Goal: Information Seeking & Learning: Learn about a topic

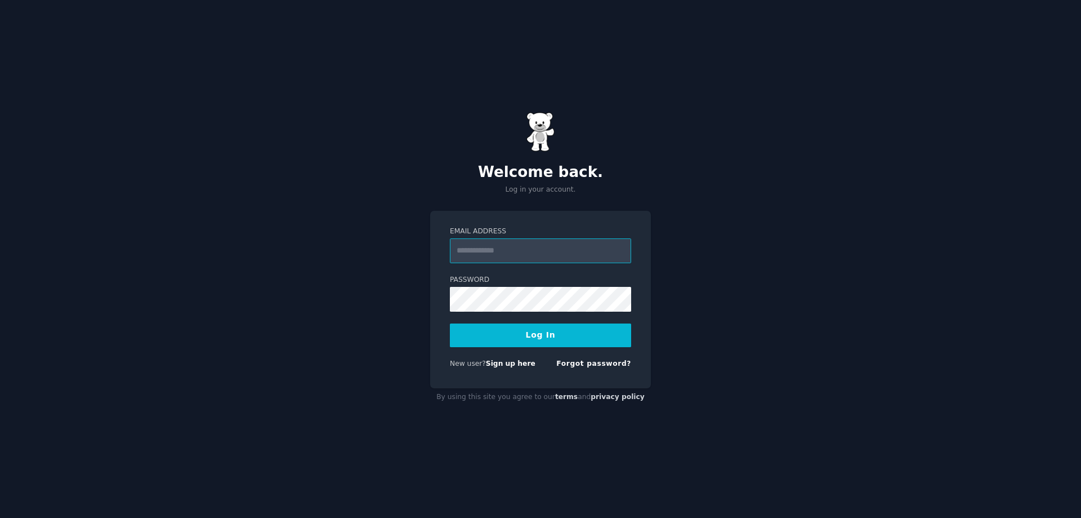
click at [513, 252] on input "Email Address" at bounding box center [540, 250] width 181 height 25
type input "**********"
click at [527, 341] on button "Log In" at bounding box center [540, 335] width 181 height 24
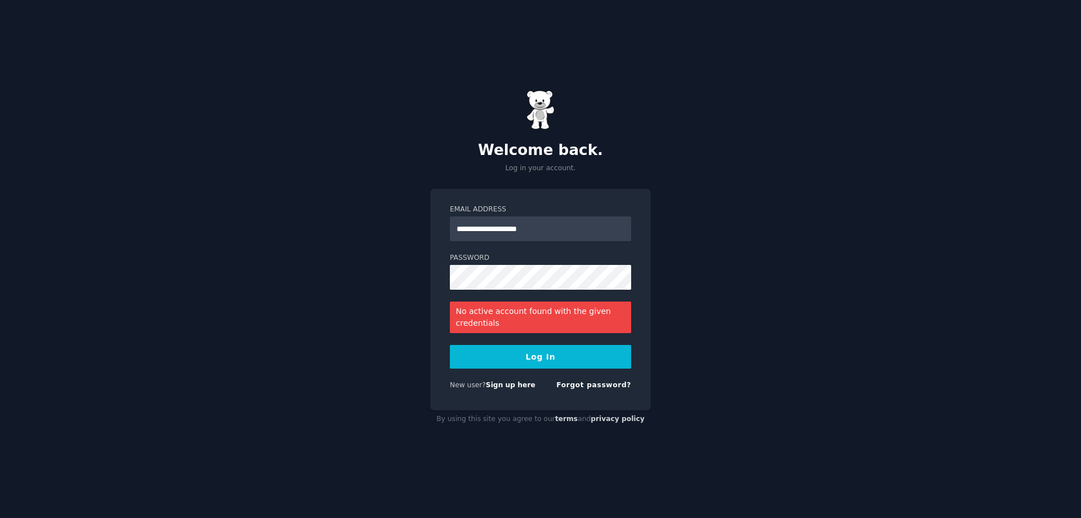
click at [522, 310] on body "**********" at bounding box center [540, 259] width 1081 height 518
click at [520, 317] on div "No active account found with the given credentials" at bounding box center [540, 317] width 181 height 32
click at [520, 319] on div "No active account found with the given credentials" at bounding box center [540, 317] width 181 height 32
click at [487, 322] on div "No active account found with the given credentials" at bounding box center [540, 317] width 181 height 32
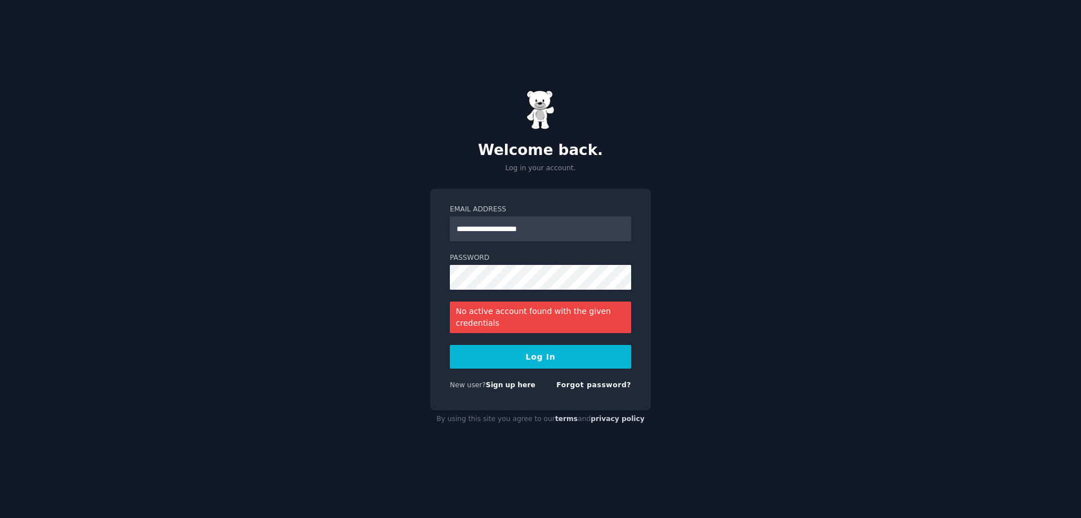
click at [535, 359] on button "Log In" at bounding box center [540, 357] width 181 height 24
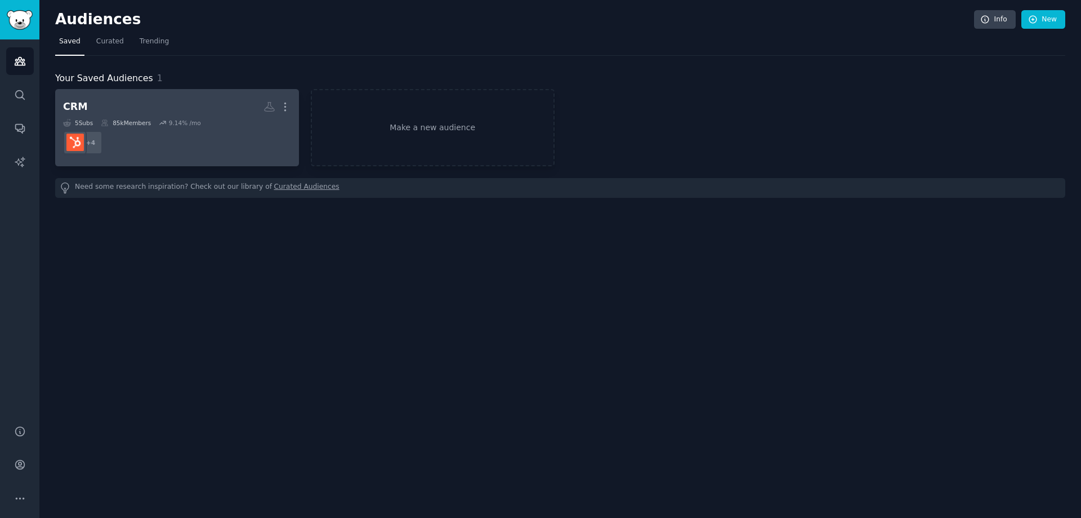
click at [132, 146] on dd "+ 4" at bounding box center [177, 143] width 228 height 32
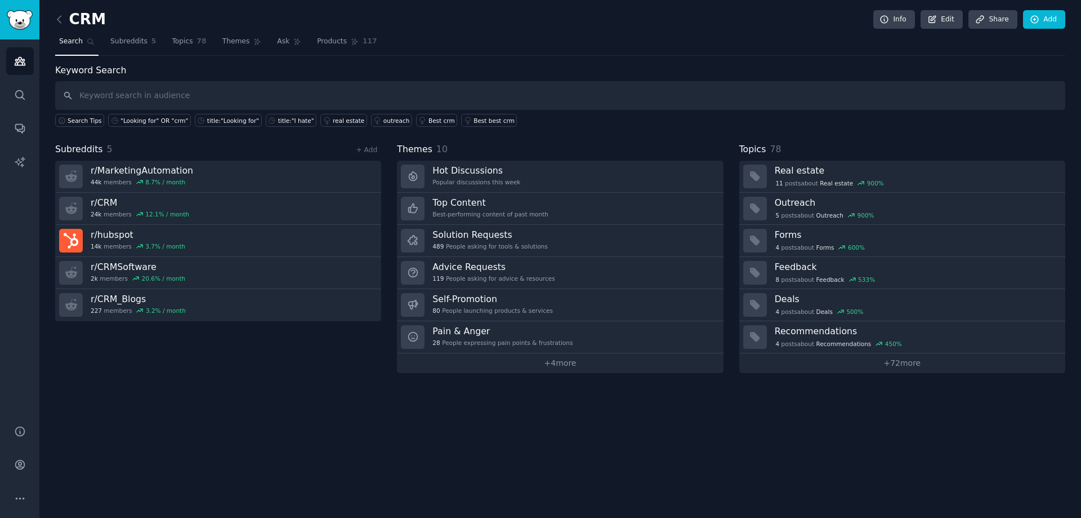
click at [157, 355] on div "Subreddits 5 + Add r/ MarketingAutomation 44k members 8.7 % / month r/ CRM 24k …" at bounding box center [218, 257] width 326 height 230
click at [372, 149] on link "+ Add" at bounding box center [366, 150] width 21 height 8
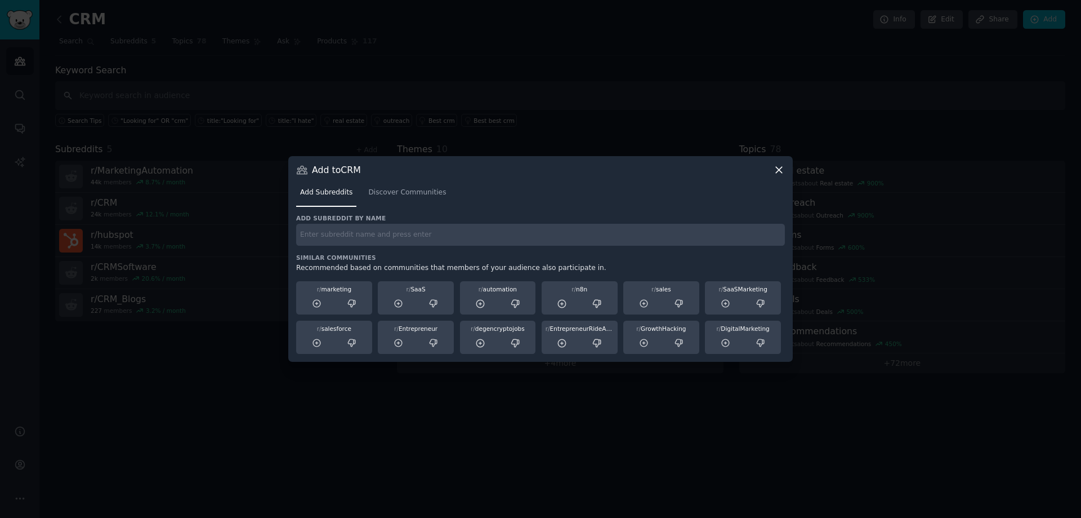
click at [376, 243] on input "text" at bounding box center [540, 235] width 489 height 22
type input "r/crm"
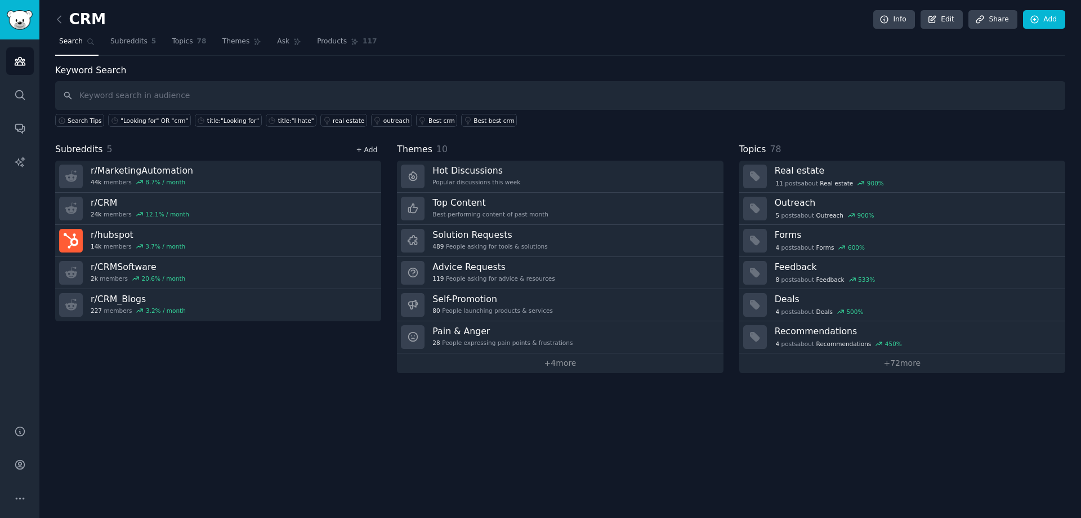
click at [368, 148] on link "+ Add" at bounding box center [366, 150] width 21 height 8
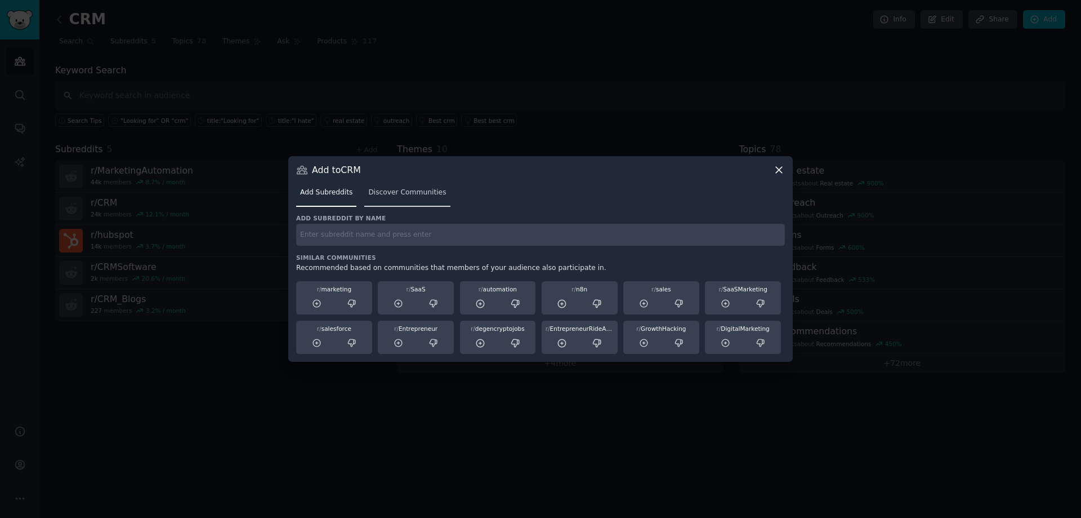
click at [387, 207] on div "Add Subreddits Discover Communities" at bounding box center [540, 195] width 489 height 38
click at [390, 194] on span "Discover Communities" at bounding box center [407, 193] width 78 height 10
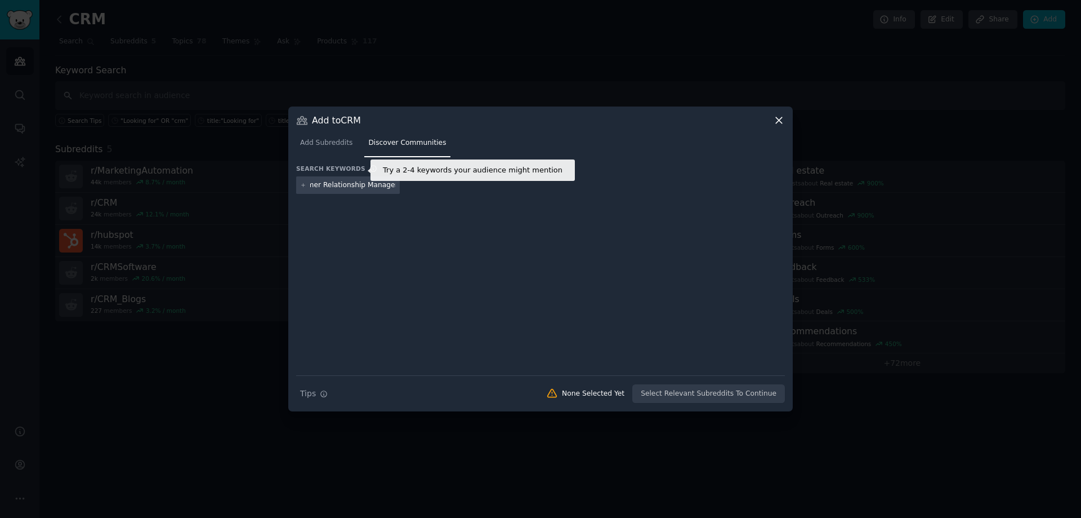
scroll to position [0, 29]
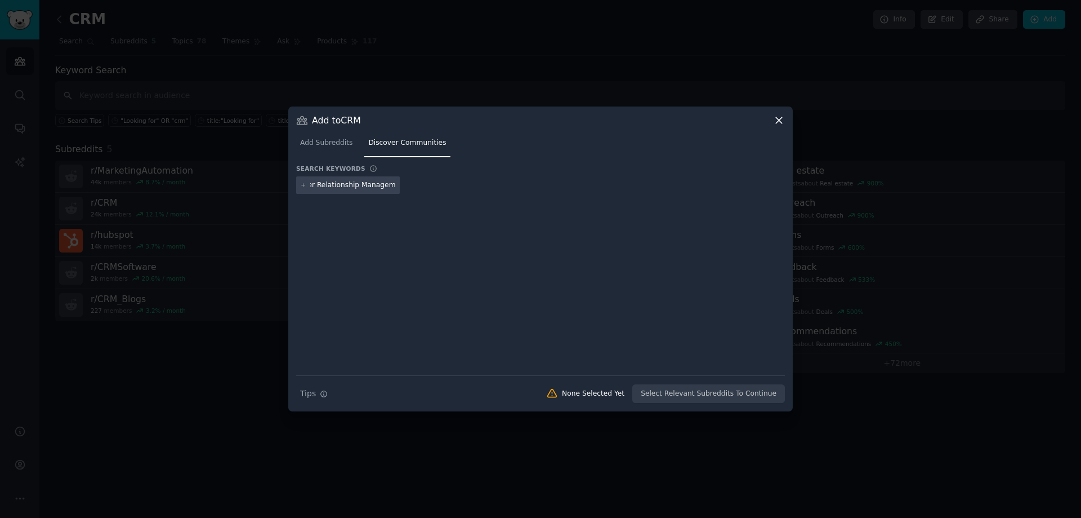
type input "Customer Relationship Management"
click at [675, 394] on div "Search Tips Tips None Selected Yet Select Relevant Subreddits To Continue" at bounding box center [540, 389] width 489 height 28
click at [599, 395] on div "None Selected Yet" at bounding box center [593, 394] width 63 height 10
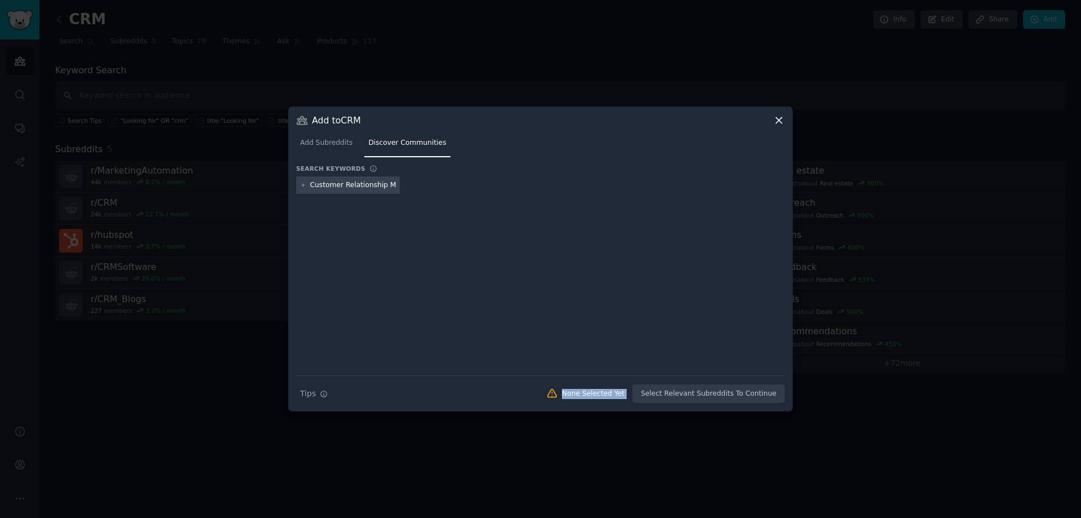
click at [599, 395] on div "None Selected Yet" at bounding box center [593, 394] width 63 height 10
click at [346, 188] on input "Customer Relationship Management" at bounding box center [353, 185] width 86 height 10
click at [304, 185] on icon at bounding box center [303, 185] width 3 height 3
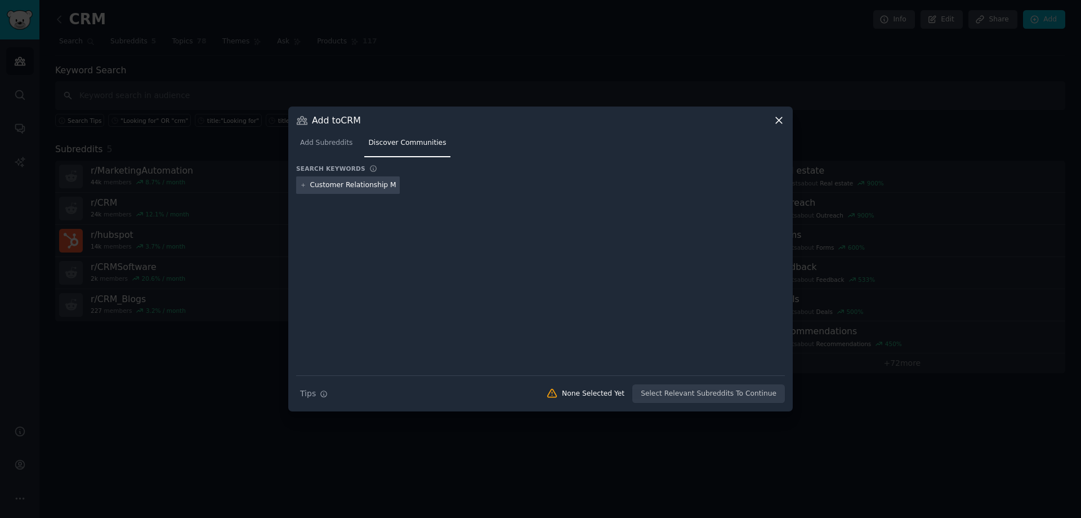
click at [341, 188] on input "Customer Relationship Management" at bounding box center [353, 185] width 86 height 10
click at [326, 184] on div "Customer Relationship Management" at bounding box center [373, 185] width 126 height 10
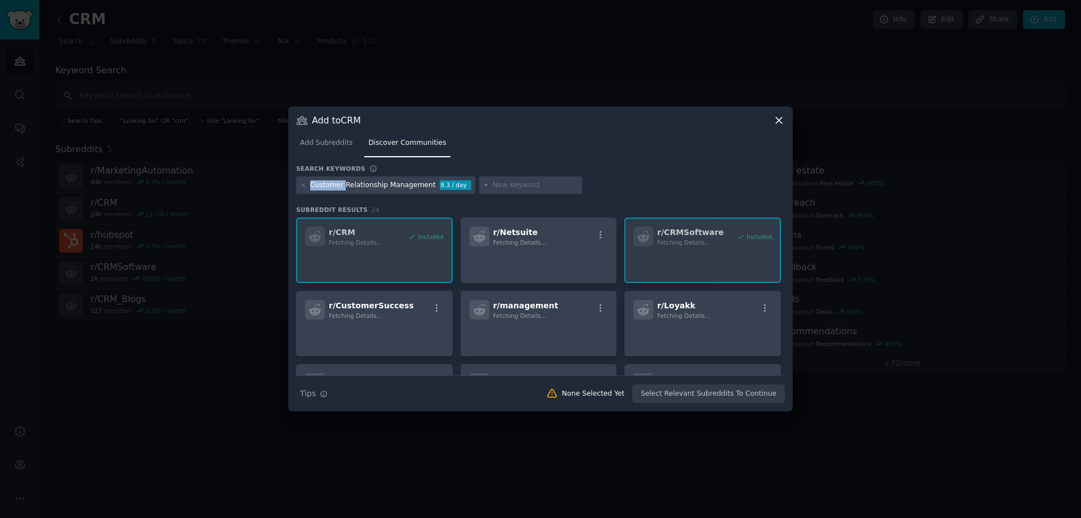
click at [326, 184] on div "Customer Relationship Management" at bounding box center [373, 185] width 126 height 10
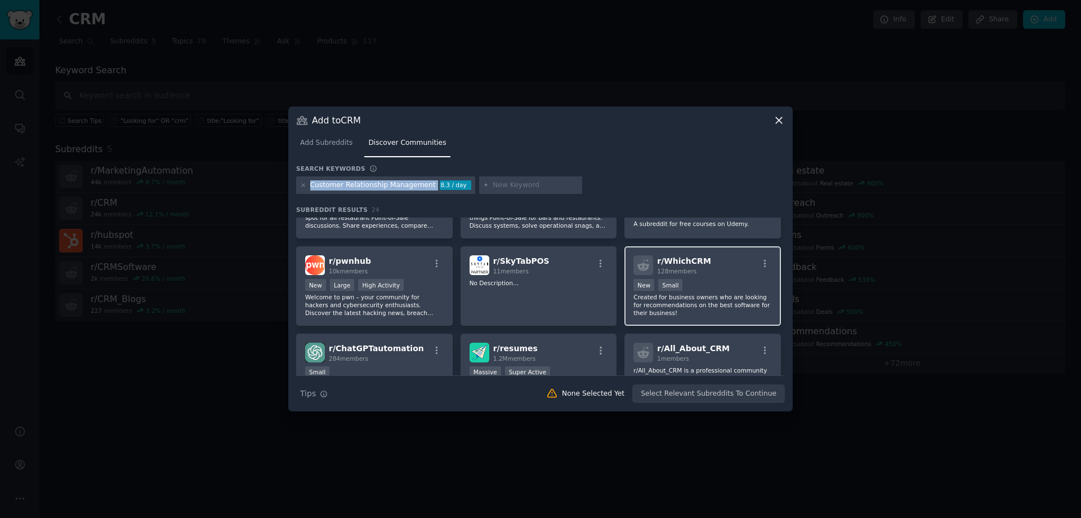
scroll to position [393, 0]
click at [764, 265] on icon "button" at bounding box center [765, 263] width 10 height 10
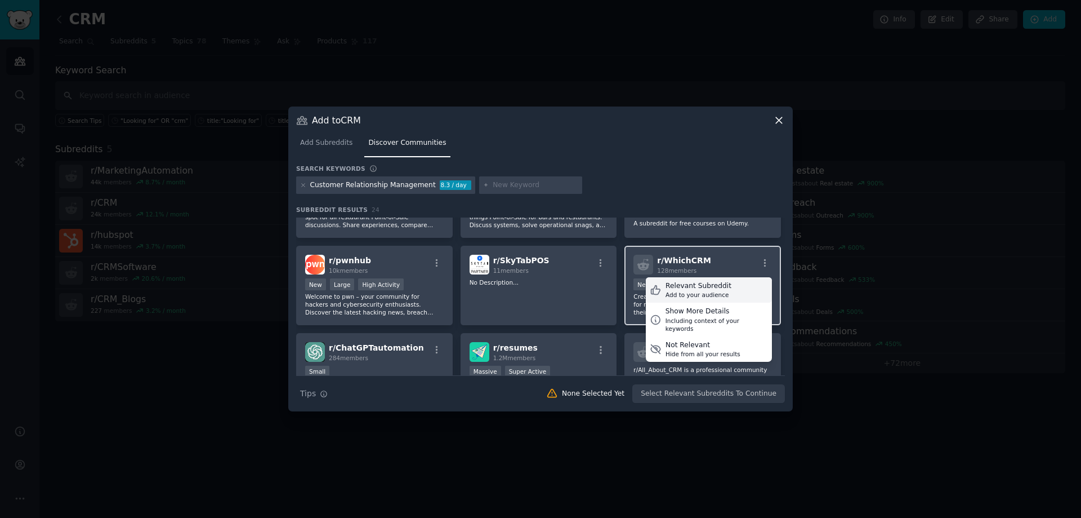
click at [714, 292] on div "Add to your audience" at bounding box center [699, 295] width 66 height 8
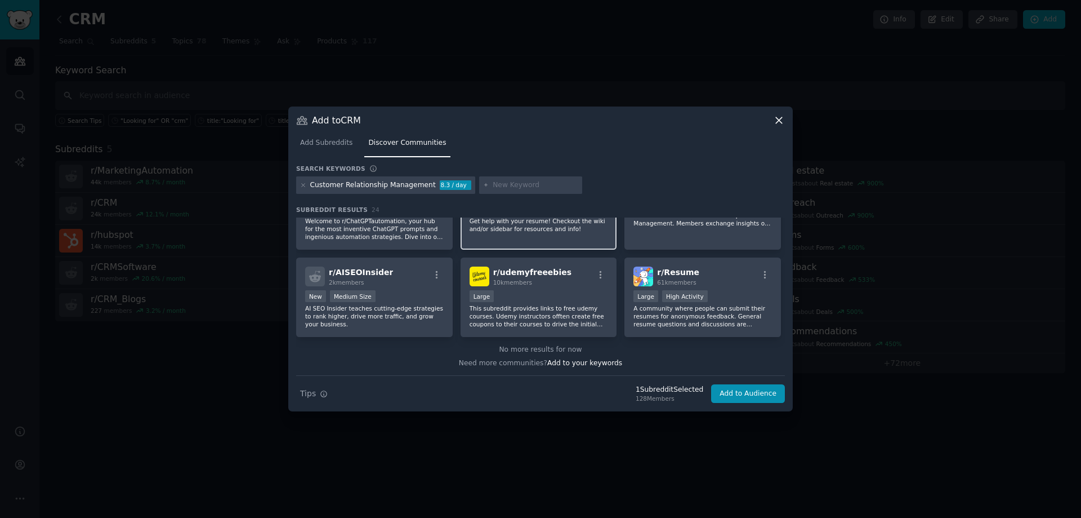
scroll to position [556, 0]
click at [493, 185] on input "text" at bounding box center [536, 185] width 86 height 10
type input "CRM"
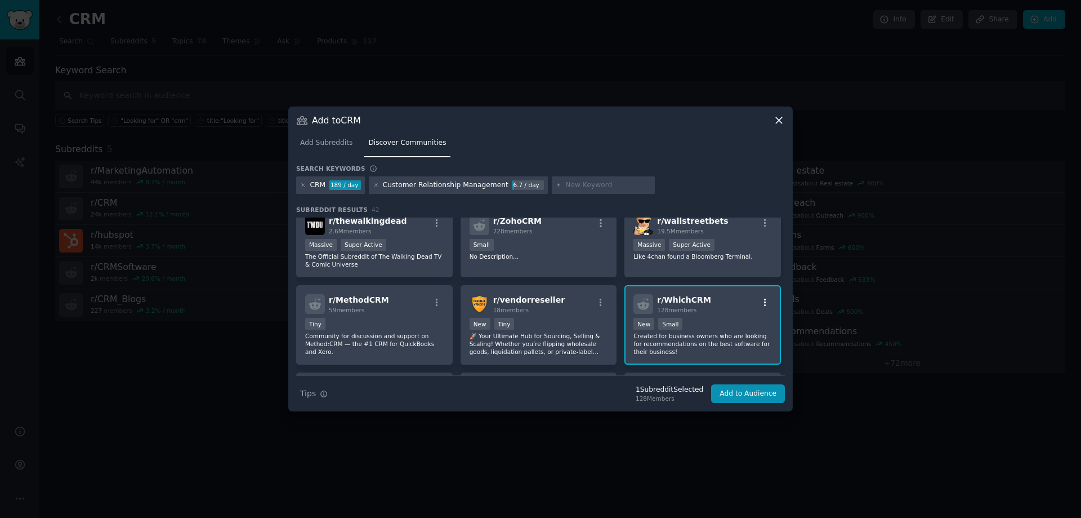
click at [765, 302] on icon "button" at bounding box center [765, 302] width 10 height 10
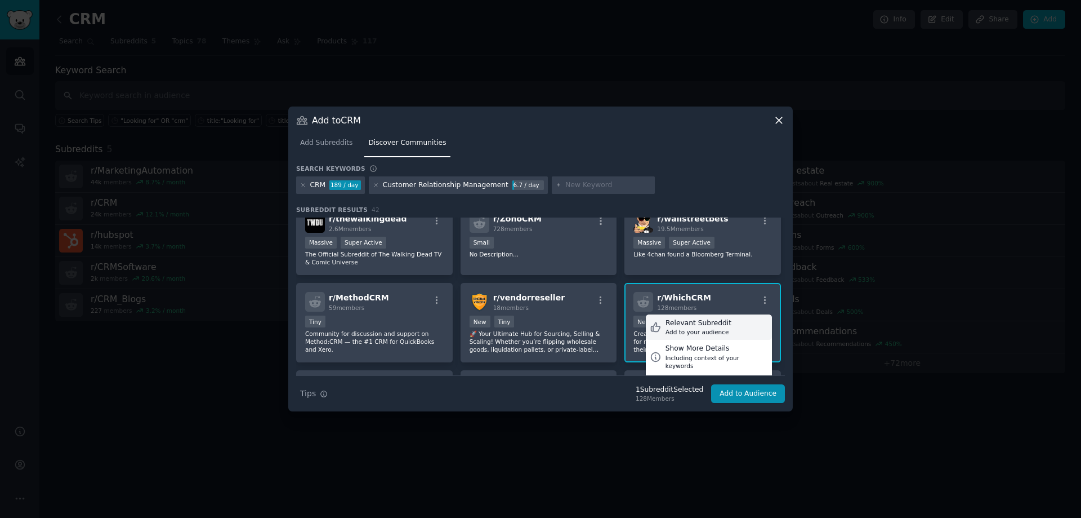
click at [721, 329] on div "Relevant Subreddit Add to your audience" at bounding box center [709, 327] width 126 height 26
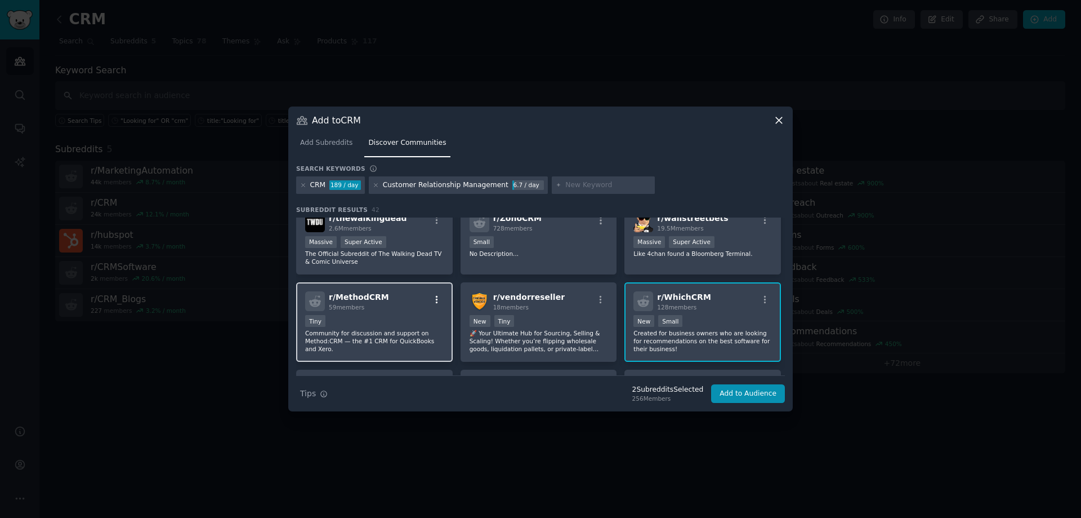
click at [439, 298] on icon "button" at bounding box center [437, 300] width 10 height 10
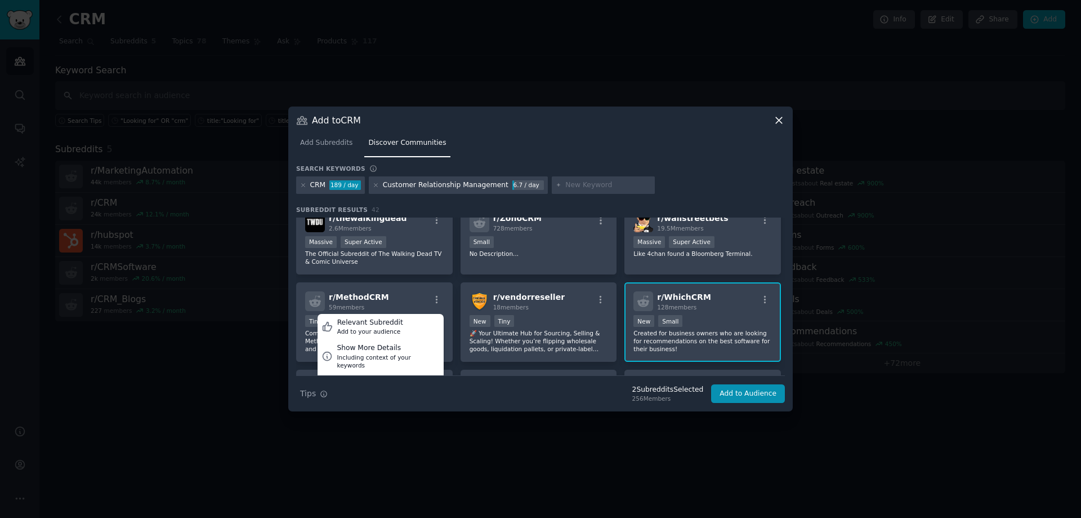
click at [290, 283] on div "Add to CRM Add Subreddits Discover Communities Search keywords Try a 2-4 keywor…" at bounding box center [540, 258] width 505 height 305
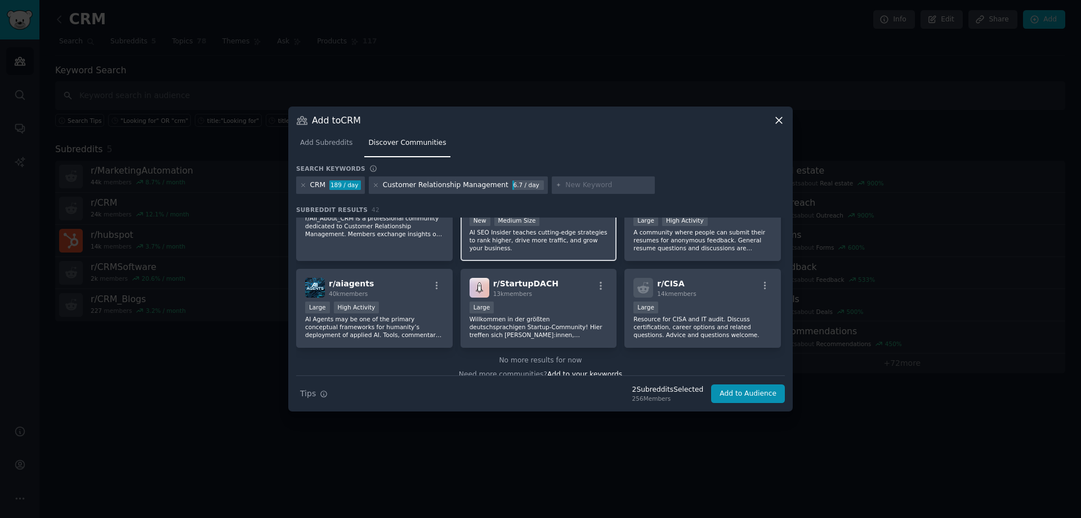
scroll to position [1084, 0]
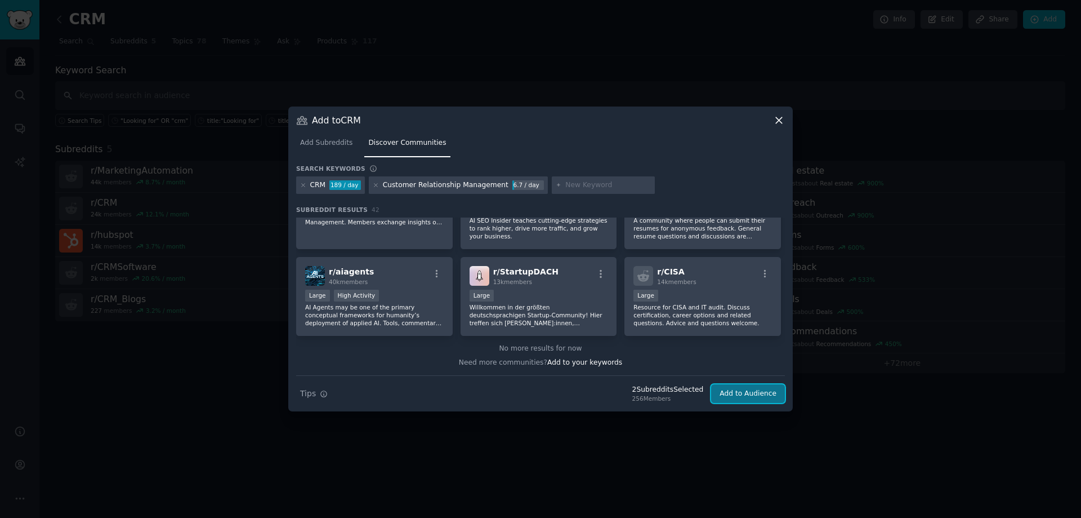
click at [731, 393] on button "Add to Audience" at bounding box center [748, 393] width 74 height 19
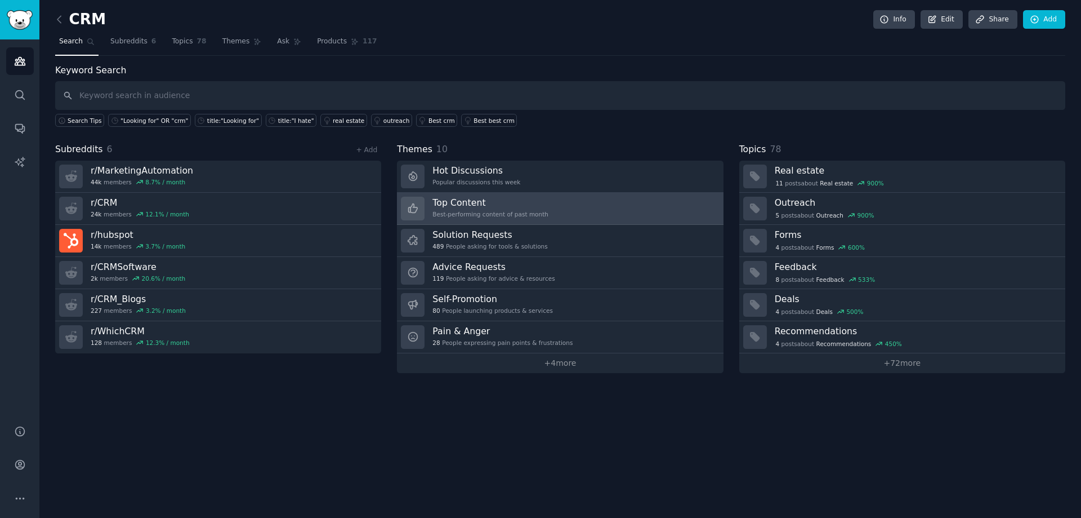
click at [484, 210] on div "Best-performing content of past month" at bounding box center [491, 214] width 116 height 8
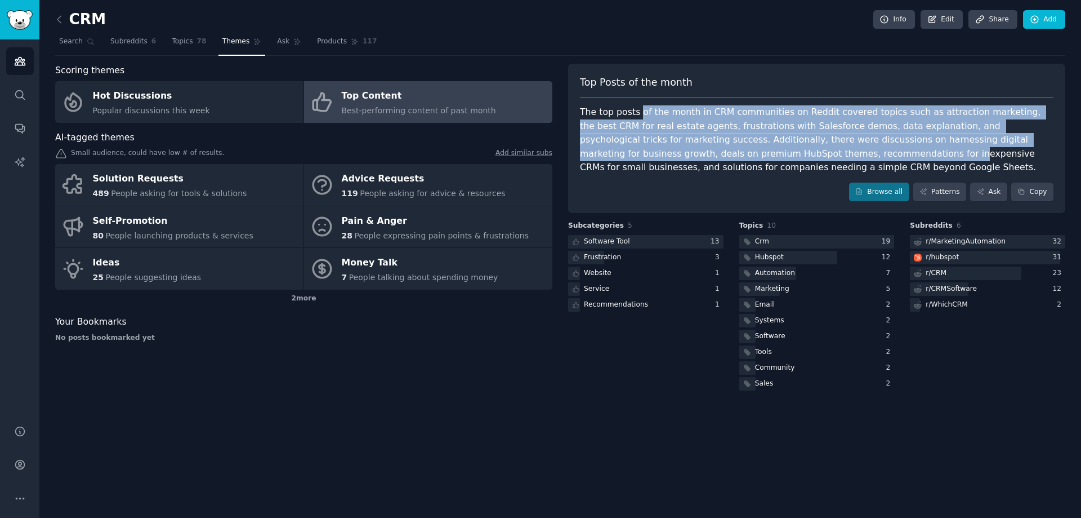
drag, startPoint x: 675, startPoint y: 122, endPoint x: 746, endPoint y: 158, distance: 79.9
click at [746, 158] on div "The top posts of the month in CRM communities on Reddit covered topics such as …" at bounding box center [817, 139] width 474 height 69
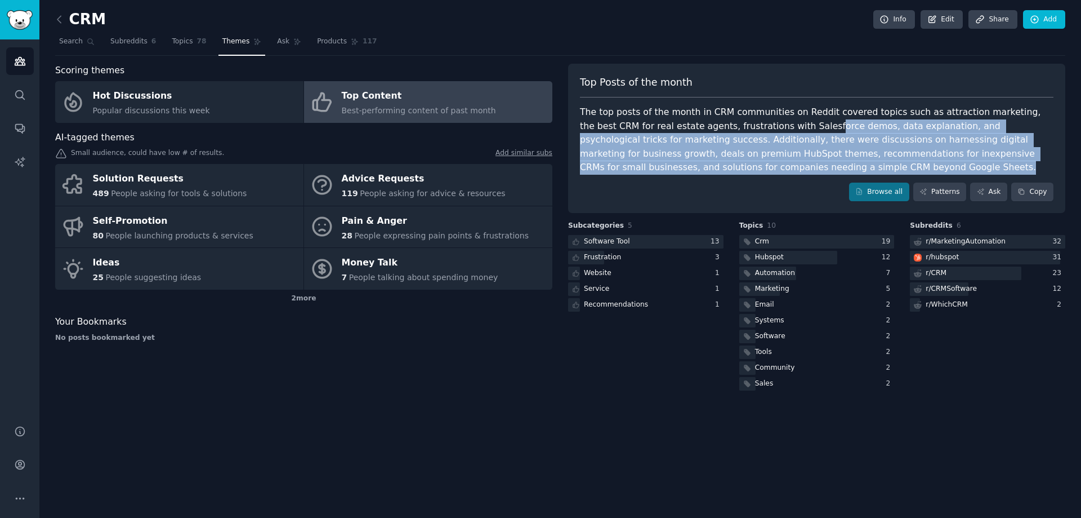
drag, startPoint x: 753, startPoint y: 139, endPoint x: 755, endPoint y: 122, distance: 17.0
click at [755, 122] on div "The top posts of the month in CRM communities on Reddit covered topics such as …" at bounding box center [817, 139] width 474 height 69
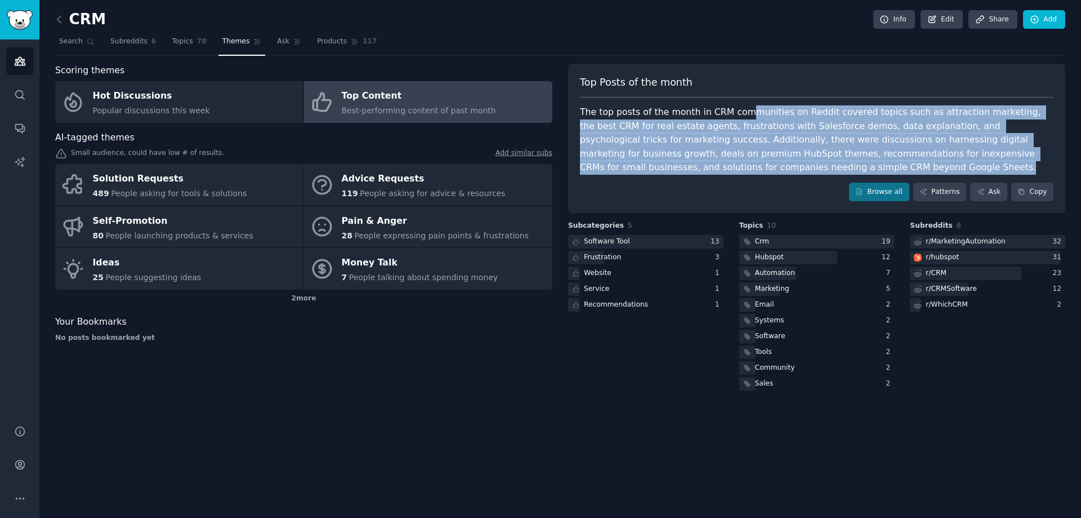
drag, startPoint x: 739, startPoint y: 106, endPoint x: 761, endPoint y: 176, distance: 73.2
click at [761, 176] on div "Top Posts of the month The top posts of the month in CRM communities on Reddit …" at bounding box center [816, 139] width 497 height 150
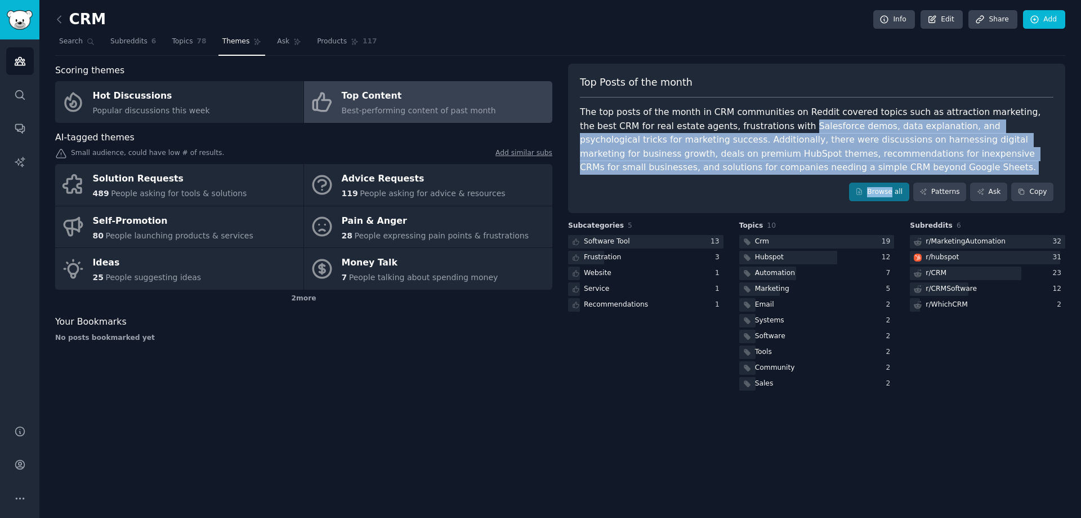
drag, startPoint x: 760, startPoint y: 168, endPoint x: 742, endPoint y: 119, distance: 52.2
click at [742, 119] on div "Top Posts of the month The top posts of the month in CRM communities on Reddit …" at bounding box center [816, 139] width 497 height 150
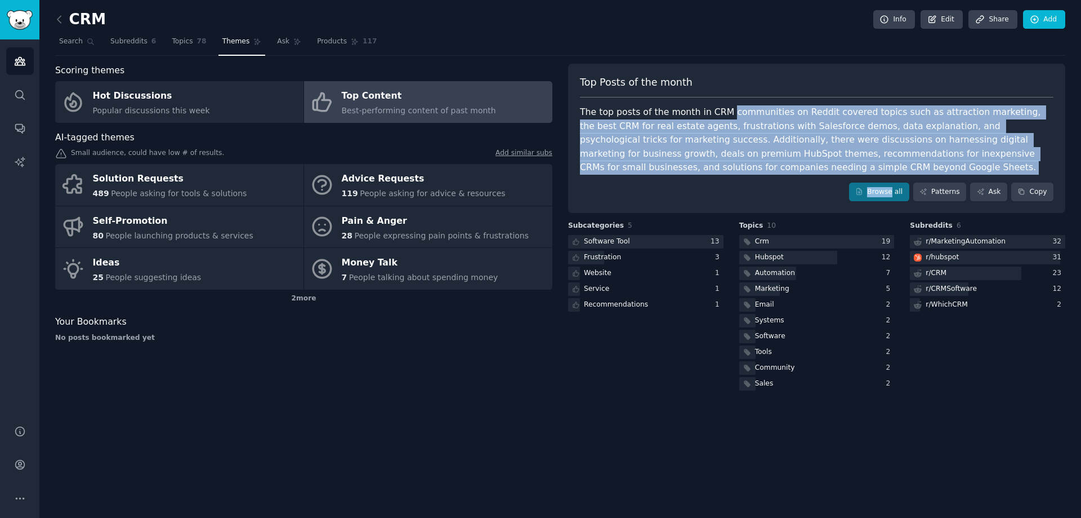
click at [742, 118] on div "The top posts of the month in CRM communities on Reddit covered topics such as …" at bounding box center [817, 139] width 474 height 69
drag, startPoint x: 682, startPoint y: 110, endPoint x: 766, endPoint y: 173, distance: 105.4
click at [766, 173] on div "The top posts of the month in CRM communities on Reddit covered topics such as …" at bounding box center [817, 139] width 474 height 69
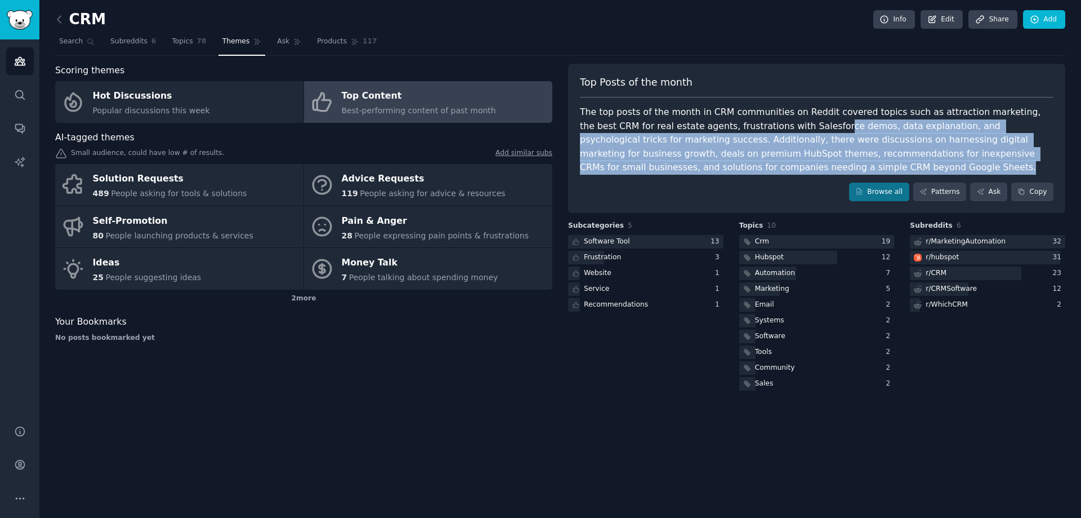
drag, startPoint x: 767, startPoint y: 170, endPoint x: 764, endPoint y: 118, distance: 51.3
click at [764, 119] on div "The top posts of the month in CRM communities on Reddit covered topics such as …" at bounding box center [817, 139] width 474 height 69
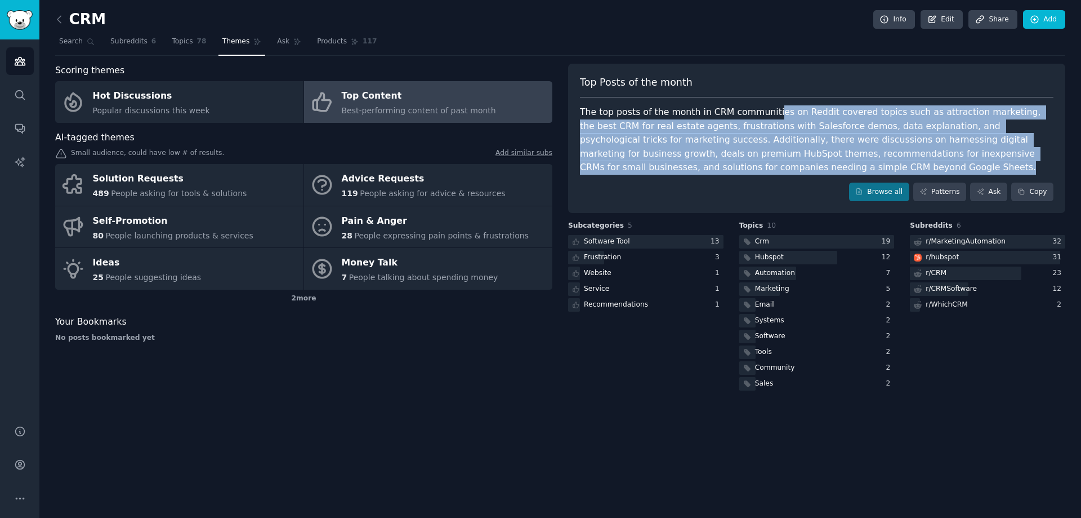
click at [764, 118] on div "The top posts of the month in CRM communities on Reddit covered topics such as …" at bounding box center [817, 139] width 474 height 69
drag, startPoint x: 760, startPoint y: 136, endPoint x: 769, endPoint y: 167, distance: 32.4
click at [769, 167] on div "The top posts of the month in CRM communities on Reddit covered topics such as …" at bounding box center [817, 139] width 474 height 69
drag, startPoint x: 767, startPoint y: 173, endPoint x: 752, endPoint y: 111, distance: 63.7
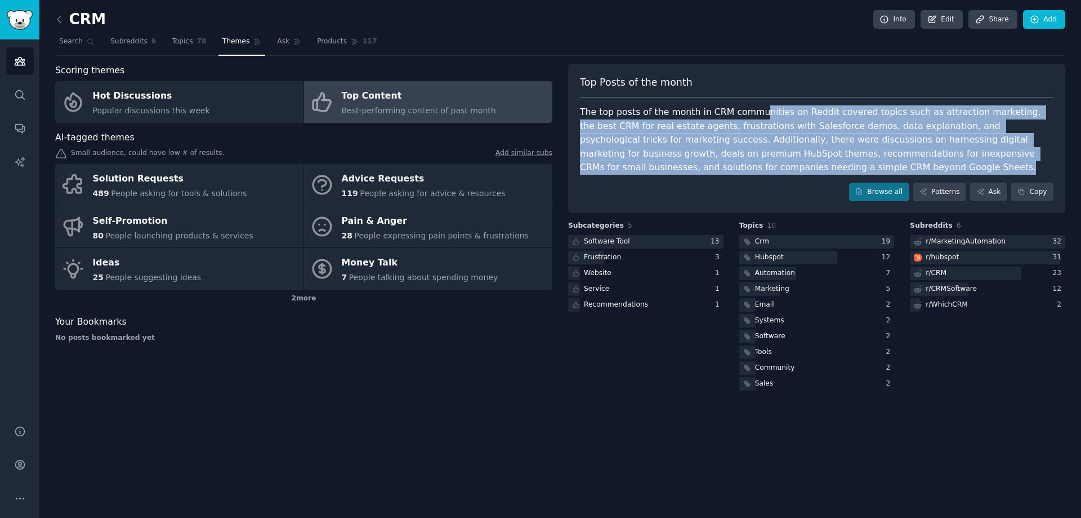
click at [752, 111] on div "The top posts of the month in CRM communities on Reddit covered topics such as …" at bounding box center [817, 139] width 474 height 69
drag, startPoint x: 684, startPoint y: 115, endPoint x: 759, endPoint y: 173, distance: 94.4
click at [759, 173] on div "The top posts of the month in CRM communities on Reddit covered topics such as …" at bounding box center [817, 139] width 474 height 69
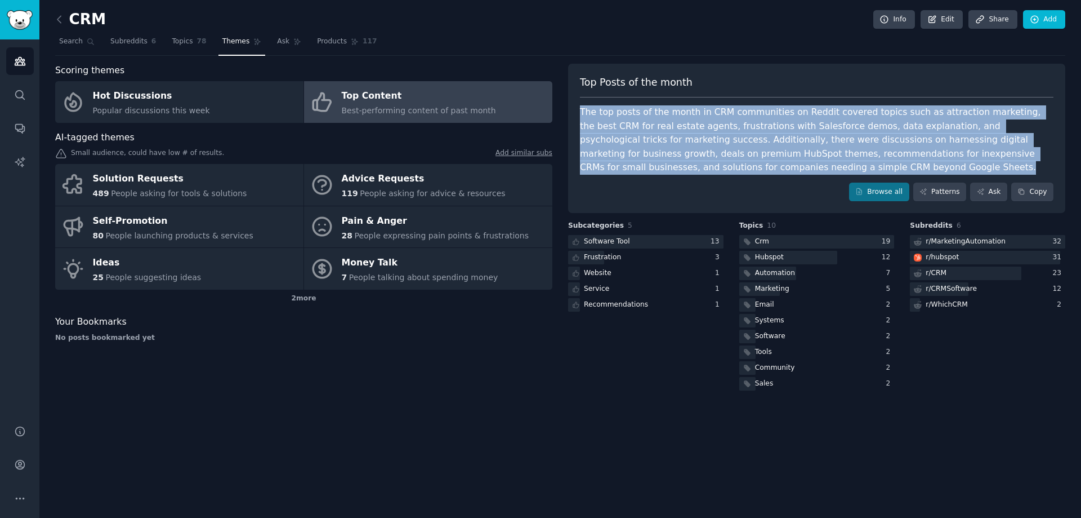
drag, startPoint x: 765, startPoint y: 170, endPoint x: 579, endPoint y: 112, distance: 194.9
click at [579, 112] on div "Top Posts of the month The top posts of the month in CRM communities on Reddit …" at bounding box center [816, 139] width 497 height 150
copy div "The top posts of the month in CRM communities on Reddit covered topics such as …"
click at [675, 156] on div "The top posts of the month in CRM communities on Reddit covered topics such as …" at bounding box center [817, 139] width 474 height 69
click at [669, 153] on div "The top posts of the month in CRM communities on Reddit covered topics such as …" at bounding box center [817, 139] width 474 height 69
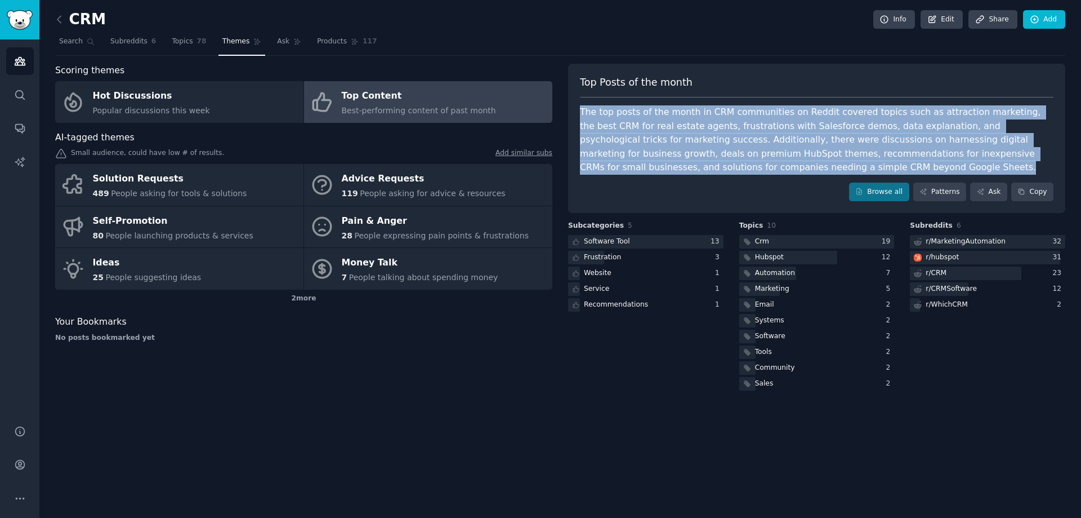
click at [674, 158] on div "The top posts of the month in CRM communities on Reddit covered topics such as …" at bounding box center [817, 139] width 474 height 69
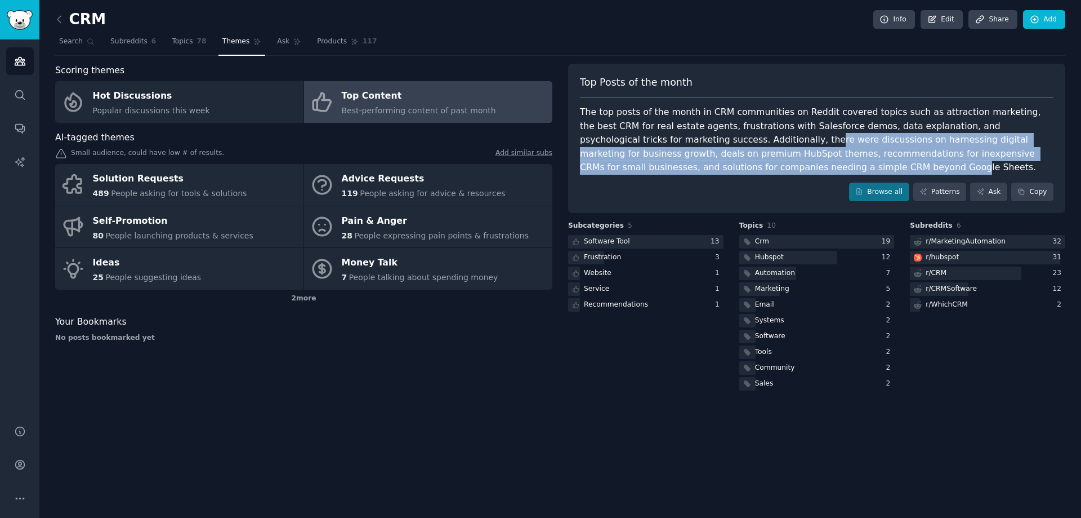
drag, startPoint x: 681, startPoint y: 163, endPoint x: 679, endPoint y: 138, distance: 25.4
click at [679, 138] on div "The top posts of the month in CRM communities on Reddit covered topics such as …" at bounding box center [817, 139] width 474 height 69
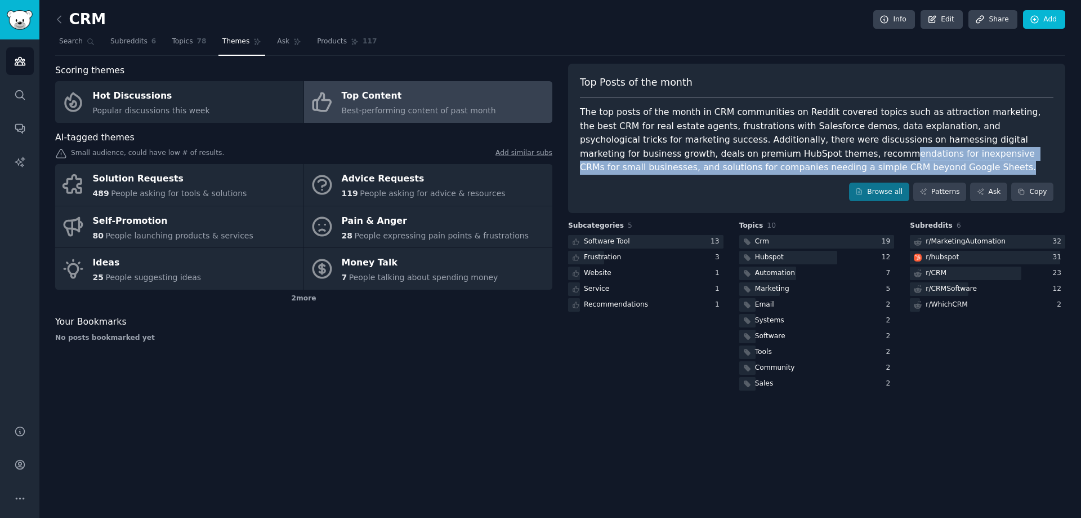
drag, startPoint x: 683, startPoint y: 150, endPoint x: 747, endPoint y: 167, distance: 67.1
click at [747, 167] on div "The top posts of the month in CRM communities on Reddit covered topics such as …" at bounding box center [817, 139] width 474 height 69
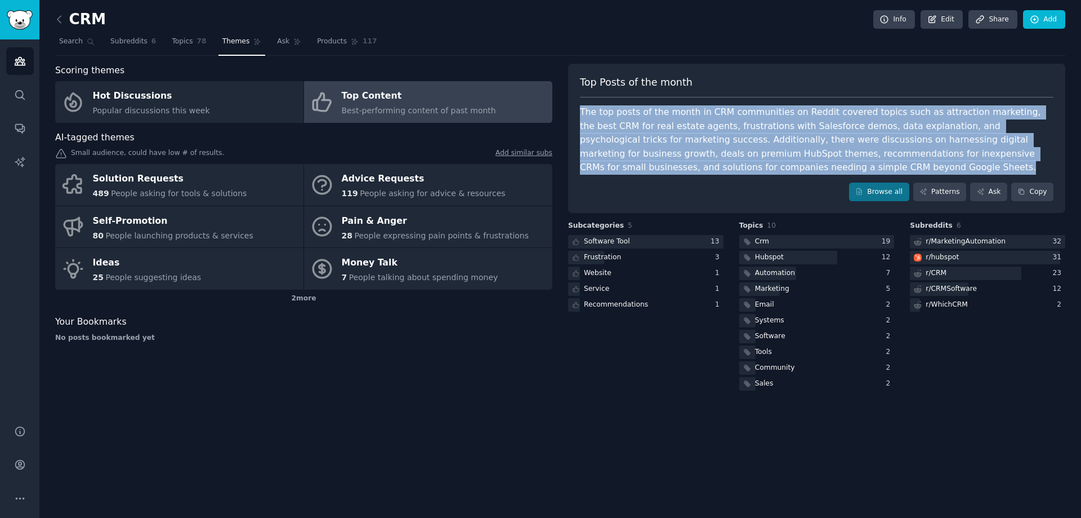
drag, startPoint x: 749, startPoint y: 168, endPoint x: 576, endPoint y: 113, distance: 181.1
click at [576, 113] on div "Top Posts of the month The top posts of the month in CRM communities on Reddit …" at bounding box center [816, 139] width 497 height 150
copy div "The top posts of the month in CRM communities on Reddit covered topics such as …"
click at [667, 162] on div "The top posts of the month in CRM communities on Reddit covered topics such as …" at bounding box center [817, 139] width 474 height 69
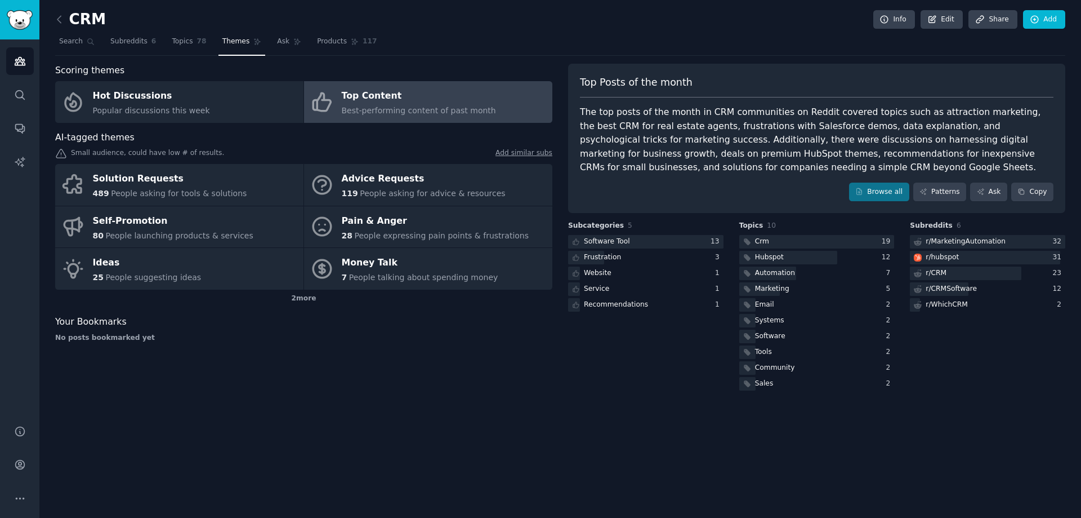
click at [942, 378] on div "Subreddits 6 r/ MarketingAutomation 32 r/ hubspot 31 r/ CRM 23 r/ CRMSoftware 1…" at bounding box center [987, 307] width 155 height 172
click at [724, 444] on div "CRM Info Edit Share Add Search Subreddits 6 Topics 78 Themes Ask Products 117 S…" at bounding box center [560, 259] width 1042 height 518
click at [596, 259] on div "Frustration" at bounding box center [602, 257] width 37 height 10
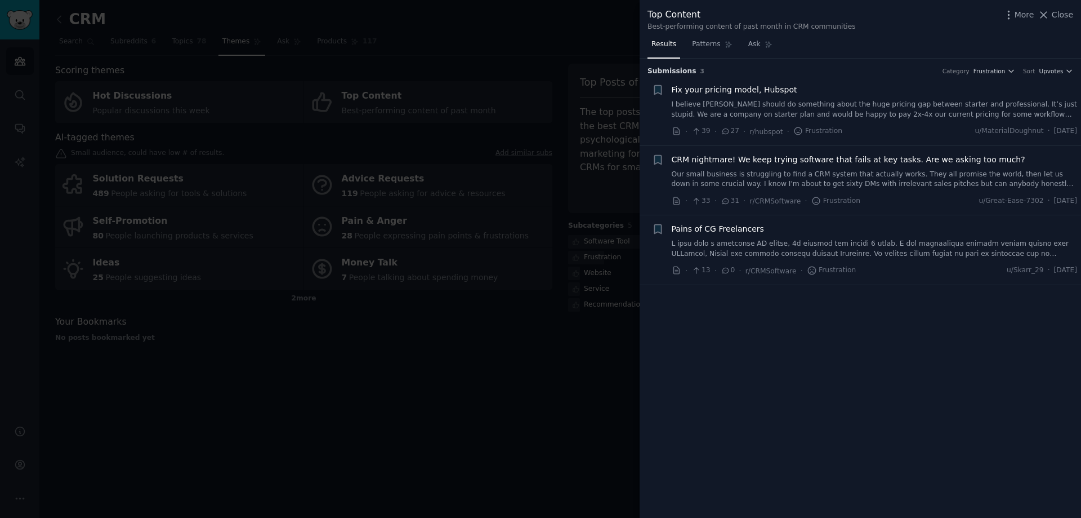
click at [883, 180] on link "Our small business is struggling to find a CRM system that actually works. They…" at bounding box center [875, 180] width 406 height 20
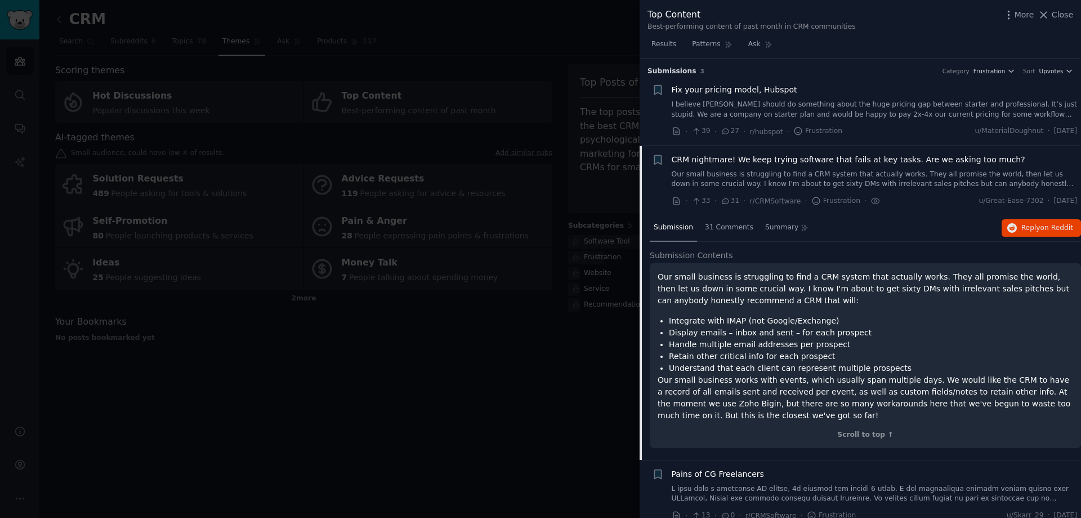
scroll to position [12, 0]
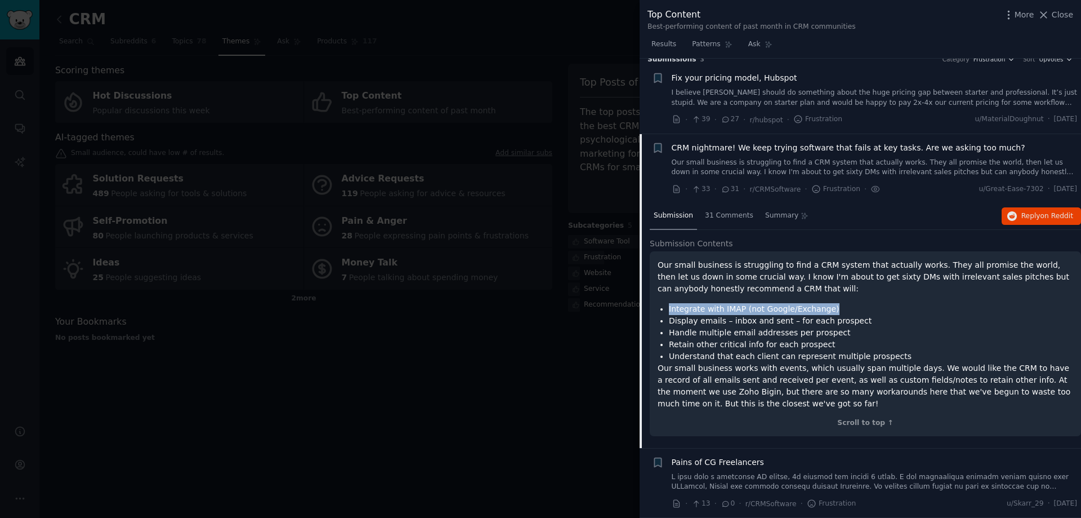
drag, startPoint x: 667, startPoint y: 310, endPoint x: 831, endPoint y: 309, distance: 163.3
click at [831, 309] on ul "Integrate with IMAP (not Google/Exchange) Display emails – inbox and sent – for…" at bounding box center [866, 332] width 416 height 59
click at [831, 309] on li "Integrate with IMAP (not Google/Exchange)" at bounding box center [871, 309] width 404 height 12
drag, startPoint x: 835, startPoint y: 308, endPoint x: 664, endPoint y: 310, distance: 170.7
click at [664, 310] on ul "Integrate with IMAP (not Google/Exchange) Display emails – inbox and sent – for…" at bounding box center [866, 332] width 416 height 59
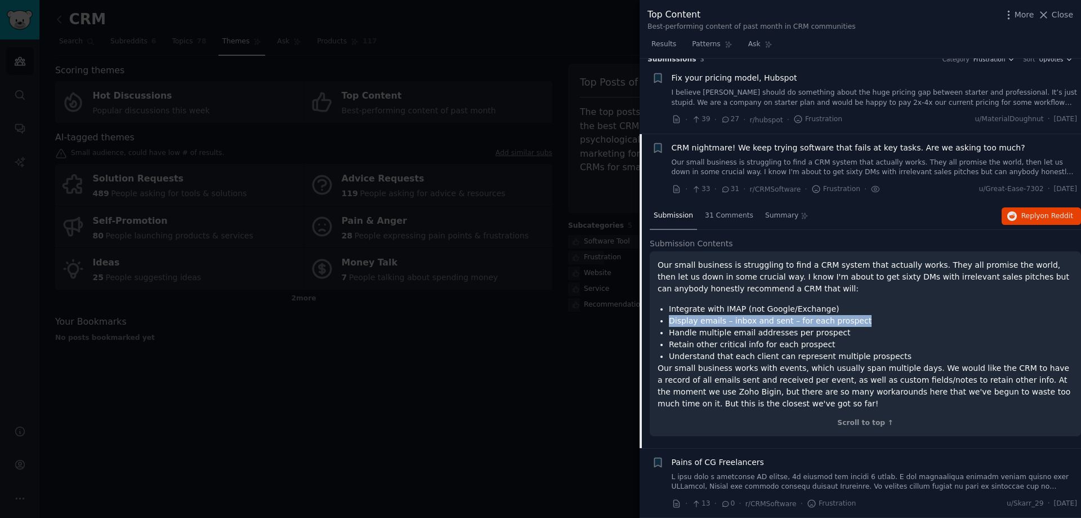
drag, startPoint x: 665, startPoint y: 323, endPoint x: 853, endPoint y: 320, distance: 188.7
click at [853, 320] on ul "Integrate with IMAP (not Google/Exchange) Display emails – inbox and sent – for…" at bounding box center [866, 332] width 416 height 59
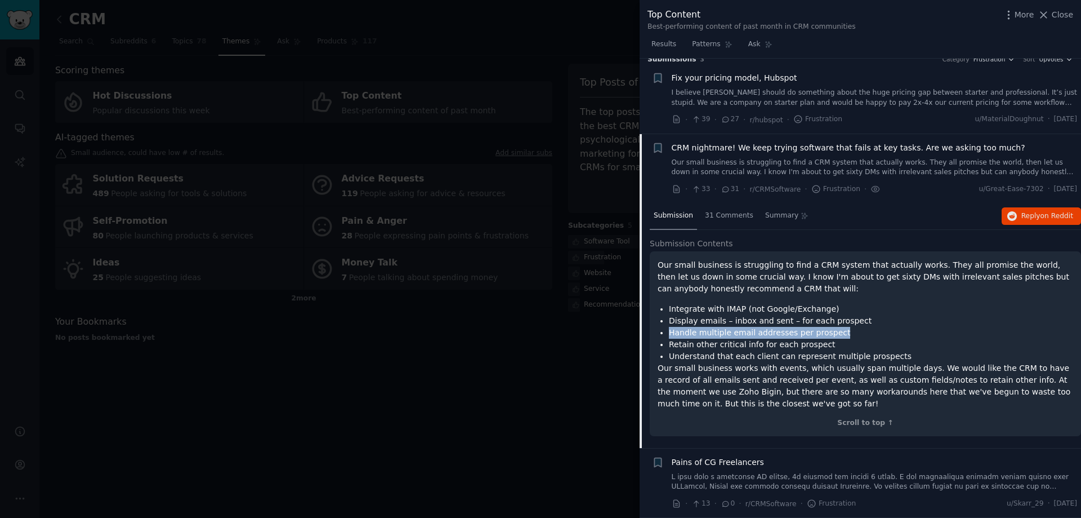
drag, startPoint x: 665, startPoint y: 332, endPoint x: 840, endPoint y: 332, distance: 175.2
click at [839, 332] on ul "Integrate with IMAP (not Google/Exchange) Display emails – inbox and sent – for…" at bounding box center [866, 332] width 416 height 59
drag, startPoint x: 666, startPoint y: 344, endPoint x: 822, endPoint y: 344, distance: 155.5
click at [822, 344] on ul "Integrate with IMAP (not Google/Exchange) Display emails – inbox and sent – for…" at bounding box center [866, 332] width 416 height 59
drag, startPoint x: 668, startPoint y: 333, endPoint x: 850, endPoint y: 337, distance: 182.5
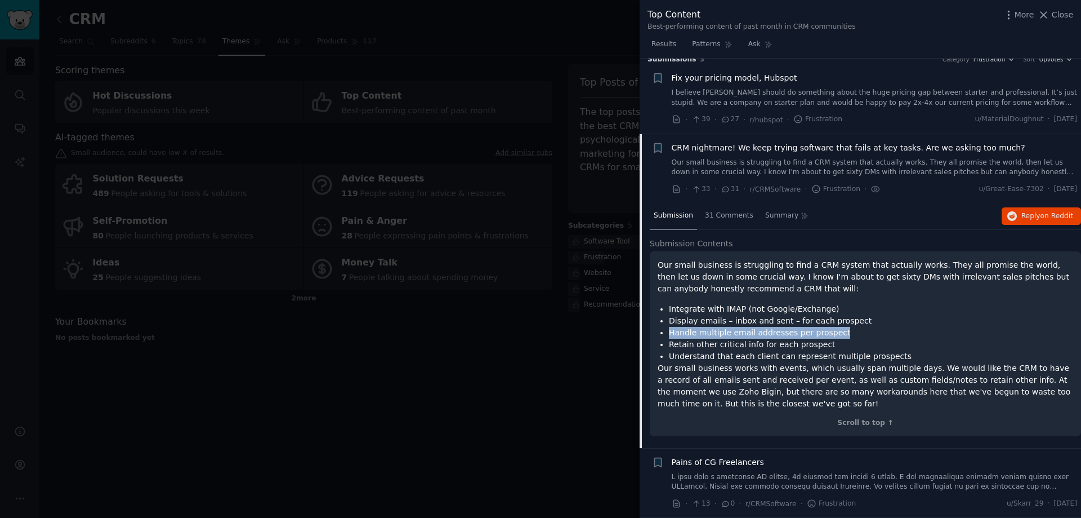
click at [850, 337] on ul "Integrate with IMAP (not Google/Exchange) Display emails – inbox and sent – for…" at bounding box center [866, 332] width 416 height 59
drag, startPoint x: 667, startPoint y: 345, endPoint x: 848, endPoint y: 344, distance: 180.8
click at [848, 344] on ul "Integrate with IMAP (not Google/Exchange) Display emails – inbox and sent – for…" at bounding box center [866, 332] width 416 height 59
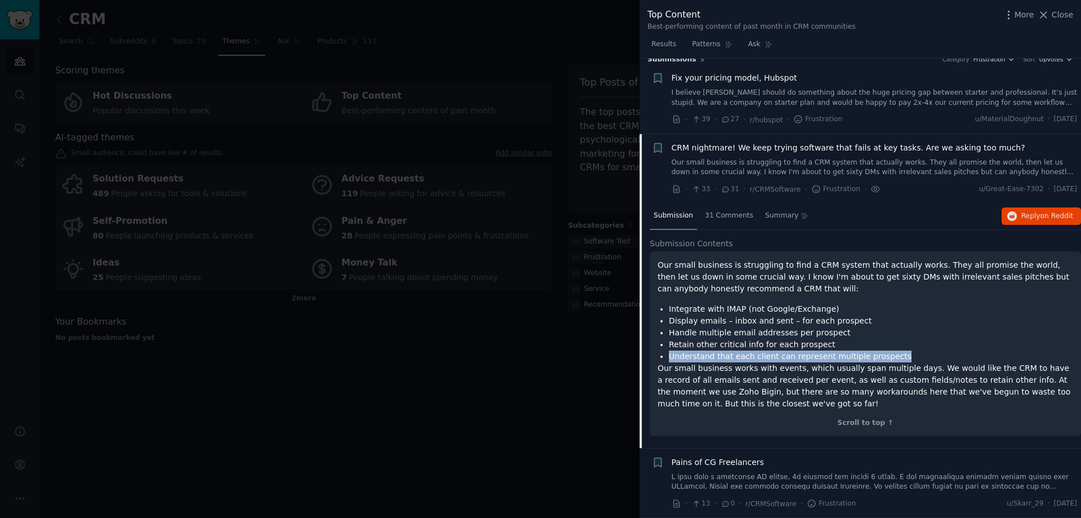
drag, startPoint x: 669, startPoint y: 353, endPoint x: 896, endPoint y: 359, distance: 227.1
click at [895, 359] on ul "Integrate with IMAP (not Google/Exchange) Display emails – inbox and sent – for…" at bounding box center [866, 332] width 416 height 59
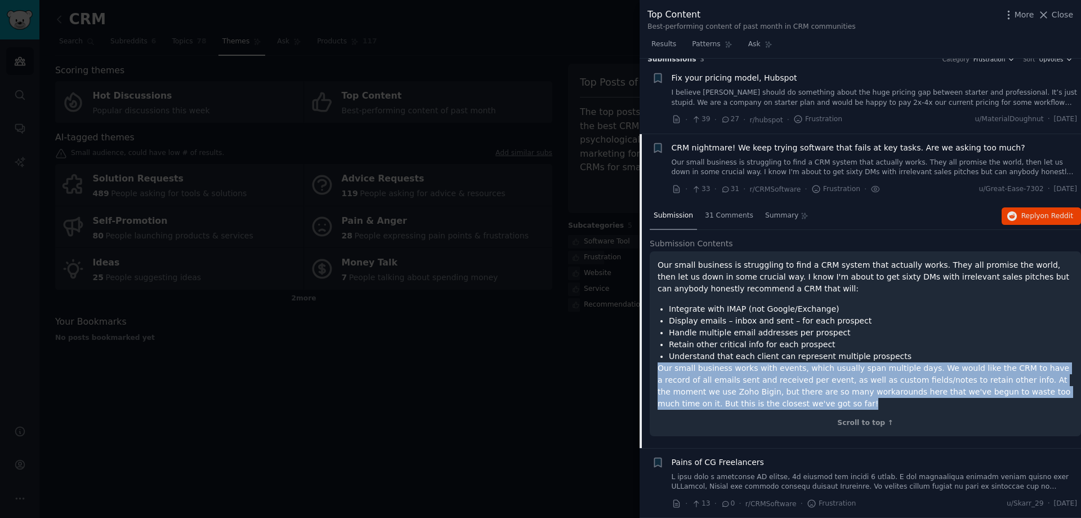
drag, startPoint x: 661, startPoint y: 367, endPoint x: 747, endPoint y: 399, distance: 92.5
click at [738, 405] on p "Our small business works with events, which usually span multiple days. We woul…" at bounding box center [866, 385] width 416 height 47
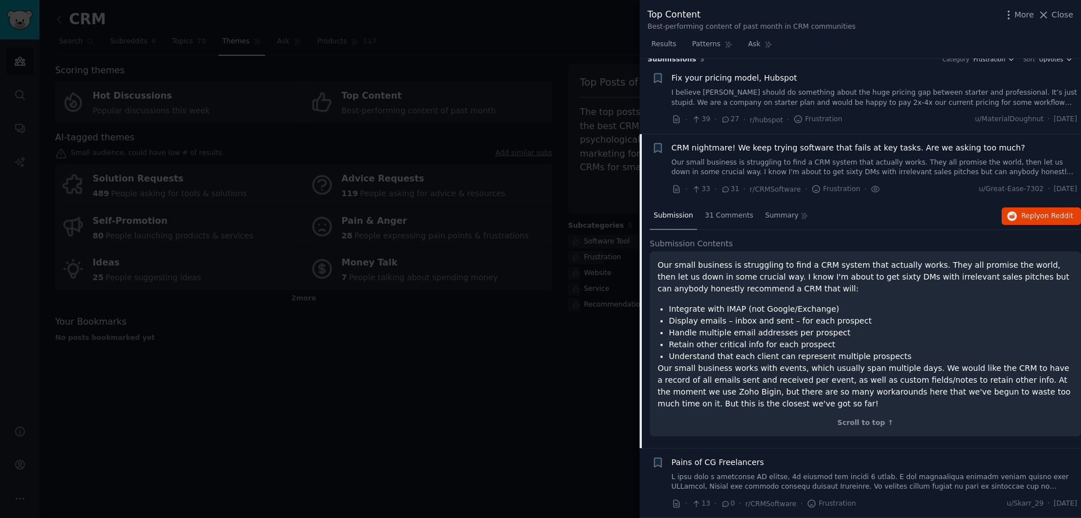
click at [734, 293] on p "Our small business is struggling to find a CRM system that actually works. They…" at bounding box center [866, 276] width 416 height 35
click at [735, 216] on span "31 Comments" at bounding box center [729, 216] width 48 height 10
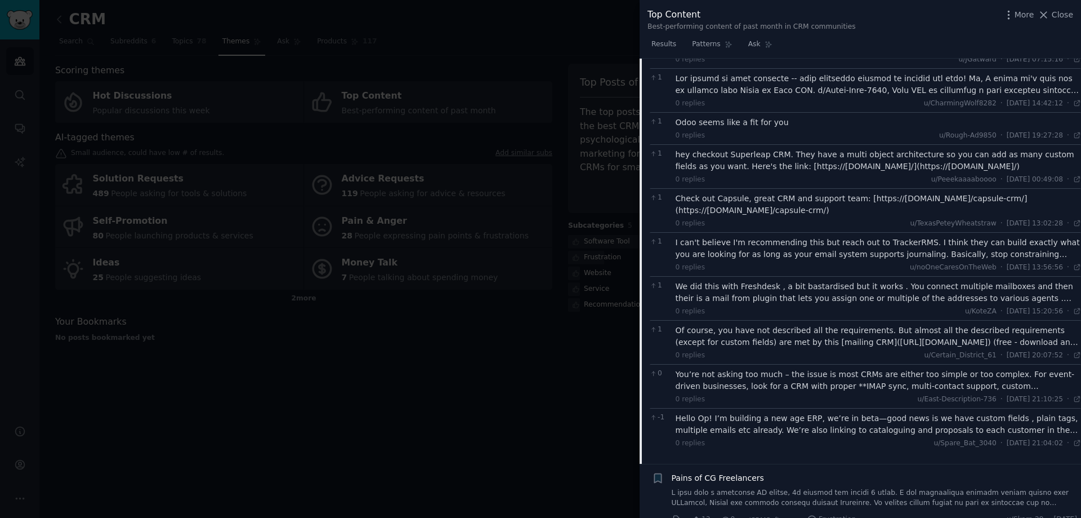
scroll to position [526, 0]
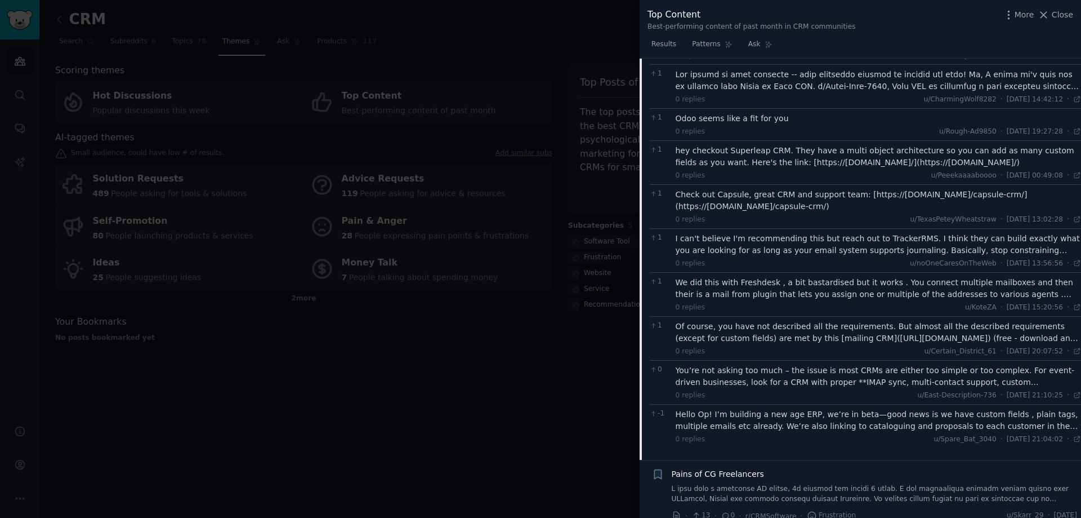
click at [871, 484] on link at bounding box center [875, 494] width 406 height 20
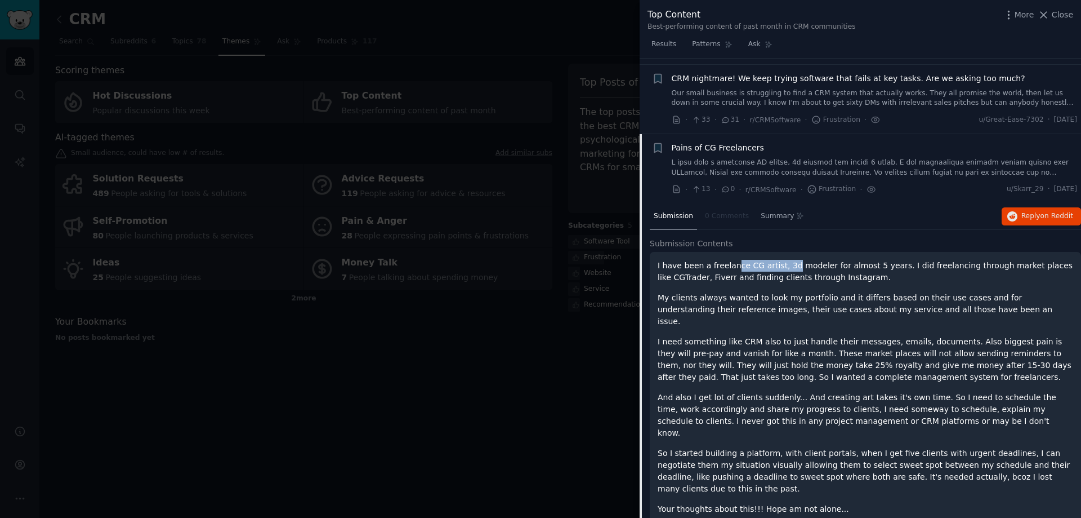
drag, startPoint x: 731, startPoint y: 267, endPoint x: 782, endPoint y: 269, distance: 50.7
click at [782, 269] on p "I have been a freelance CG artist, 3d modeler for almost 5 years. I did freelan…" at bounding box center [866, 272] width 416 height 24
drag, startPoint x: 696, startPoint y: 268, endPoint x: 796, endPoint y: 268, distance: 99.7
click at [796, 268] on p "I have been a freelance CG artist, 3d modeler for almost 5 years. I did freelan…" at bounding box center [866, 272] width 416 height 24
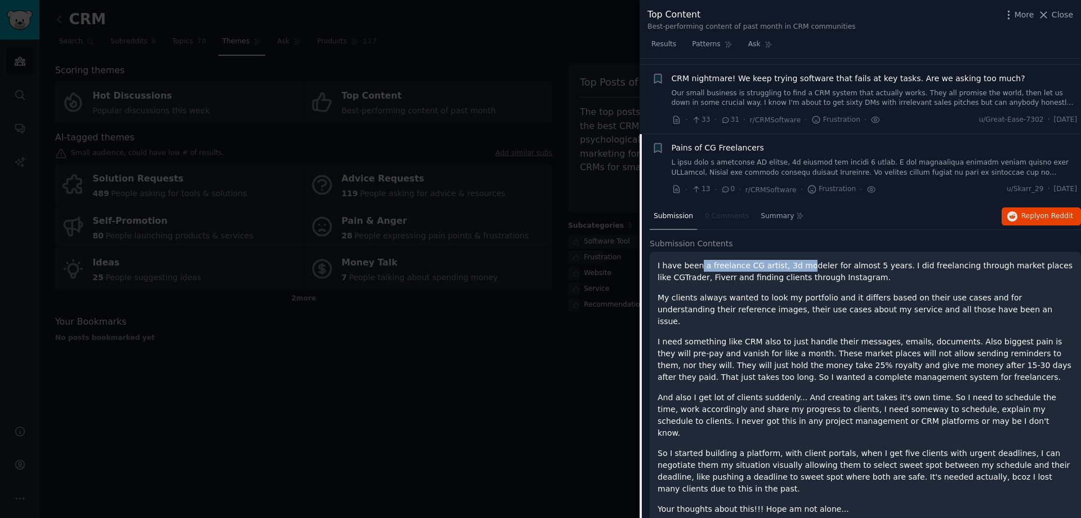
click at [796, 268] on p "I have been a freelance CG artist, 3d modeler for almost 5 years. I did freelan…" at bounding box center [866, 272] width 416 height 24
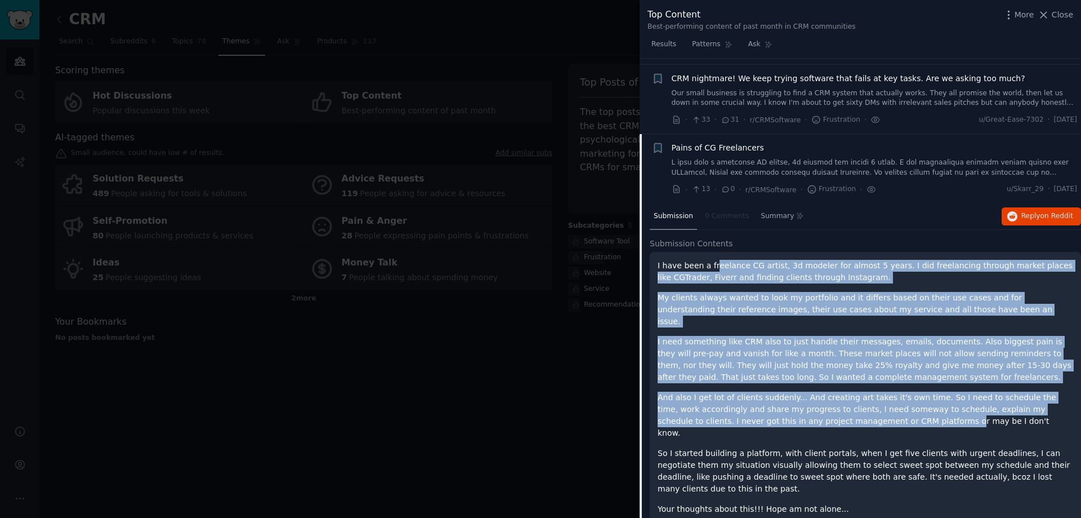
drag, startPoint x: 783, startPoint y: 273, endPoint x: 837, endPoint y: 412, distance: 149.6
click at [837, 412] on div "I have been a freelance CG artist, 3d modeler for almost 5 years. I did freelan…" at bounding box center [866, 387] width 416 height 255
click at [837, 412] on p "And also I get lot of clients suddenly... And creating art takes it's own time.…" at bounding box center [866, 414] width 416 height 47
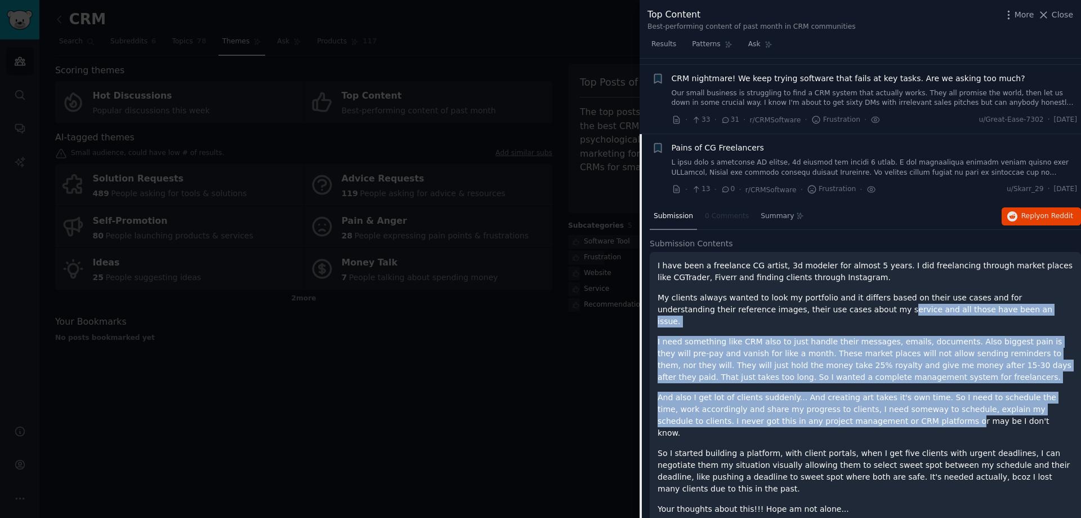
drag, startPoint x: 823, startPoint y: 356, endPoint x: 814, endPoint y: 314, distance: 42.5
click at [814, 314] on div "I have been a freelance CG artist, 3d modeler for almost 5 years. I did freelan…" at bounding box center [866, 387] width 416 height 255
click at [814, 314] on p "My clients always wanted to look my portfolio and it differs based on their use…" at bounding box center [866, 309] width 416 height 35
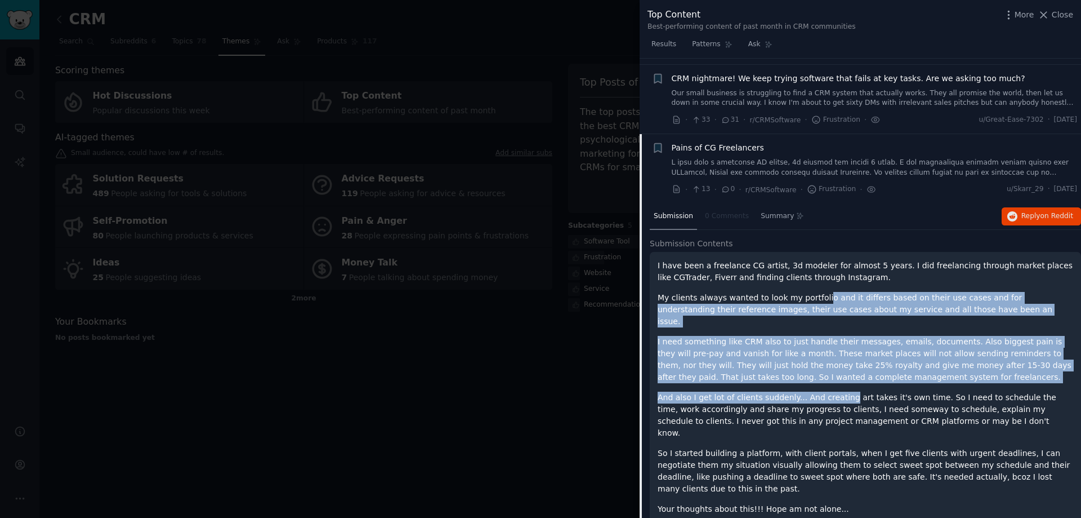
drag, startPoint x: 813, startPoint y: 288, endPoint x: 835, endPoint y: 377, distance: 91.1
click at [835, 377] on div "I have been a freelance CG artist, 3d modeler for almost 5 years. I did freelan…" at bounding box center [866, 387] width 416 height 255
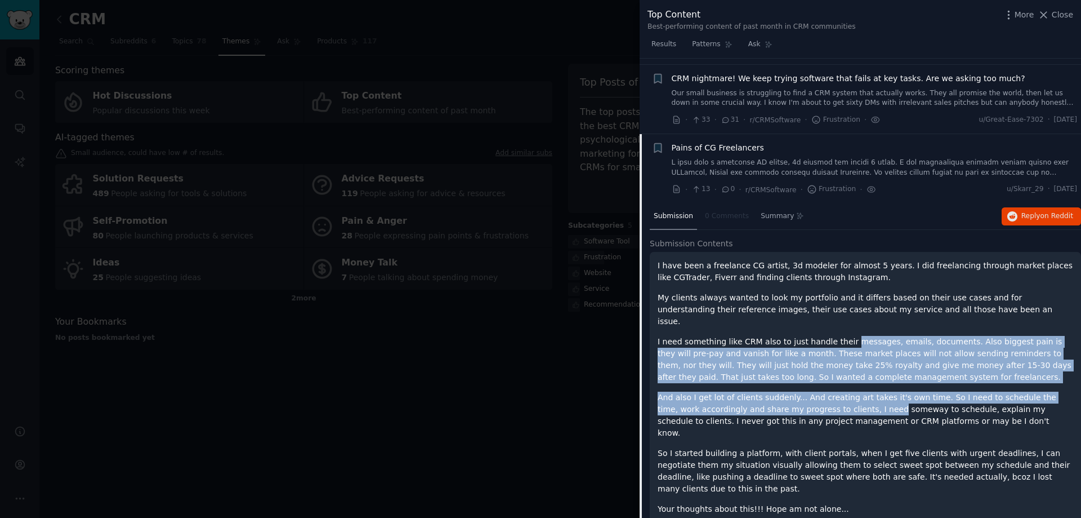
drag, startPoint x: 838, startPoint y: 391, endPoint x: 839, endPoint y: 314, distance: 77.2
click at [839, 315] on div "I have been a freelance CG artist, 3d modeler for almost 5 years. I did freelan…" at bounding box center [866, 387] width 416 height 255
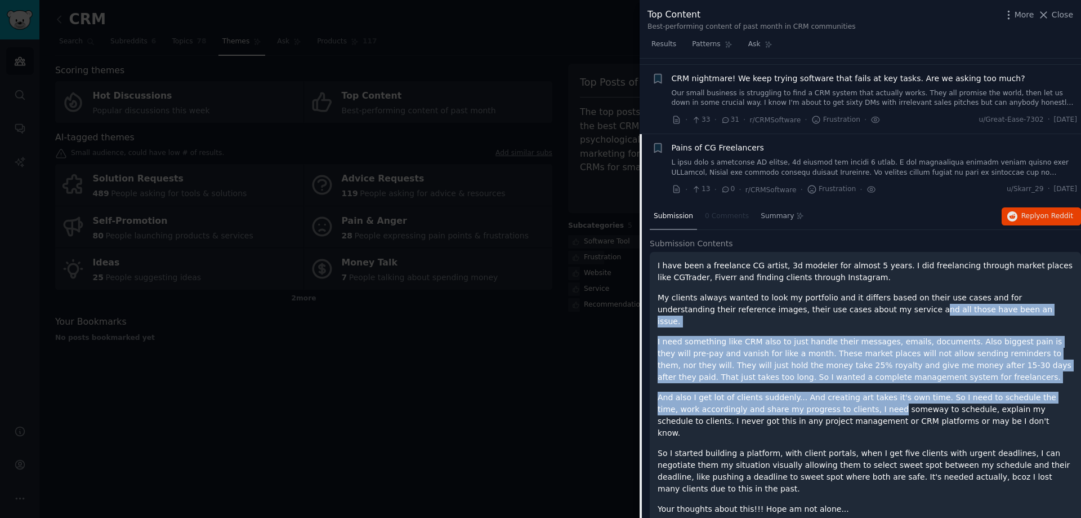
click at [840, 314] on p "My clients always wanted to look my portfolio and it differs based on their use…" at bounding box center [866, 309] width 416 height 35
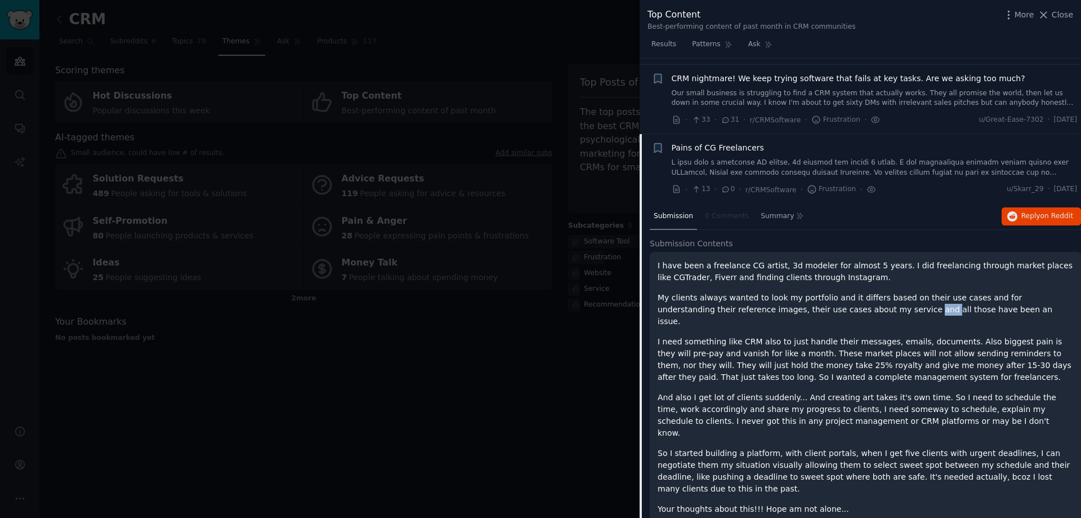
click at [840, 314] on p "My clients always wanted to look my portfolio and it differs based on their use…" at bounding box center [866, 309] width 416 height 35
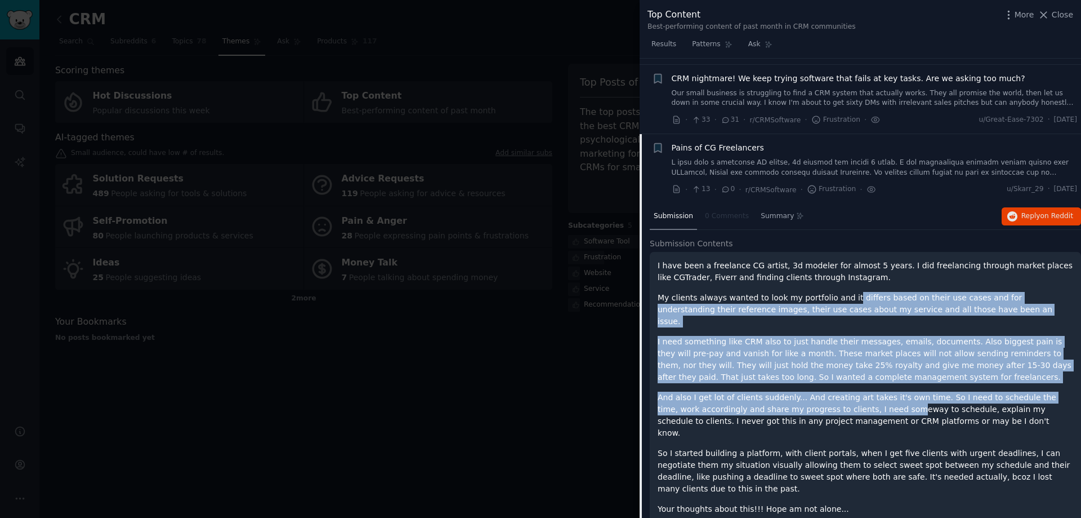
drag, startPoint x: 840, startPoint y: 301, endPoint x: 858, endPoint y: 403, distance: 103.5
click at [858, 403] on div "I have been a freelance CG artist, 3d modeler for almost 5 years. I did freelan…" at bounding box center [866, 387] width 416 height 255
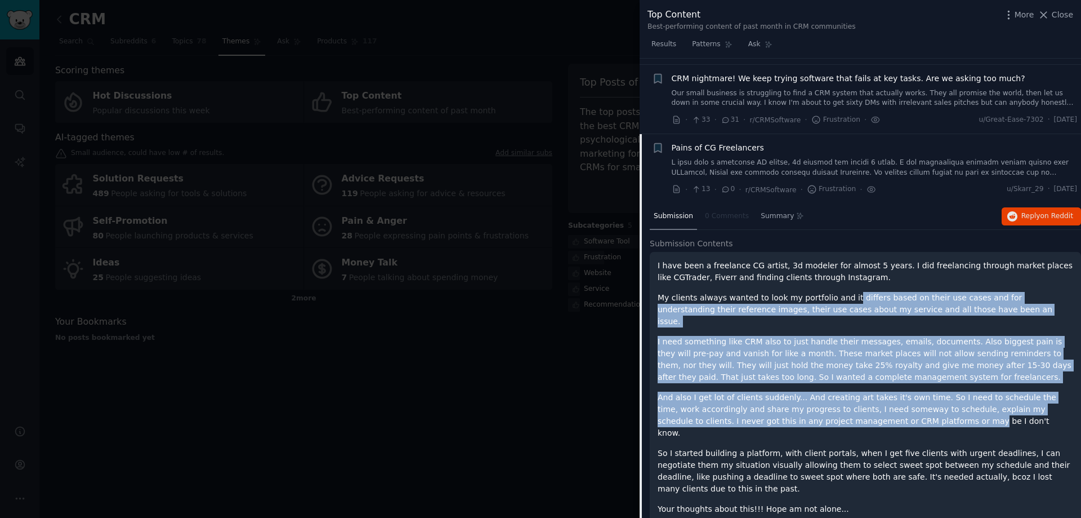
click at [858, 403] on p "And also I get lot of clients suddenly... And creating art takes it's own time.…" at bounding box center [866, 414] width 416 height 47
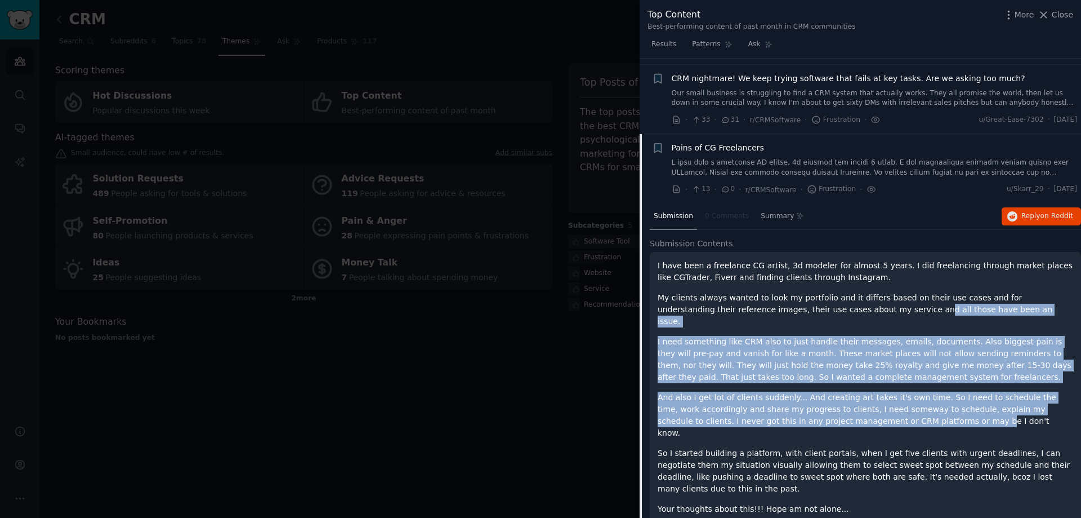
drag, startPoint x: 863, startPoint y: 411, endPoint x: 841, endPoint y: 305, distance: 108.1
click at [841, 305] on div "I have been a freelance CG artist, 3d modeler for almost 5 years. I did freelan…" at bounding box center [866, 387] width 416 height 255
click at [841, 305] on p "My clients always wanted to look my portfolio and it differs based on their use…" at bounding box center [866, 309] width 416 height 35
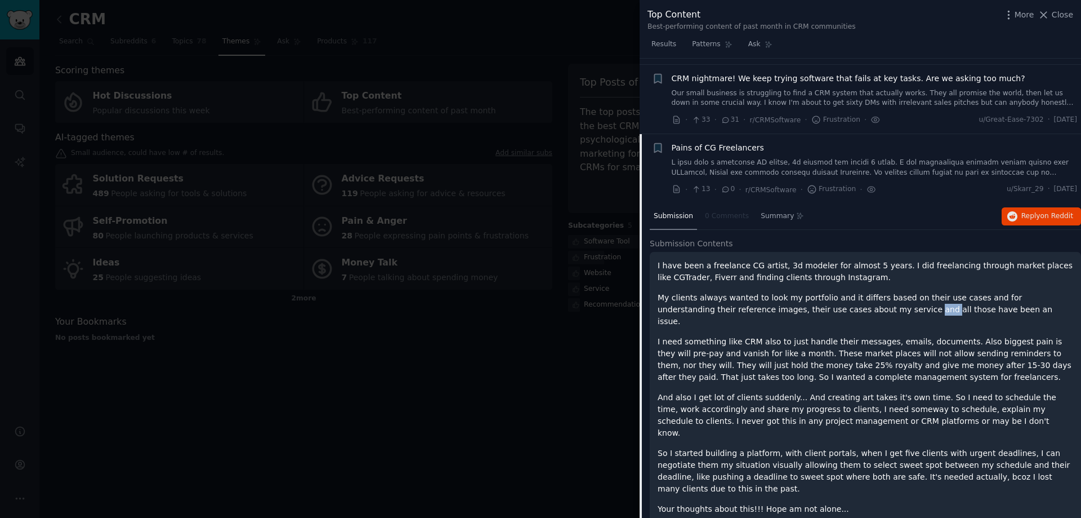
click at [841, 305] on p "My clients always wanted to look my portfolio and it differs based on their use…" at bounding box center [866, 309] width 416 height 35
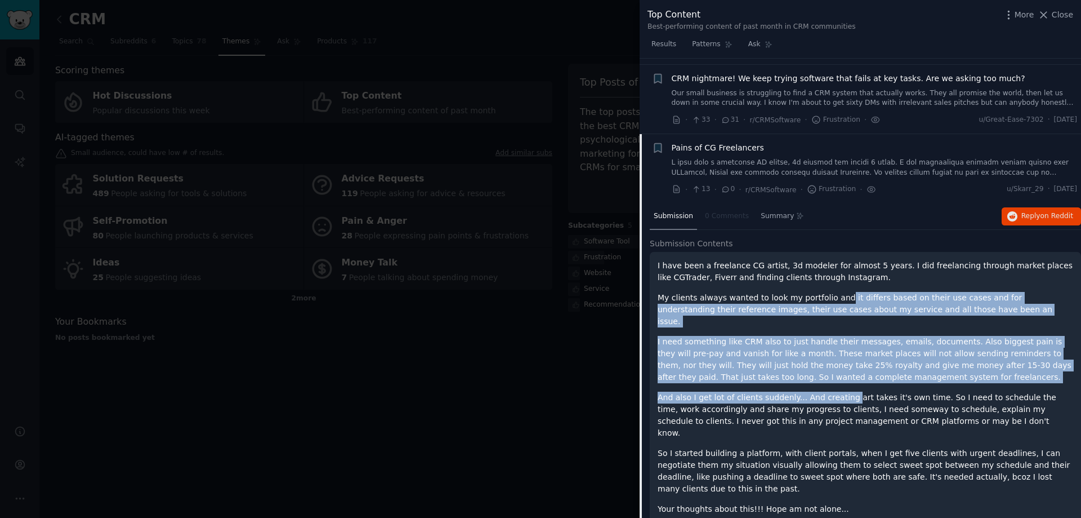
drag, startPoint x: 834, startPoint y: 334, endPoint x: 839, endPoint y: 393, distance: 58.8
click at [839, 392] on div "I have been a freelance CG artist, 3d modeler for almost 5 years. I did freelan…" at bounding box center [866, 387] width 416 height 255
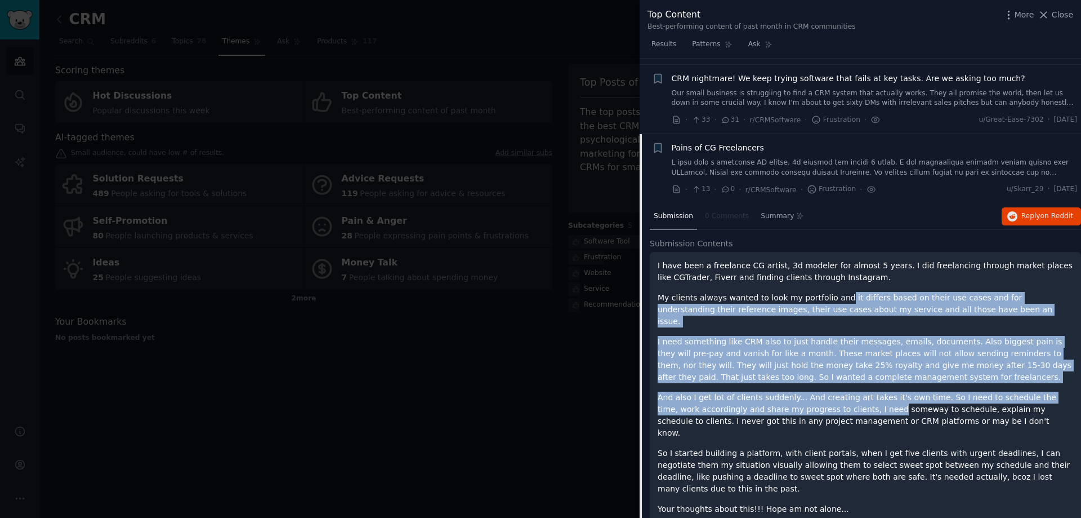
click at [839, 393] on p "And also I get lot of clients suddenly... And creating art takes it's own time.…" at bounding box center [866, 414] width 416 height 47
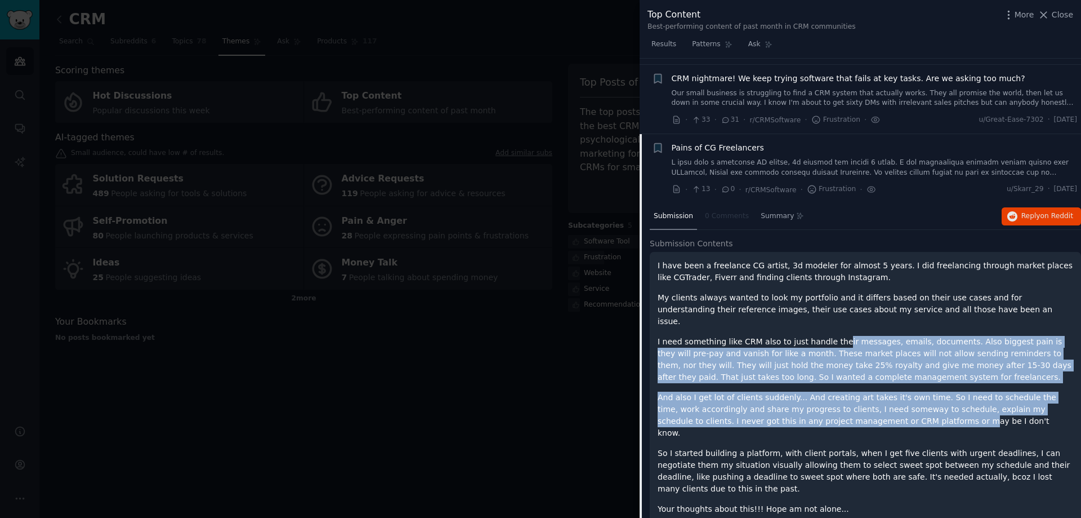
drag, startPoint x: 848, startPoint y: 403, endPoint x: 830, endPoint y: 322, distance: 82.5
click at [831, 323] on div "I have been a freelance CG artist, 3d modeler for almost 5 years. I did freelan…" at bounding box center [866, 387] width 416 height 255
click at [830, 322] on div "I have been a freelance CG artist, 3d modeler for almost 5 years. I did freelan…" at bounding box center [866, 387] width 416 height 255
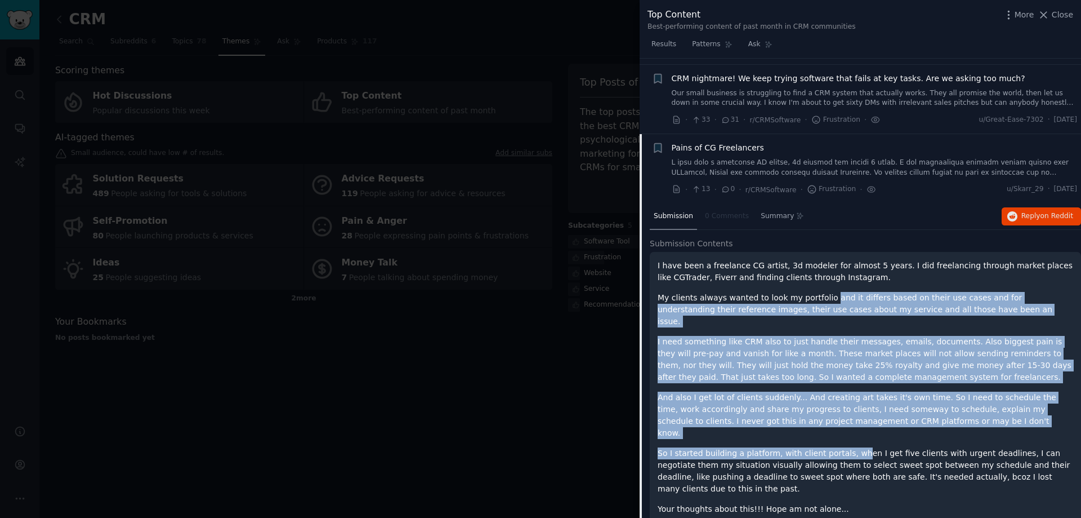
drag, startPoint x: 823, startPoint y: 304, endPoint x: 846, endPoint y: 420, distance: 118.3
click at [846, 420] on div "I have been a freelance CG artist, 3d modeler for almost 5 years. I did freelan…" at bounding box center [866, 387] width 416 height 255
drag, startPoint x: 845, startPoint y: 358, endPoint x: 838, endPoint y: 299, distance: 60.1
click at [838, 299] on div "I have been a freelance CG artist, 3d modeler for almost 5 years. I did freelan…" at bounding box center [866, 387] width 416 height 255
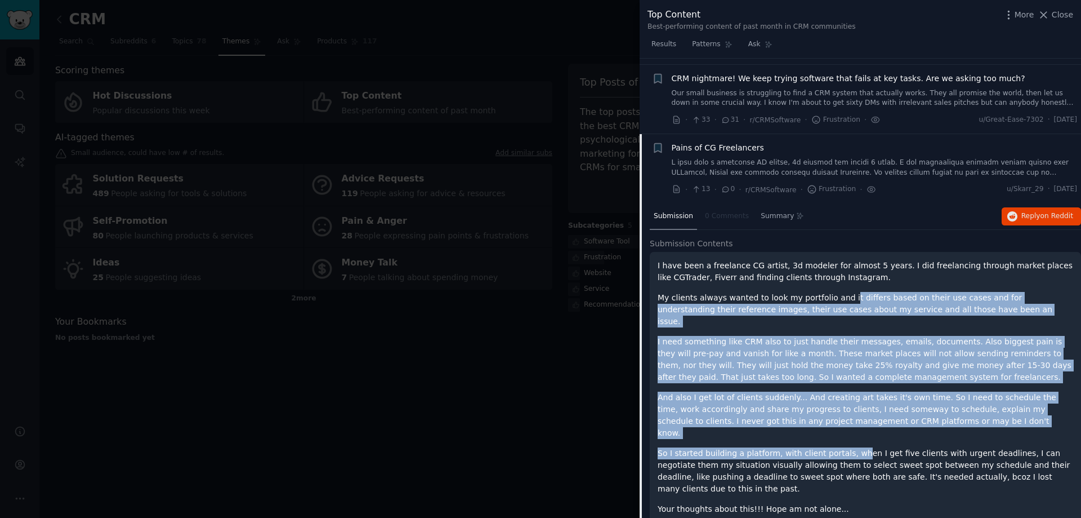
click at [838, 298] on p "My clients always wanted to look my portfolio and it differs based on their use…" at bounding box center [866, 309] width 416 height 35
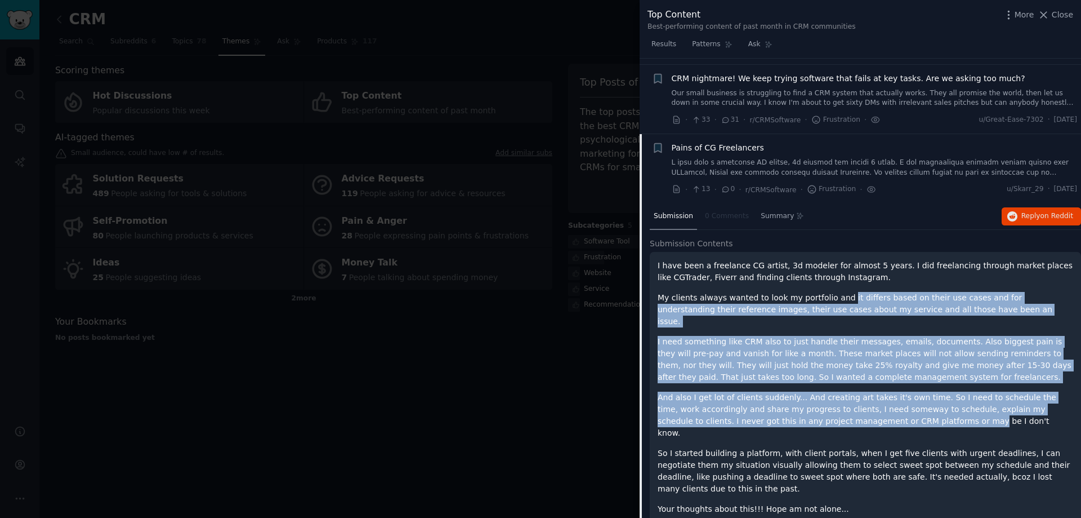
drag, startPoint x: 836, startPoint y: 291, endPoint x: 857, endPoint y: 415, distance: 125.1
click at [857, 415] on div "I have been a freelance CG artist, 3d modeler for almost 5 years. I did freelan…" at bounding box center [866, 387] width 416 height 255
click at [857, 415] on p "And also I get lot of clients suddenly... And creating art takes it's own time.…" at bounding box center [866, 414] width 416 height 47
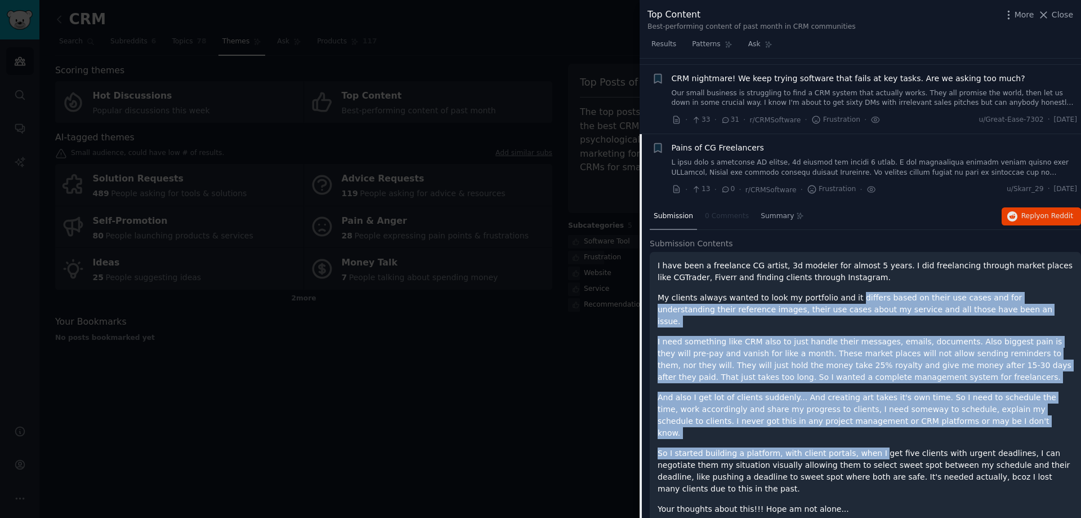
drag, startPoint x: 862, startPoint y: 421, endPoint x: 841, endPoint y: 301, distance: 121.9
click at [841, 301] on div "I have been a freelance CG artist, 3d modeler for almost 5 years. I did freelan…" at bounding box center [866, 387] width 416 height 255
click at [841, 301] on p "My clients always wanted to look my portfolio and it differs based on their use…" at bounding box center [866, 309] width 416 height 35
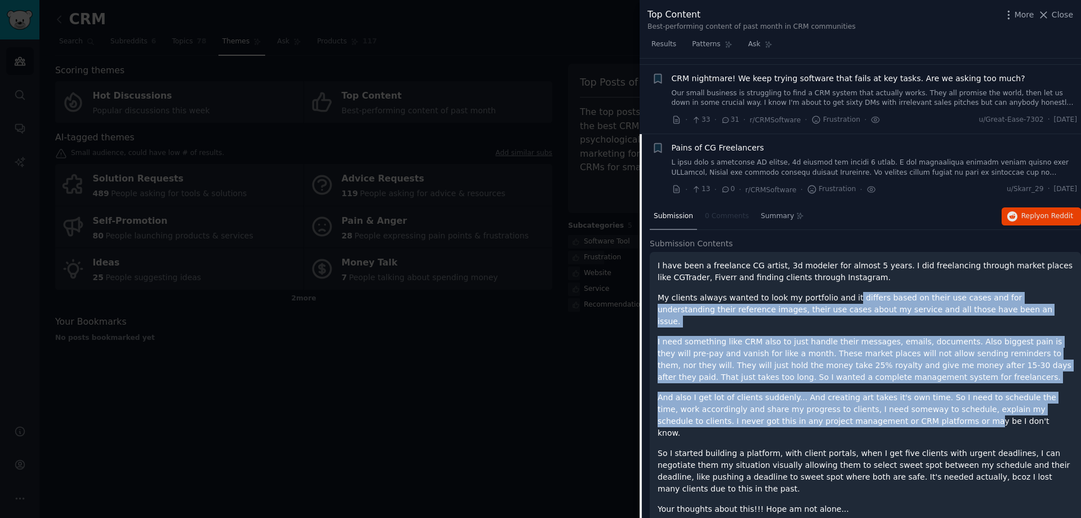
drag, startPoint x: 839, startPoint y: 295, endPoint x: 853, endPoint y: 415, distance: 120.3
click at [853, 415] on div "I have been a freelance CG artist, 3d modeler for almost 5 years. I did freelan…" at bounding box center [866, 387] width 416 height 255
click at [853, 415] on p "And also I get lot of clients suddenly... And creating art takes it's own time.…" at bounding box center [866, 414] width 416 height 47
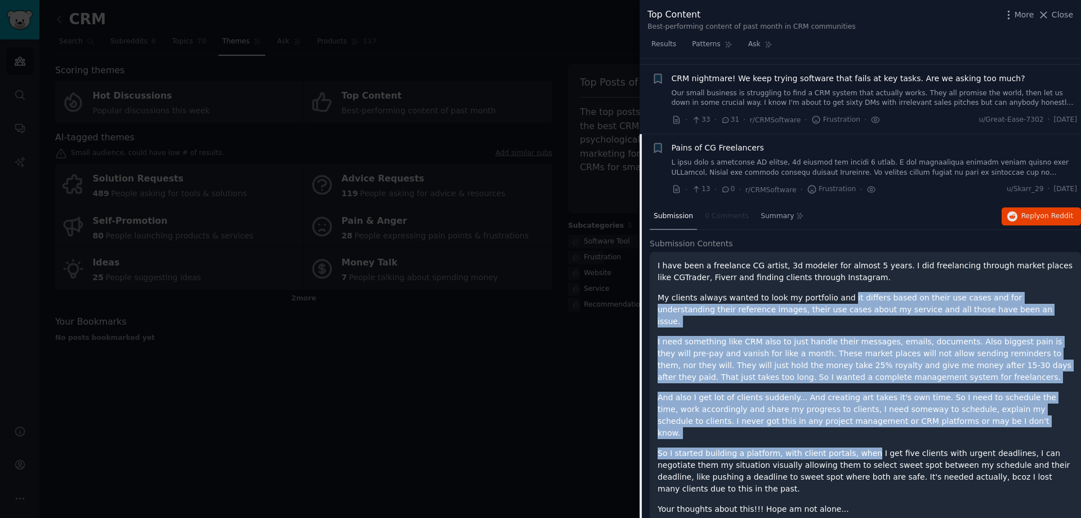
drag, startPoint x: 853, startPoint y: 425, endPoint x: 835, endPoint y: 293, distance: 132.5
click at [836, 296] on div "I have been a freelance CG artist, 3d modeler for almost 5 years. I did freelan…" at bounding box center [866, 387] width 416 height 255
click at [835, 293] on p "My clients always wanted to look my portfolio and it differs based on their use…" at bounding box center [866, 309] width 416 height 35
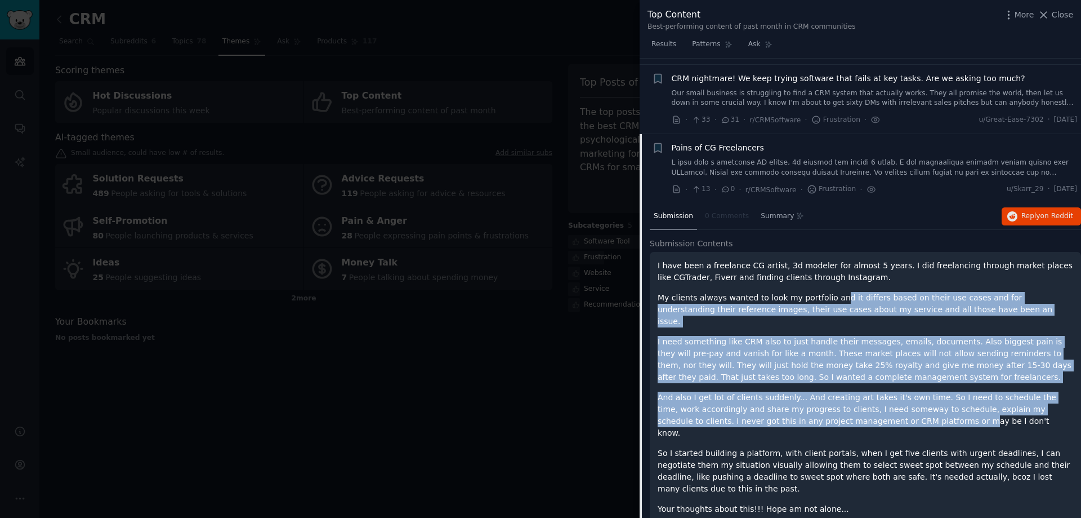
drag, startPoint x: 834, startPoint y: 326, endPoint x: 849, endPoint y: 408, distance: 84.1
click at [849, 408] on div "I have been a freelance CG artist, 3d modeler for almost 5 years. I did freelan…" at bounding box center [866, 387] width 416 height 255
click at [849, 408] on p "And also I get lot of clients suddenly... And creating art takes it's own time.…" at bounding box center [866, 414] width 416 height 47
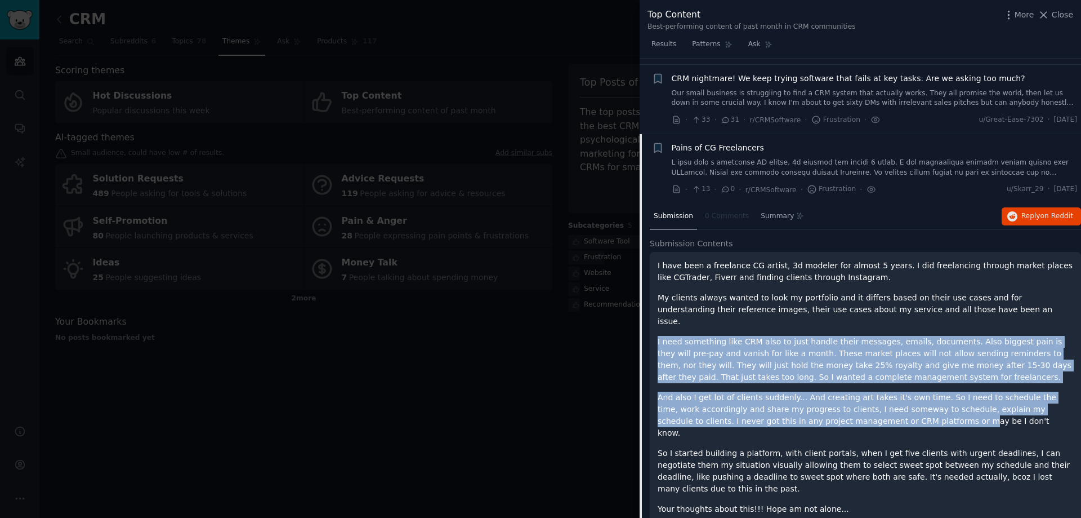
drag, startPoint x: 849, startPoint y: 408, endPoint x: 655, endPoint y: 326, distance: 210.5
click at [655, 326] on div "I have been a freelance CG artist, 3d modeler for almost 5 years. I did freelan…" at bounding box center [865, 396] width 431 height 289
click at [656, 327] on div "I have been a freelance CG artist, 3d modeler for almost 5 years. I did freelan…" at bounding box center [865, 396] width 431 height 289
click at [654, 328] on div "I have been a freelance CG artist, 3d modeler for almost 5 years. I did freelan…" at bounding box center [865, 396] width 431 height 289
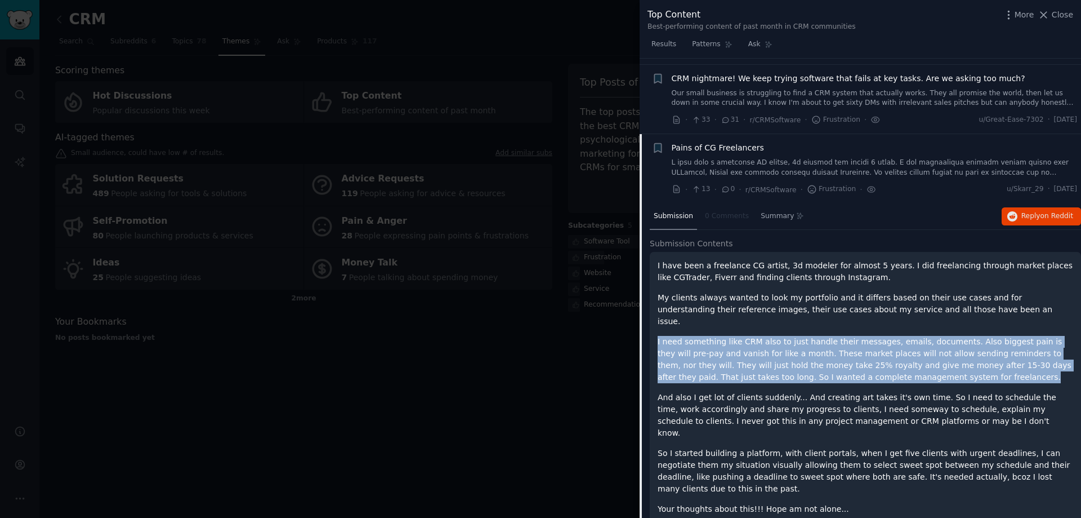
drag, startPoint x: 656, startPoint y: 328, endPoint x: 876, endPoint y: 366, distance: 222.8
click at [876, 366] on div "I have been a freelance CG artist, 3d modeler for almost 5 years. I did freelan…" at bounding box center [865, 396] width 431 height 289
click at [876, 366] on p "I need something like CRM also to just handle their messages, emails, documents…" at bounding box center [866, 359] width 416 height 47
drag, startPoint x: 862, startPoint y: 350, endPoint x: 849, endPoint y: 333, distance: 21.6
click at [849, 336] on p "I need something like CRM also to just handle their messages, emails, documents…" at bounding box center [866, 359] width 416 height 47
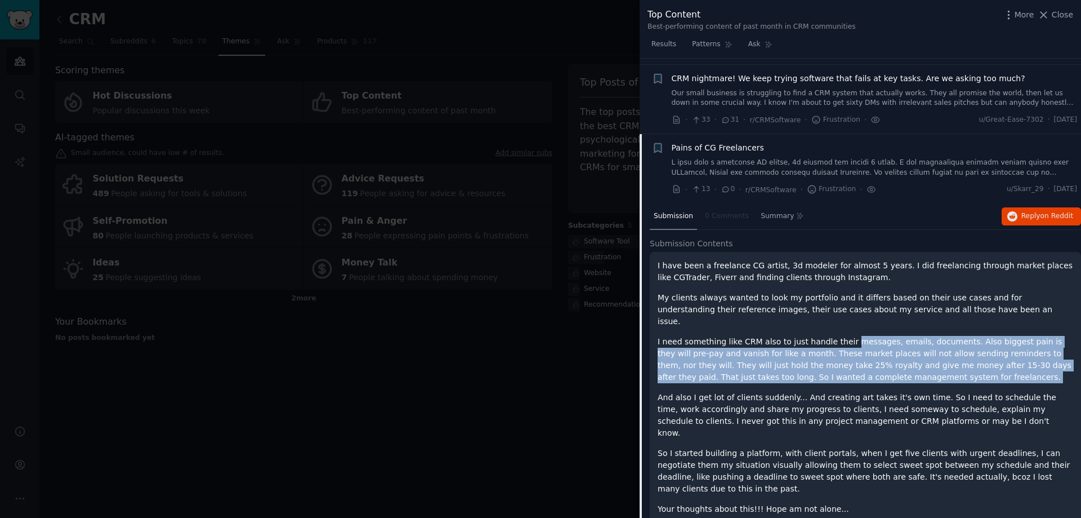
click at [849, 336] on p "I need something like CRM also to just handle their messages, emails, documents…" at bounding box center [866, 359] width 416 height 47
drag, startPoint x: 837, startPoint y: 328, endPoint x: 871, endPoint y: 365, distance: 50.2
click at [871, 365] on p "I need something like CRM also to just handle their messages, emails, documents…" at bounding box center [866, 359] width 416 height 47
drag, startPoint x: 869, startPoint y: 365, endPoint x: 849, endPoint y: 331, distance: 39.6
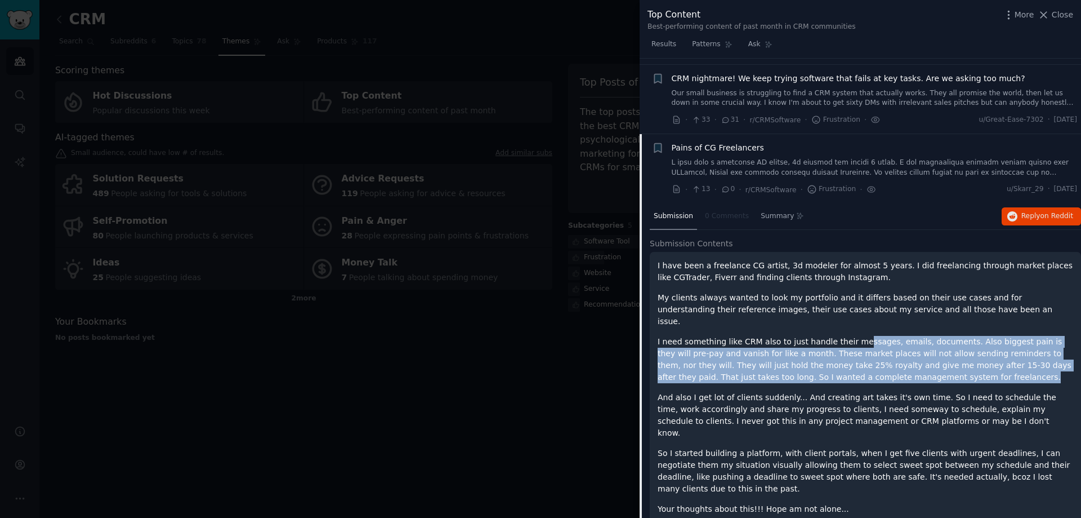
click at [849, 336] on p "I need something like CRM also to just handle their messages, emails, documents…" at bounding box center [866, 359] width 416 height 47
drag, startPoint x: 845, startPoint y: 324, endPoint x: 866, endPoint y: 364, distance: 45.1
click at [866, 364] on p "I need something like CRM also to just handle their messages, emails, documents…" at bounding box center [866, 359] width 416 height 47
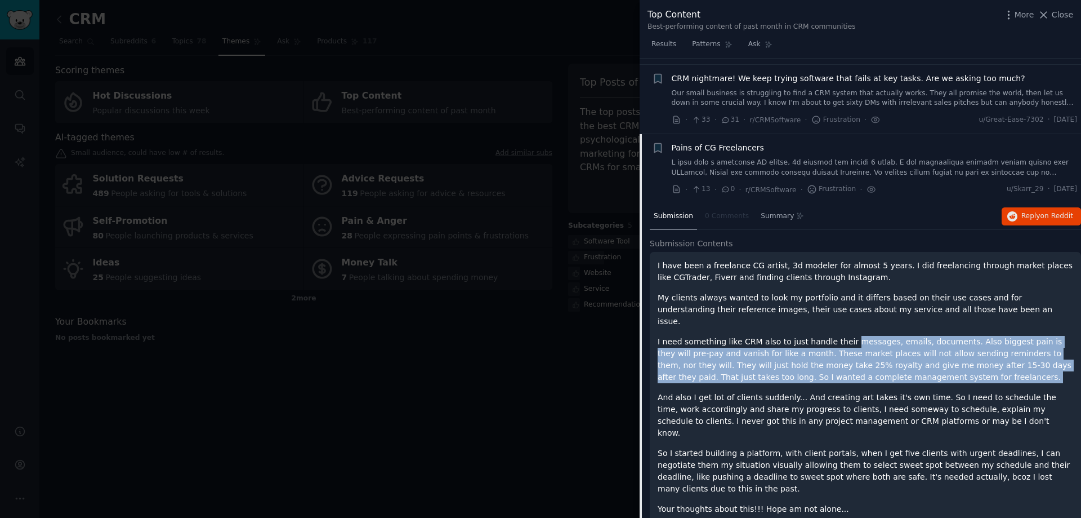
drag, startPoint x: 866, startPoint y: 364, endPoint x: 862, endPoint y: 327, distance: 37.3
click at [862, 336] on p "I need something like CRM also to just handle their messages, emails, documents…" at bounding box center [866, 359] width 416 height 47
drag, startPoint x: 862, startPoint y: 327, endPoint x: 872, endPoint y: 360, distance: 34.9
click at [872, 360] on p "I need something like CRM also to just handle their messages, emails, documents…" at bounding box center [866, 359] width 416 height 47
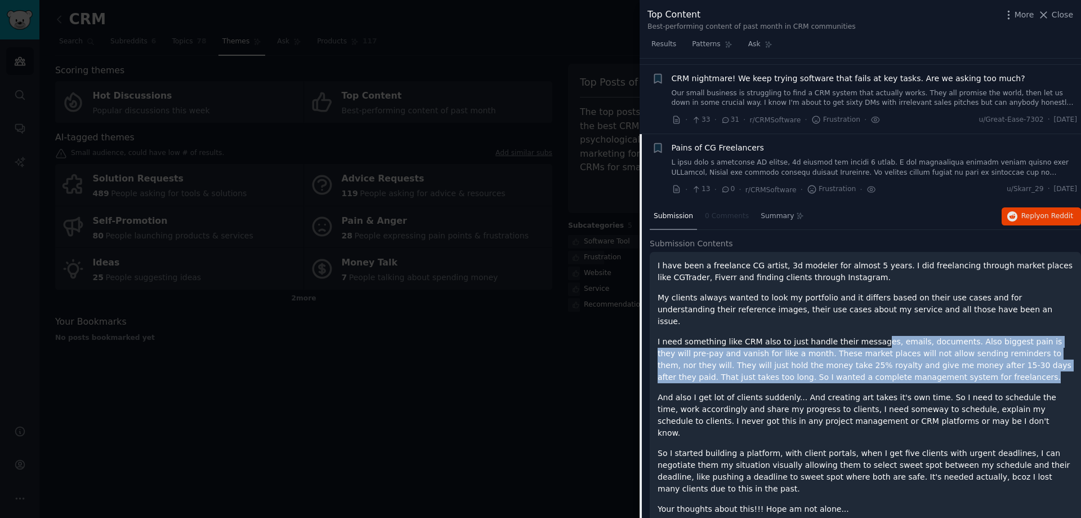
click at [872, 360] on p "I need something like CRM also to just handle their messages, emails, documents…" at bounding box center [866, 359] width 416 height 47
drag, startPoint x: 872, startPoint y: 363, endPoint x: 869, endPoint y: 329, distance: 34.0
click at [869, 336] on p "I need something like CRM also to just handle their messages, emails, documents…" at bounding box center [866, 359] width 416 height 47
drag, startPoint x: 869, startPoint y: 327, endPoint x: 878, endPoint y: 360, distance: 35.0
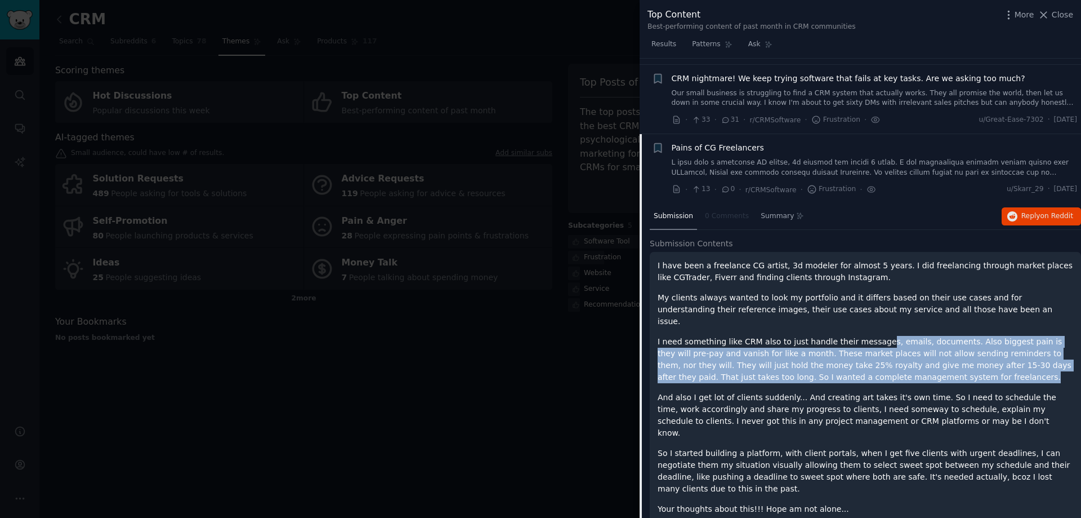
click at [878, 360] on p "I need something like CRM also to just handle their messages, emails, documents…" at bounding box center [866, 359] width 416 height 47
click at [879, 360] on p "I need something like CRM also to just handle their messages, emails, documents…" at bounding box center [866, 359] width 416 height 47
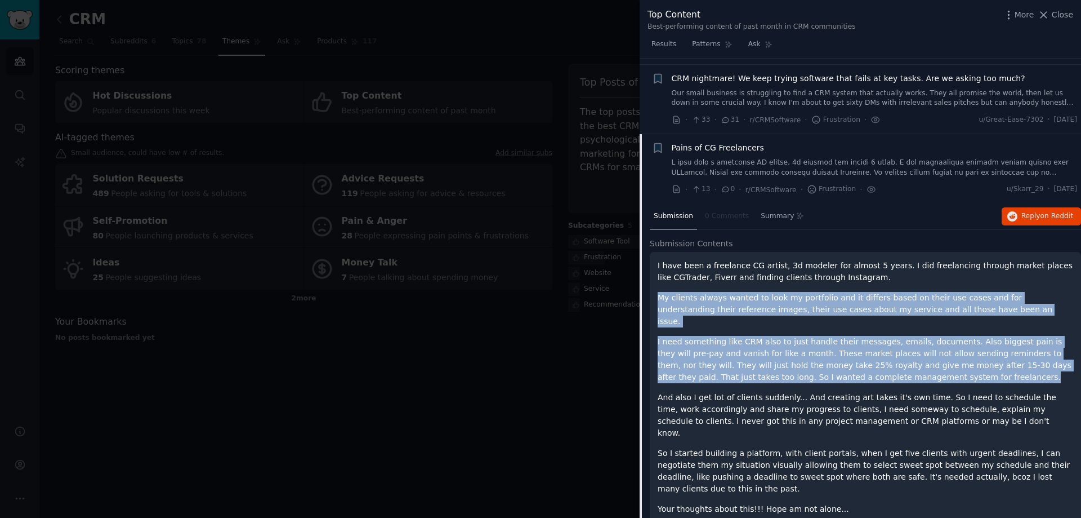
drag, startPoint x: 876, startPoint y: 367, endPoint x: 867, endPoint y: 278, distance: 89.4
click at [867, 278] on div "I have been a freelance CG artist, 3d modeler for almost 5 years. I did freelan…" at bounding box center [866, 387] width 416 height 255
click at [867, 278] on p "I have been a freelance CG artist, 3d modeler for almost 5 years. I did freelan…" at bounding box center [866, 272] width 416 height 24
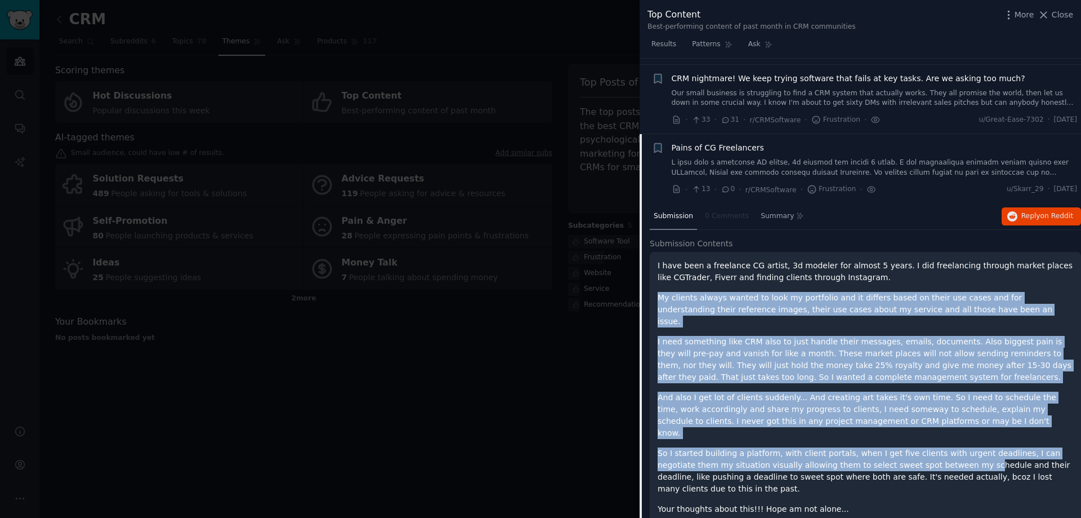
drag, startPoint x: 866, startPoint y: 280, endPoint x: 906, endPoint y: 437, distance: 161.1
click at [906, 437] on div "I have been a freelance CG artist, 3d modeler for almost 5 years. I did freelan…" at bounding box center [866, 387] width 416 height 255
click at [906, 447] on p "So I started building a platform, with client portals, when I get five clients …" at bounding box center [866, 470] width 416 height 47
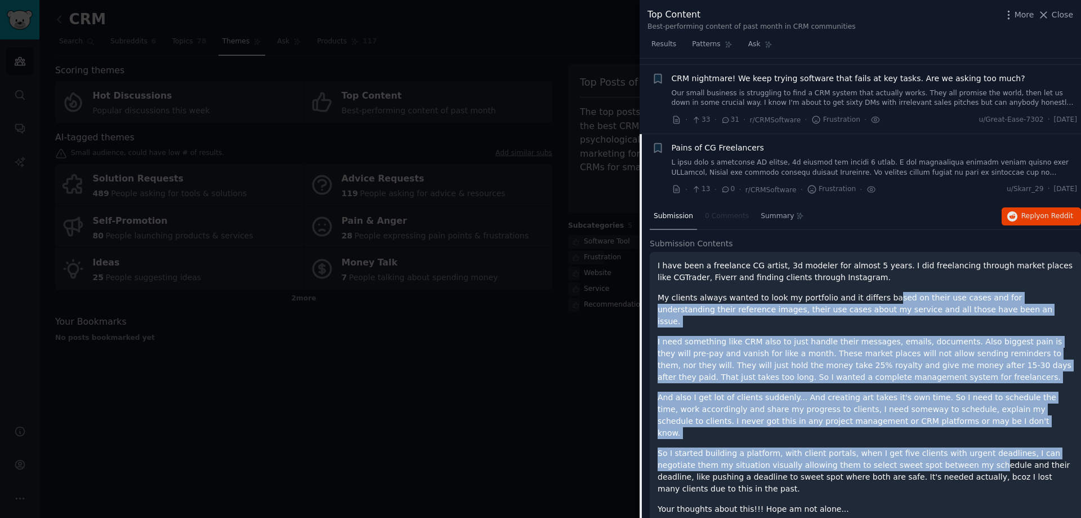
drag, startPoint x: 907, startPoint y: 447, endPoint x: 872, endPoint y: 302, distance: 148.9
click at [872, 302] on div "I have been a freelance CG artist, 3d modeler for almost 5 years. I did freelan…" at bounding box center [866, 387] width 416 height 255
click at [872, 302] on p "My clients always wanted to look my portfolio and it differs based on their use…" at bounding box center [866, 309] width 416 height 35
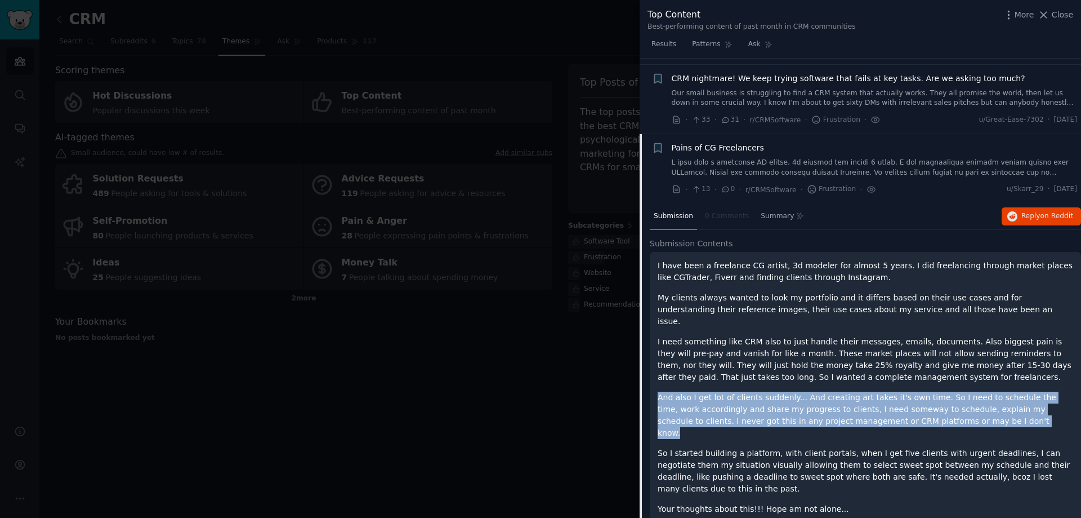
drag
click at [929, 364] on div "I have been a freelance CG artist, 3d modeler for almost 5 years. I did freelan…" at bounding box center [866, 387] width 416 height 255
click at [929, 364] on p "I need something like CRM also to just handle their messages, emails, documents…" at bounding box center [866, 359] width 416 height 47
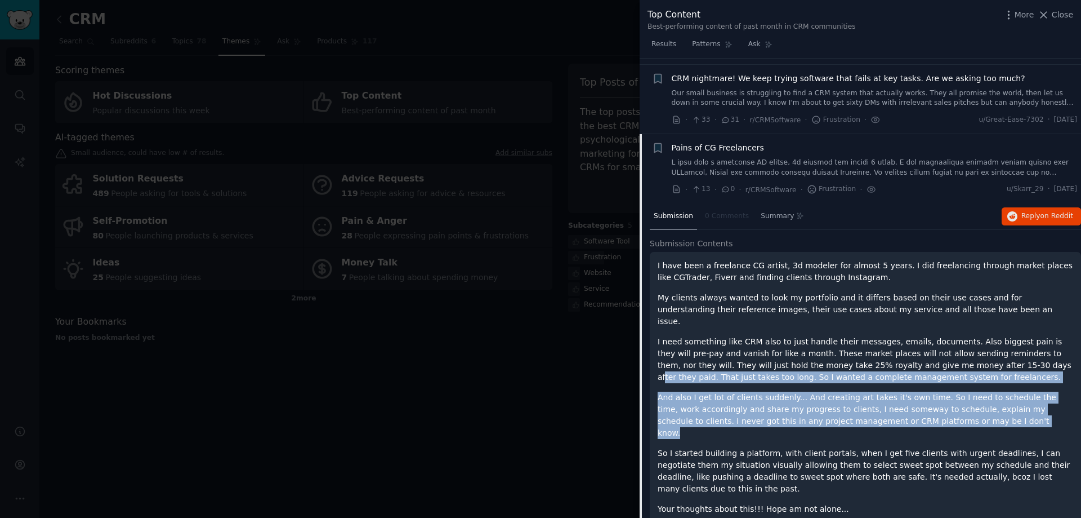
click at [934, 413] on div "I have been a freelance CG artist, 3d modeler for almost 5 years. I did freelan…" at bounding box center [866, 387] width 416 height 255
click at [934, 413] on p "And also I get lot of clients suddenly... And creating art takes it's own time.…" at bounding box center [866, 414] width 416 height 47
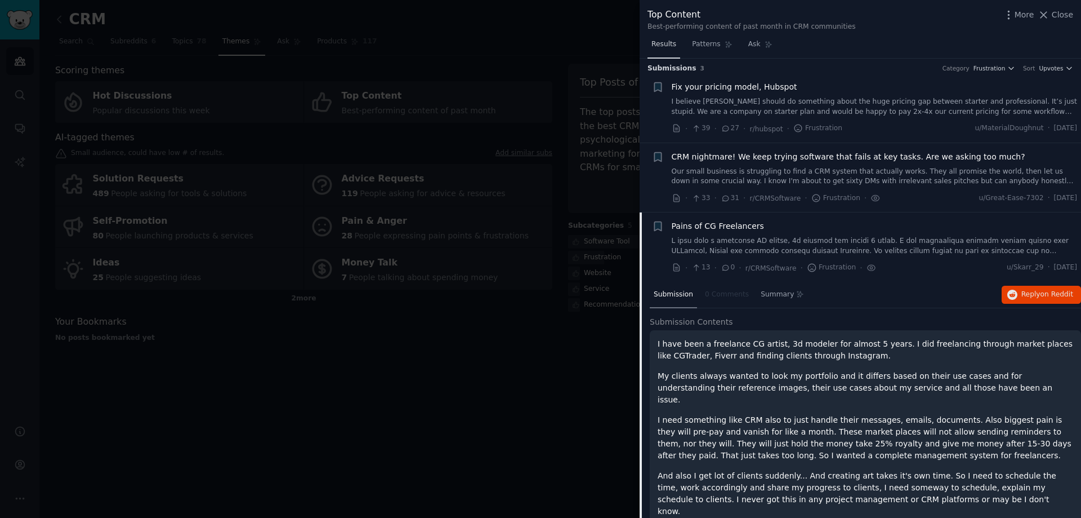
scroll to position [0, 0]
click at [1048, 12] on icon at bounding box center [1044, 15] width 6 height 6
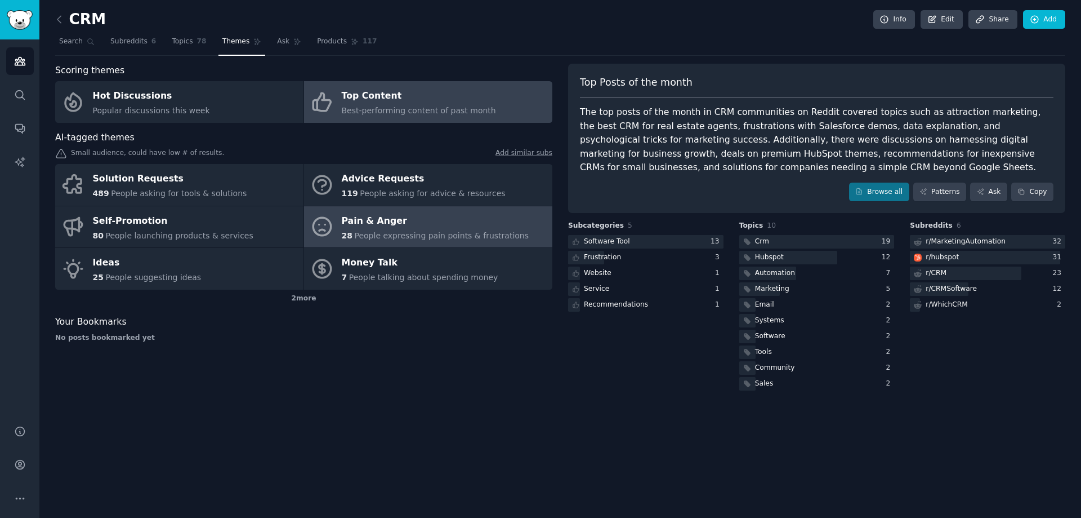
click at [415, 224] on div "Pain & Anger" at bounding box center [436, 221] width 188 height 18
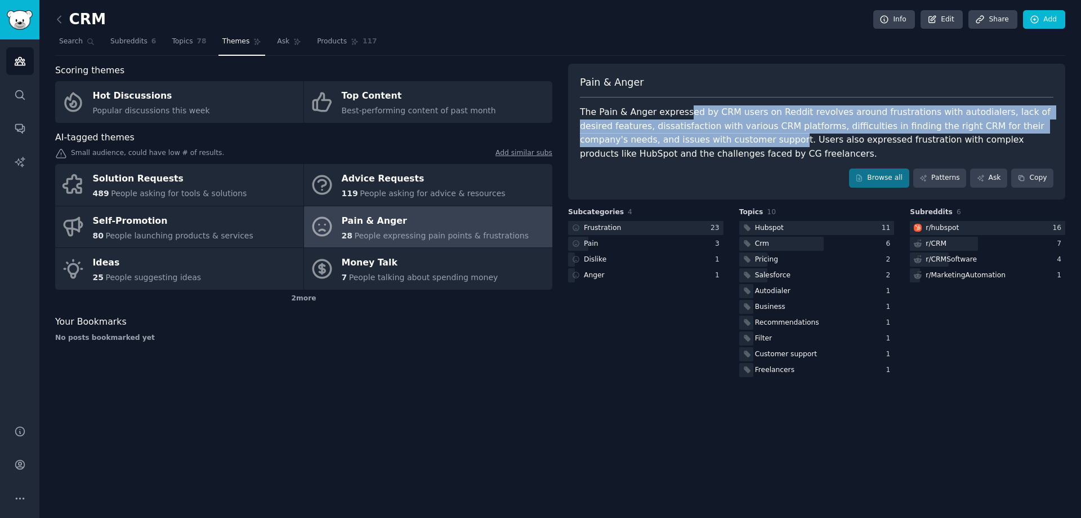
drag, startPoint x: 679, startPoint y: 113, endPoint x: 692, endPoint y: 140, distance: 30.0
click at [692, 140] on div "The Pain & Anger expressed by CRM users on Reddit revolves around frustrations …" at bounding box center [817, 132] width 474 height 55
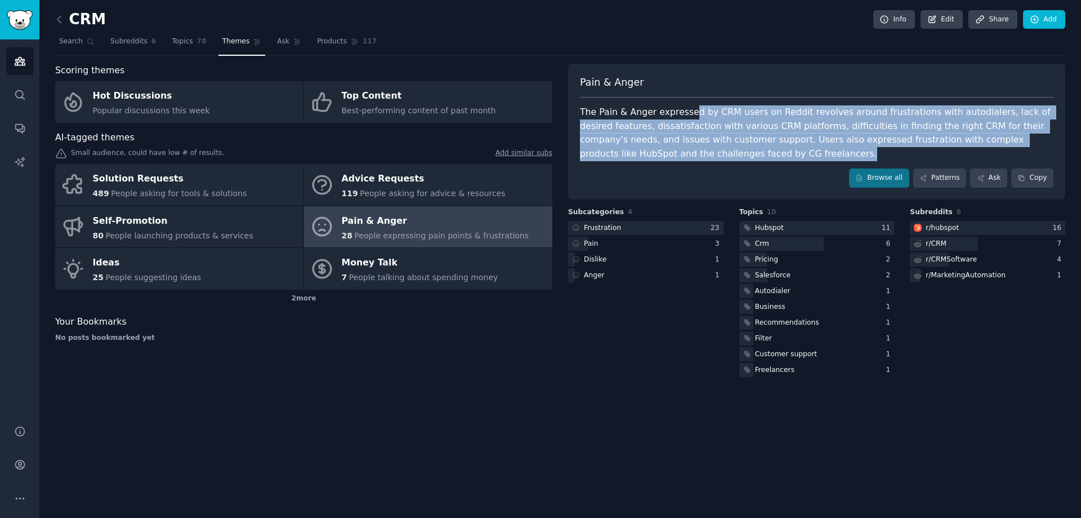
drag, startPoint x: 691, startPoint y: 149, endPoint x: 687, endPoint y: 118, distance: 30.6
click at [687, 118] on div "The Pain & Anger expressed by CRM users on Reddit revolves around frustrations …" at bounding box center [817, 132] width 474 height 55
drag, startPoint x: 685, startPoint y: 114, endPoint x: 692, endPoint y: 150, distance: 36.8
click at [692, 150] on div "The Pain & Anger expressed by CRM users on Reddit revolves around frustrations …" at bounding box center [817, 132] width 474 height 55
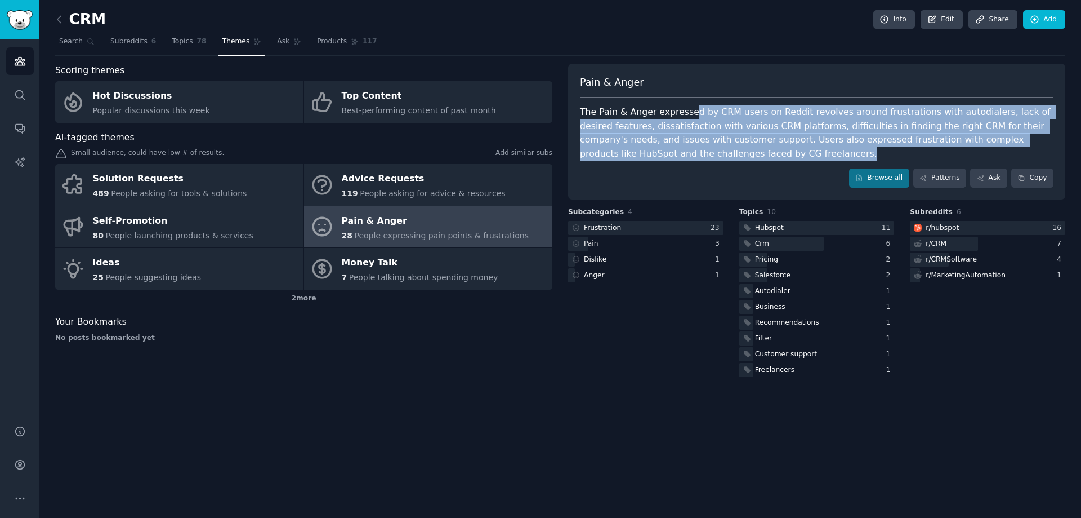
click at [692, 150] on div "The Pain & Anger expressed by CRM users on Reddit revolves around frustrations …" at bounding box center [817, 132] width 474 height 55
drag, startPoint x: 694, startPoint y: 154, endPoint x: 690, endPoint y: 112, distance: 43.0
click at [690, 112] on div "The Pain & Anger expressed by CRM users on Reddit revolves around frustrations …" at bounding box center [817, 132] width 474 height 55
click at [689, 112] on div "The Pain & Anger expressed by CRM users on Reddit revolves around frustrations …" at bounding box center [817, 132] width 474 height 55
drag, startPoint x: 692, startPoint y: 113, endPoint x: 701, endPoint y: 154, distance: 42.1
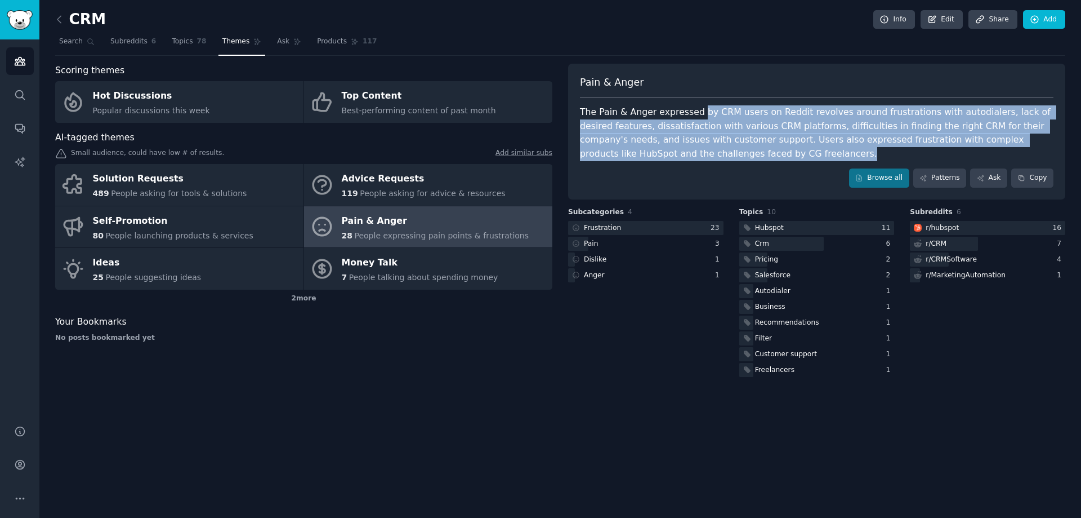
click at [701, 154] on div "The Pain & Anger expressed by CRM users on Reddit revolves around frustrations …" at bounding box center [817, 132] width 474 height 55
drag, startPoint x: 703, startPoint y: 160, endPoint x: 693, endPoint y: 110, distance: 51.3
click at [693, 110] on div "The Pain & Anger expressed by CRM users on Reddit revolves around frustrations …" at bounding box center [817, 132] width 474 height 55
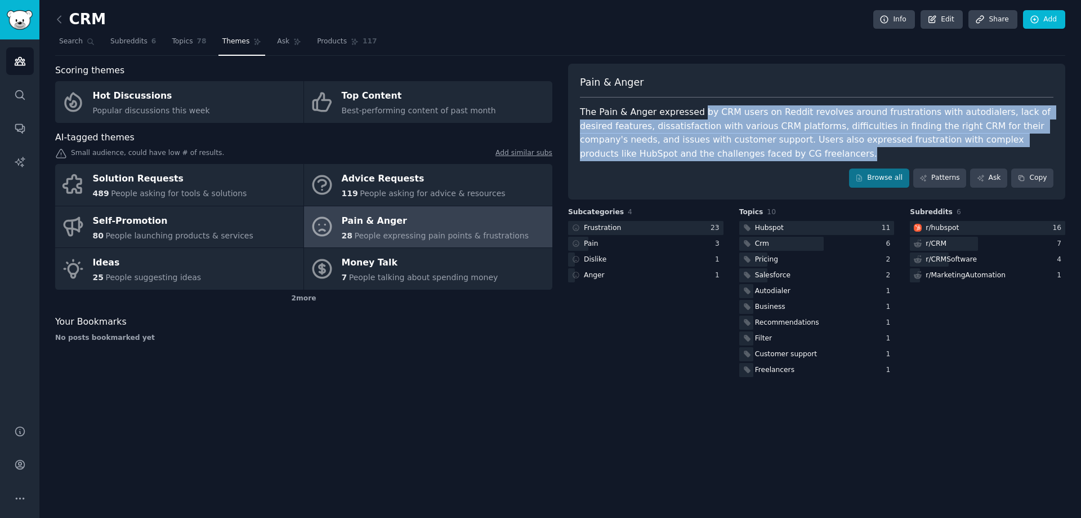
drag, startPoint x: 693, startPoint y: 110, endPoint x: 706, endPoint y: 161, distance: 52.5
click at [706, 161] on div "Pain & Anger The Pain & [PERSON_NAME] expressed by CRM users on Reddit revolves…" at bounding box center [816, 132] width 497 height 136
drag, startPoint x: 706, startPoint y: 161, endPoint x: 700, endPoint y: 113, distance: 48.3
click at [700, 113] on div "Pain & Anger The Pain & [PERSON_NAME] expressed by CRM users on Reddit revolves…" at bounding box center [816, 132] width 497 height 136
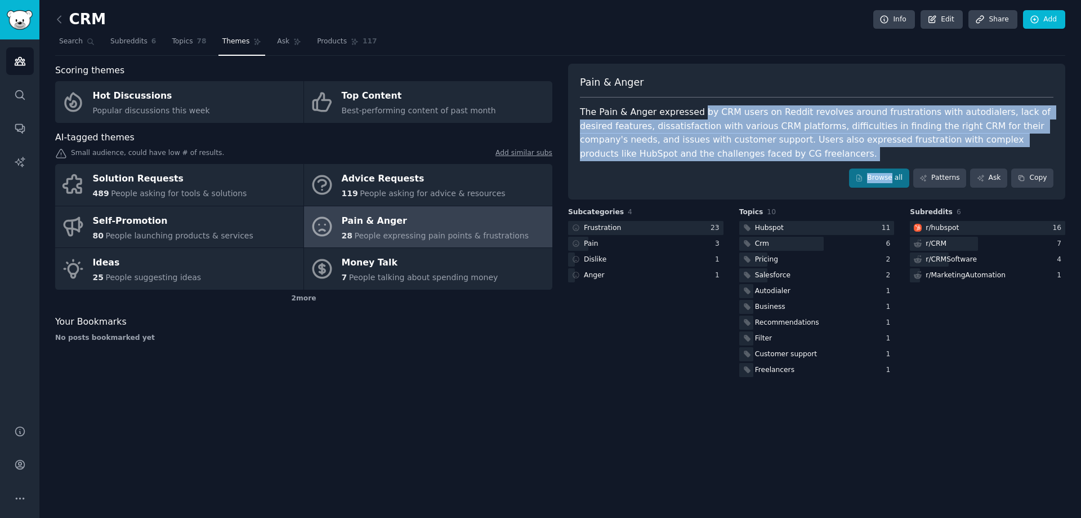
click at [699, 154] on div "The Pain & Anger expressed by CRM users on Reddit revolves around frustrations …" at bounding box center [817, 132] width 474 height 55
drag, startPoint x: 696, startPoint y: 157, endPoint x: 577, endPoint y: 115, distance: 125.9
click at [577, 115] on div "Pain & Anger The Pain & [PERSON_NAME] expressed by CRM users on Reddit revolves…" at bounding box center [816, 132] width 497 height 136
drag, startPoint x: 577, startPoint y: 112, endPoint x: 715, endPoint y: 150, distance: 142.7
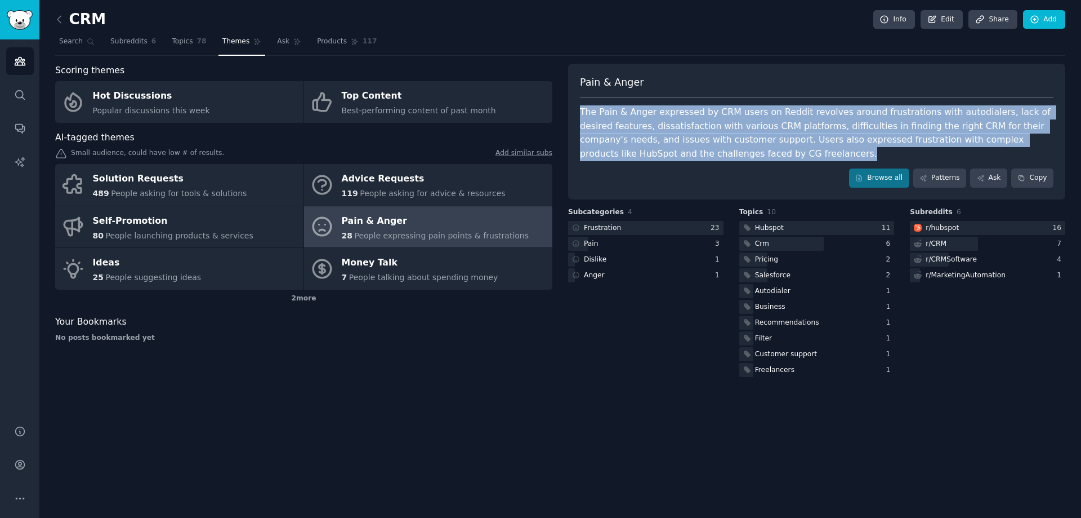
click at [715, 150] on div "Pain & Anger The Pain & [PERSON_NAME] expressed by CRM users on Reddit revolves…" at bounding box center [816, 132] width 497 height 136
click at [715, 150] on div "The Pain & Anger expressed by CRM users on Reddit revolves around frustrations …" at bounding box center [817, 132] width 474 height 55
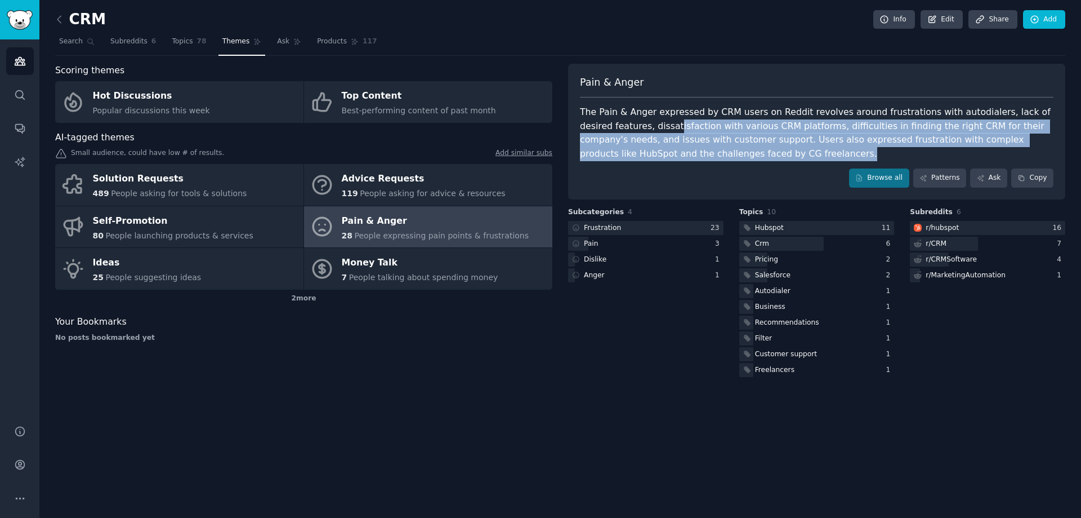
drag, startPoint x: 715, startPoint y: 152, endPoint x: 638, endPoint y: 126, distance: 80.9
click at [638, 126] on div "The Pain & Anger expressed by CRM users on Reddit revolves around frustrations …" at bounding box center [817, 132] width 474 height 55
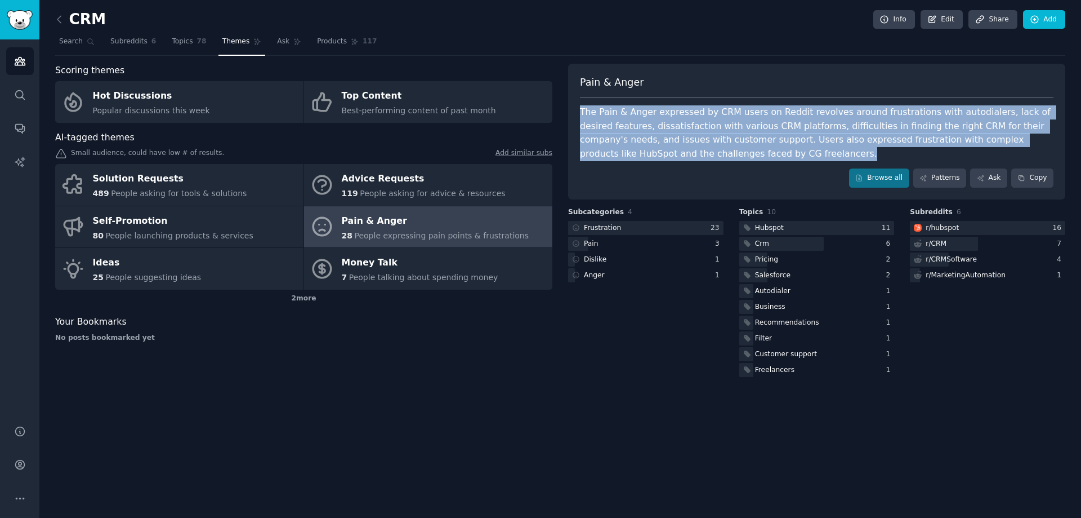
drag, startPoint x: 587, startPoint y: 111, endPoint x: 699, endPoint y: 156, distance: 120.8
click at [699, 156] on div "Pain & Anger The Pain & [PERSON_NAME] expressed by CRM users on Reddit revolves…" at bounding box center [816, 132] width 497 height 136
click at [699, 156] on div "The Pain & Anger expressed by CRM users on Reddit revolves around frustrations …" at bounding box center [817, 132] width 474 height 55
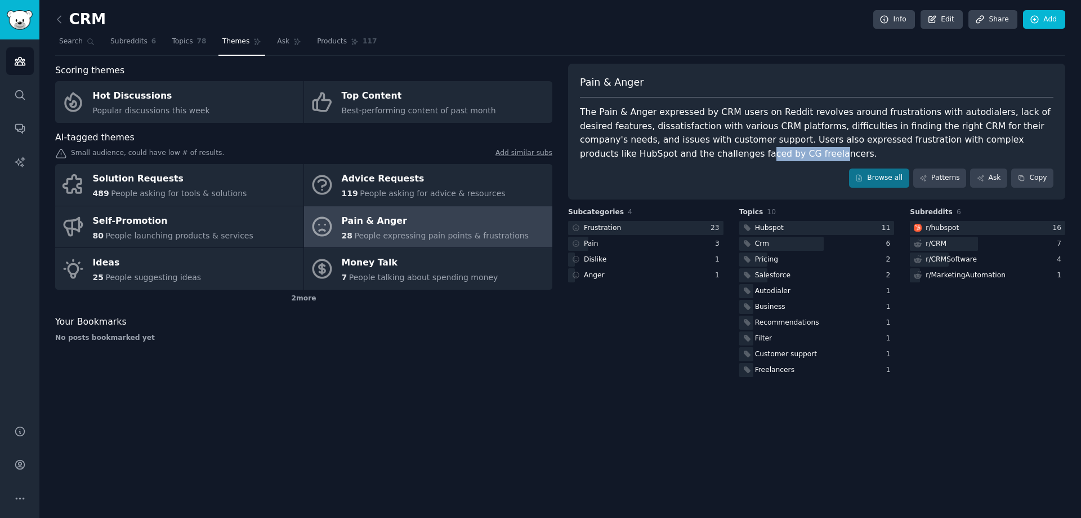
drag, startPoint x: 589, startPoint y: 153, endPoint x: 647, endPoint y: 157, distance: 58.1
click at [653, 157] on div "The Pain & Anger expressed by CRM users on Reddit revolves around frustrations …" at bounding box center [817, 132] width 474 height 55
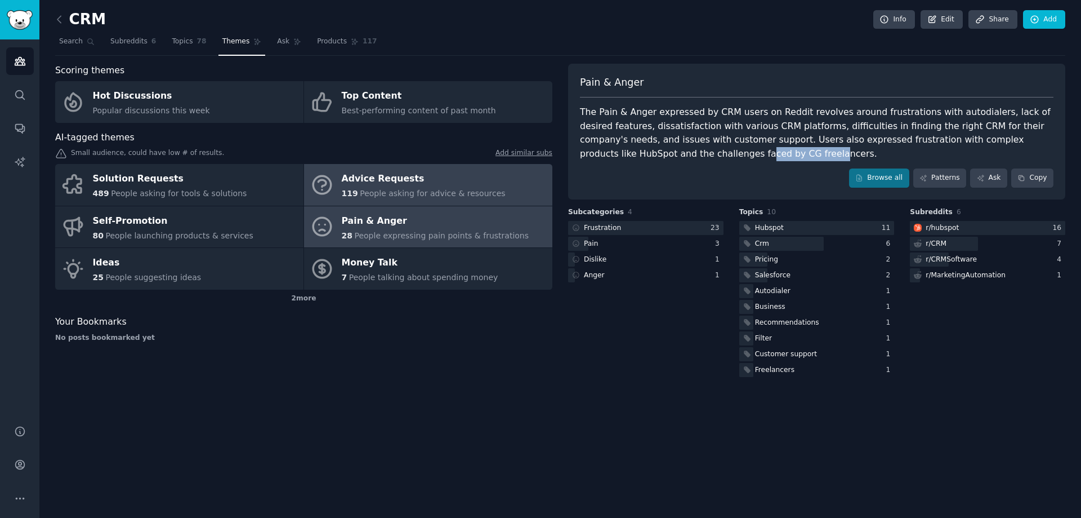
click at [401, 181] on div "Advice Requests" at bounding box center [424, 179] width 164 height 18
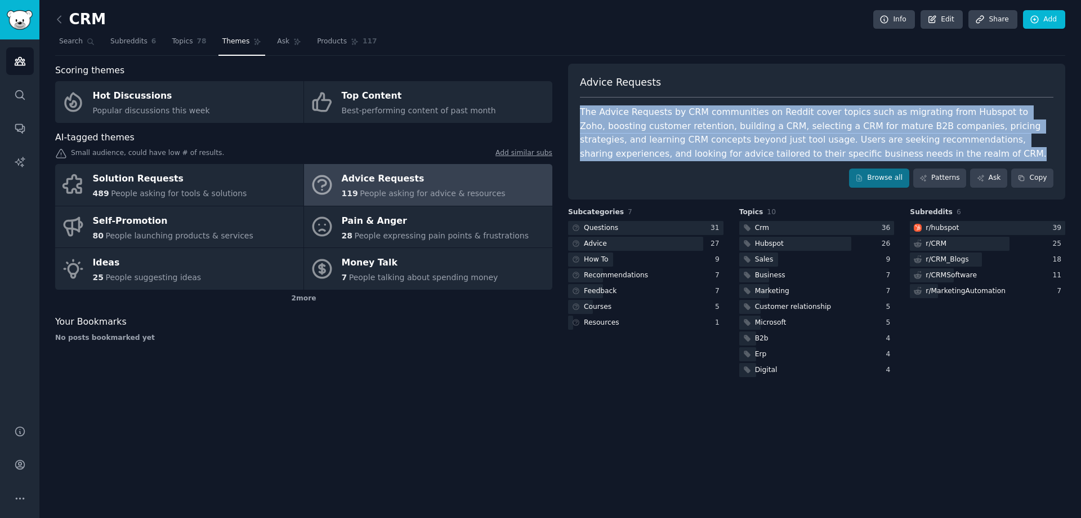
drag, startPoint x: 579, startPoint y: 110, endPoint x: 823, endPoint y: 153, distance: 248.2
click at [823, 153] on div "Advice Requests The Advice Requests by CRM communities on Reddit cover topics s…" at bounding box center [816, 132] width 497 height 136
copy div "The Advice Requests by CRM communities on Reddit cover topics such as migrating…"
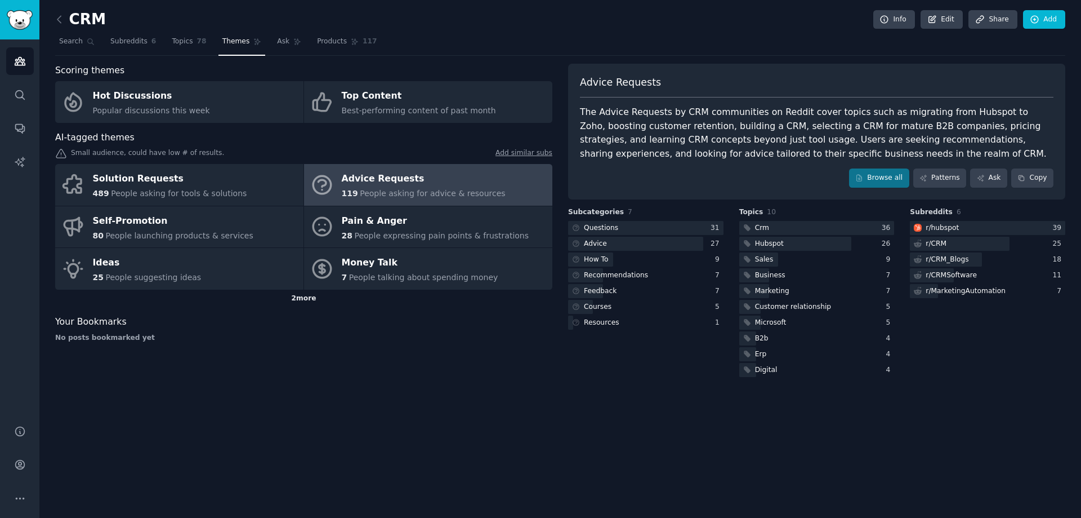
click at [314, 301] on div "2 more" at bounding box center [303, 298] width 497 height 18
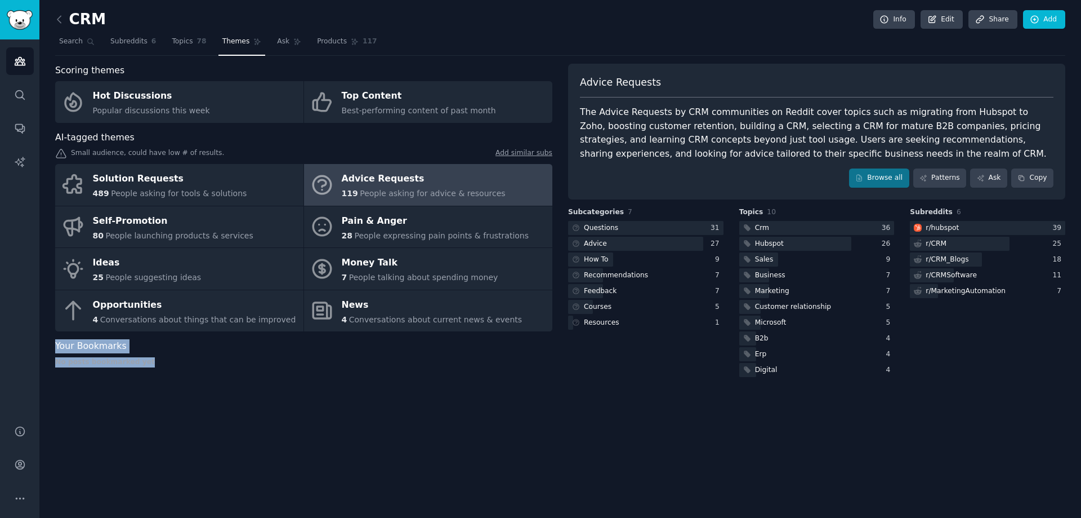
drag, startPoint x: 54, startPoint y: 348, endPoint x: 156, endPoint y: 354, distance: 102.7
click at [156, 354] on div "CRM Info Edit Share Add Search Subreddits 6 Topics 78 Themes Ask Products 117 S…" at bounding box center [560, 259] width 1042 height 518
click at [161, 356] on div "Your Bookmarks No posts bookmarked yet" at bounding box center [303, 353] width 497 height 28
click at [226, 367] on div "Scoring themes Hot Discussions Popular discussions this week Top Content Best-p…" at bounding box center [303, 221] width 497 height 315
click at [177, 46] on span "Topics" at bounding box center [182, 42] width 21 height 10
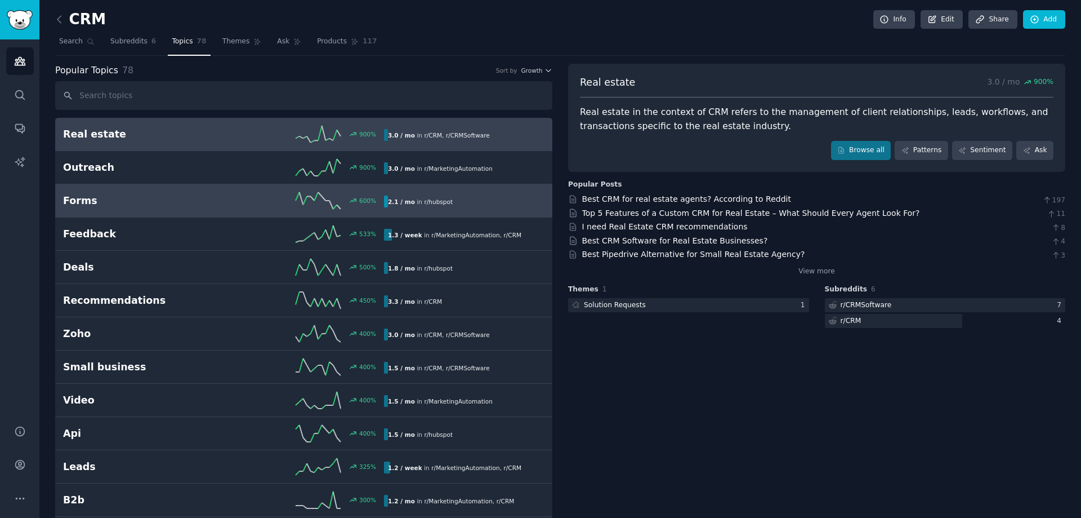
click at [217, 202] on h2 "Forms" at bounding box center [143, 201] width 161 height 14
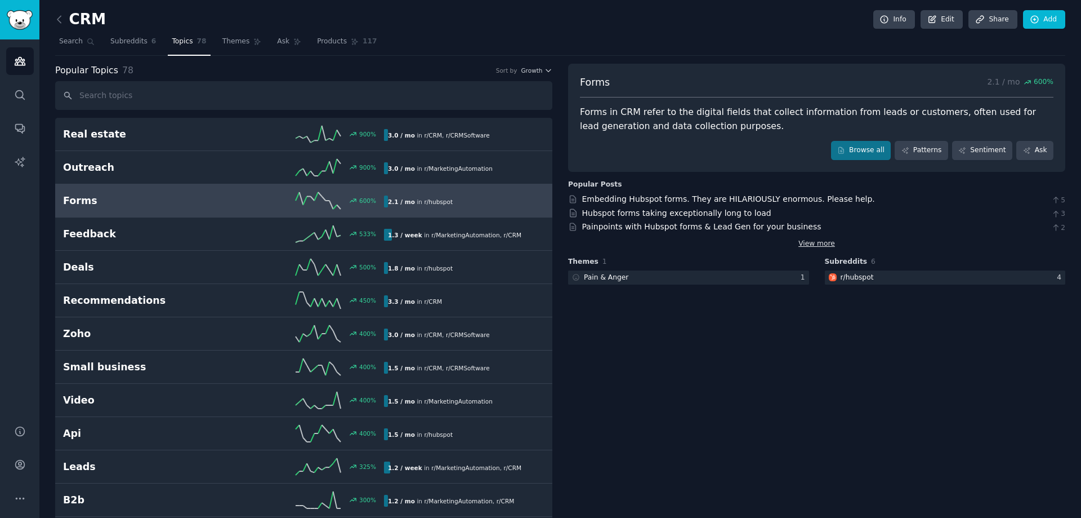
click at [808, 244] on link "View more" at bounding box center [817, 244] width 37 height 10
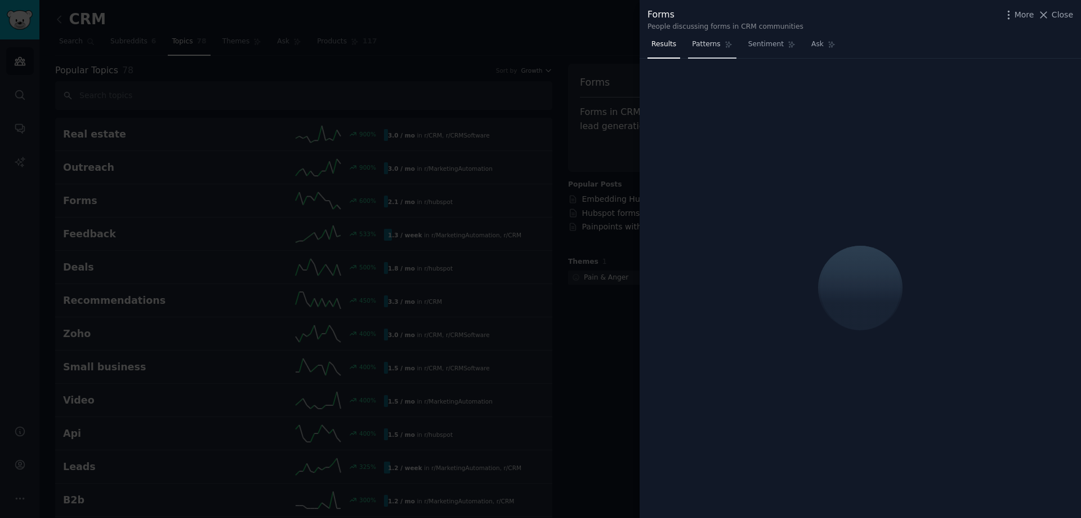
click at [702, 44] on span "Patterns" at bounding box center [706, 44] width 28 height 10
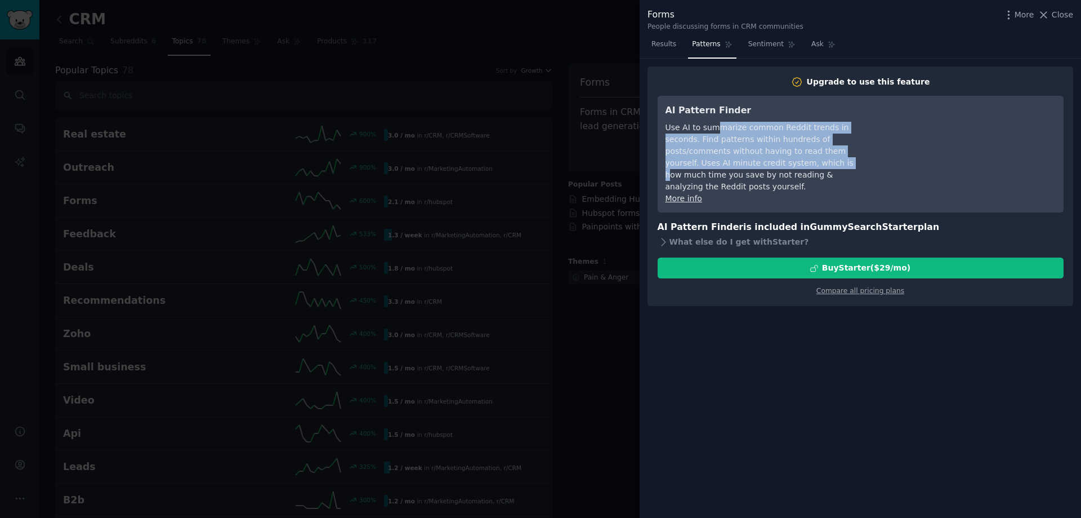
drag, startPoint x: 711, startPoint y: 124, endPoint x: 725, endPoint y: 160, distance: 38.7
click at [725, 160] on div "Use AI to summarize common Reddit trends in seconds. Find patterns within hundr…" at bounding box center [769, 157] width 206 height 71
drag, startPoint x: 726, startPoint y: 122, endPoint x: 740, endPoint y: 168, distance: 48.3
click at [740, 168] on div "Use AI to summarize common Reddit trends in seconds. Find patterns within hundr…" at bounding box center [769, 157] width 206 height 71
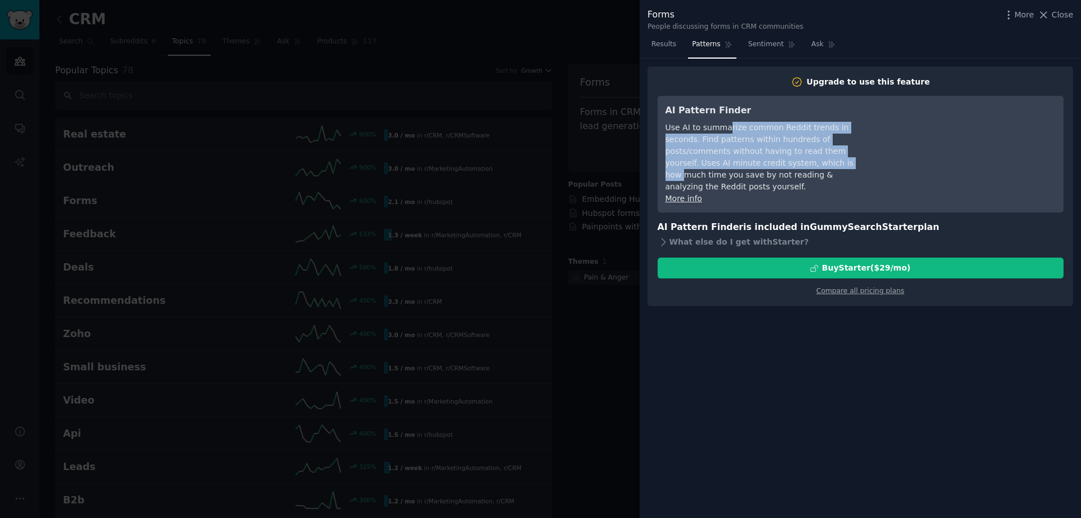
click at [740, 168] on div "Use AI to summarize common Reddit trends in seconds. Find patterns within hundr…" at bounding box center [769, 157] width 206 height 71
drag, startPoint x: 742, startPoint y: 152, endPoint x: 740, endPoint y: 122, distance: 29.9
click at [740, 122] on div "Use AI to summarize common Reddit trends in seconds. Find patterns within hundr…" at bounding box center [769, 157] width 206 height 71
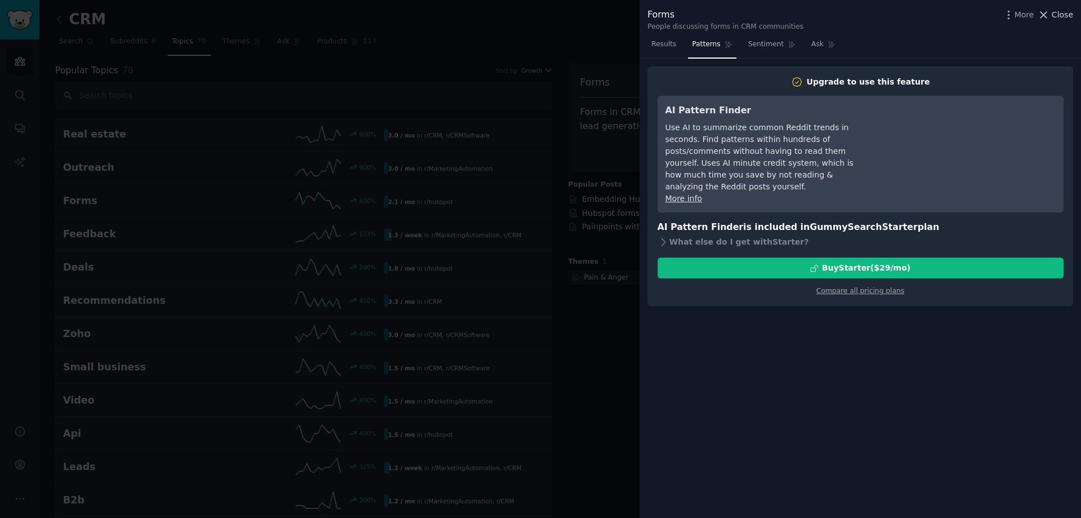
click at [1068, 12] on span "Close" at bounding box center [1062, 15] width 21 height 12
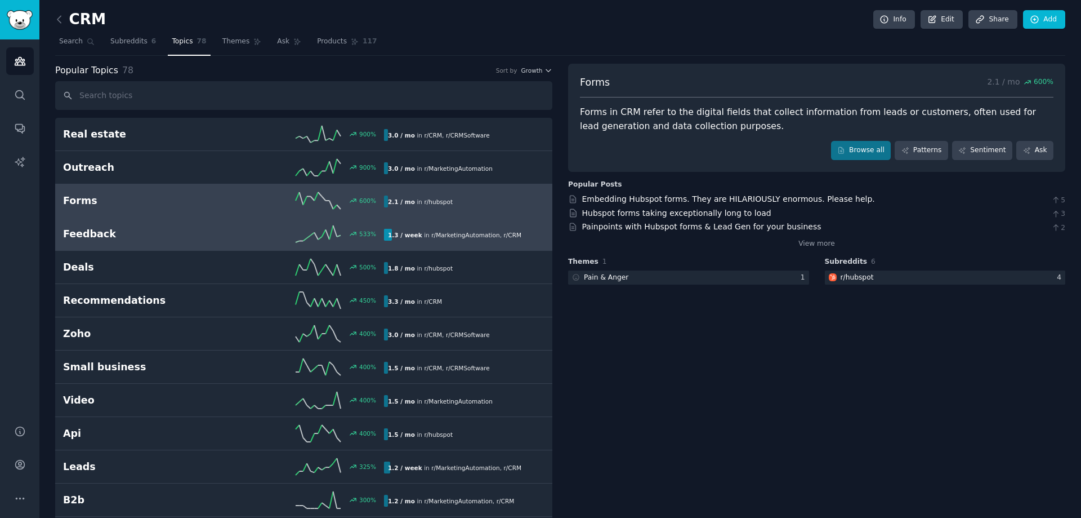
click at [159, 239] on h2 "Feedback" at bounding box center [143, 234] width 161 height 14
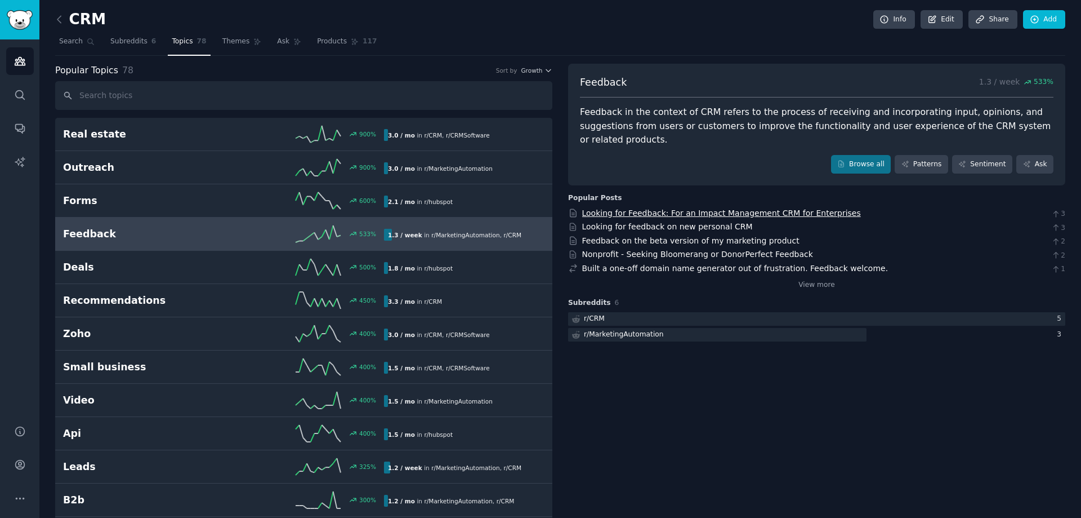
click at [702, 208] on link "Looking for Feedback: For an Impact Management CRM for Enterprises" at bounding box center [721, 212] width 279 height 9
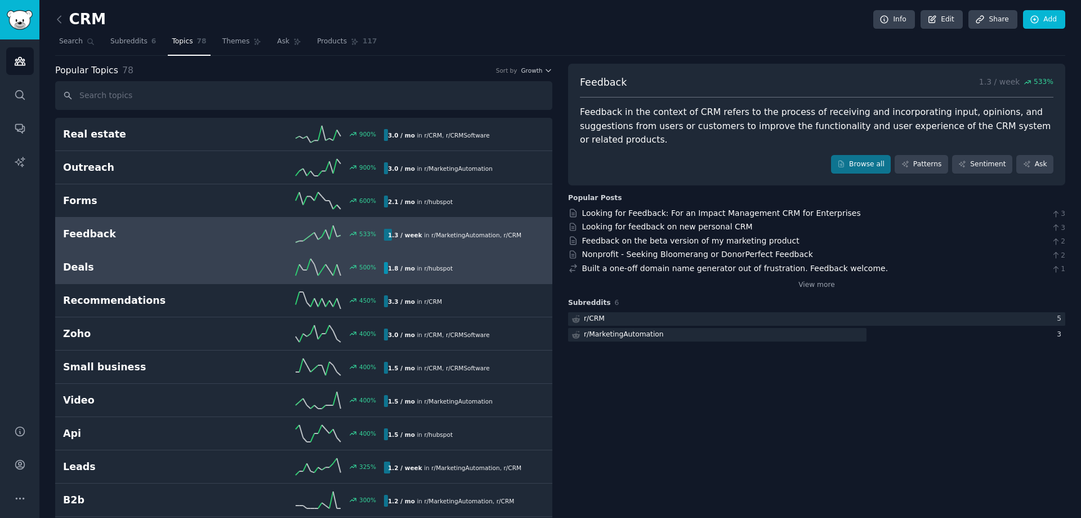
click at [262, 268] on div "500 %" at bounding box center [304, 267] width 161 height 17
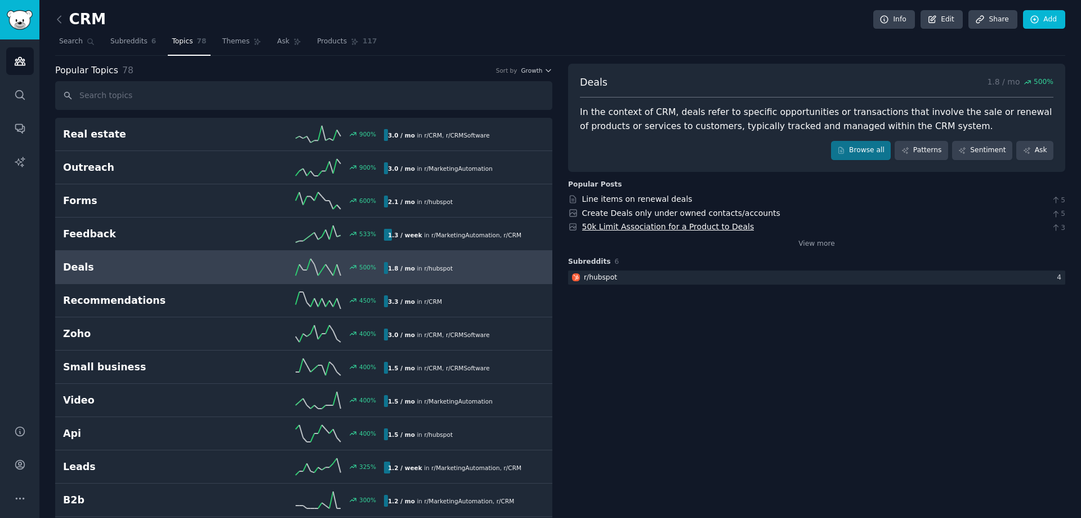
click at [649, 227] on link "50k Limit Association for a Product to Deals" at bounding box center [668, 226] width 172 height 9
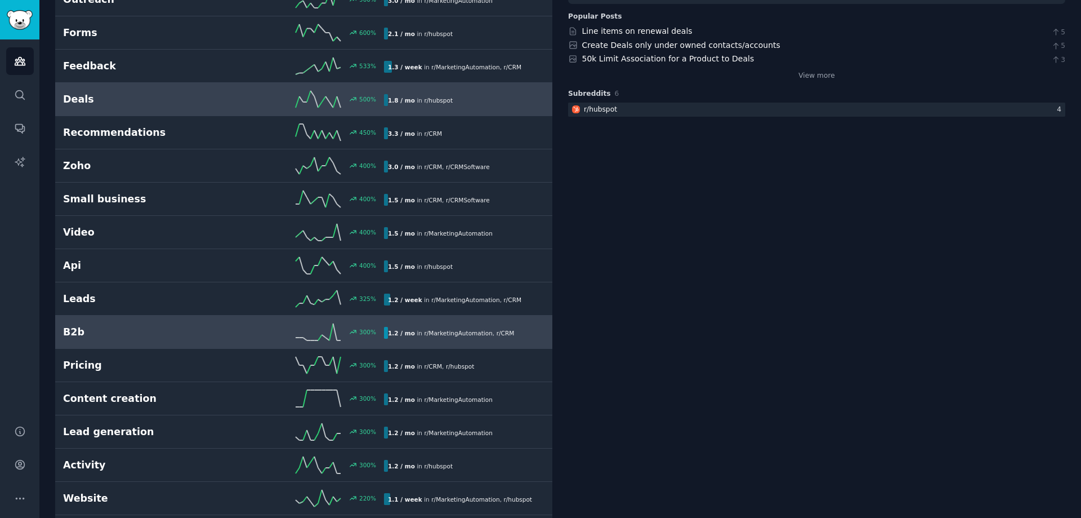
click at [266, 337] on div "300 %" at bounding box center [304, 331] width 161 height 17
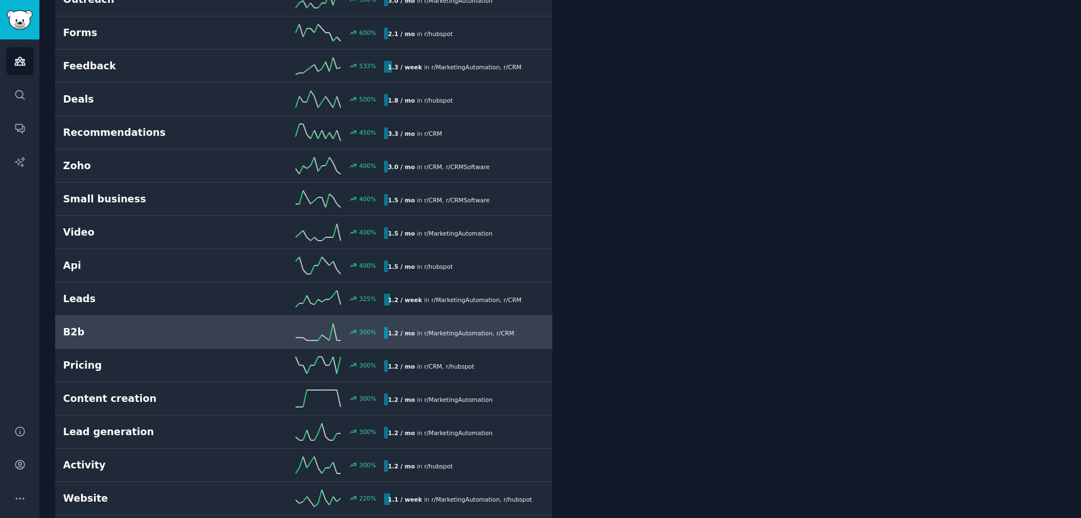
scroll to position [64, 0]
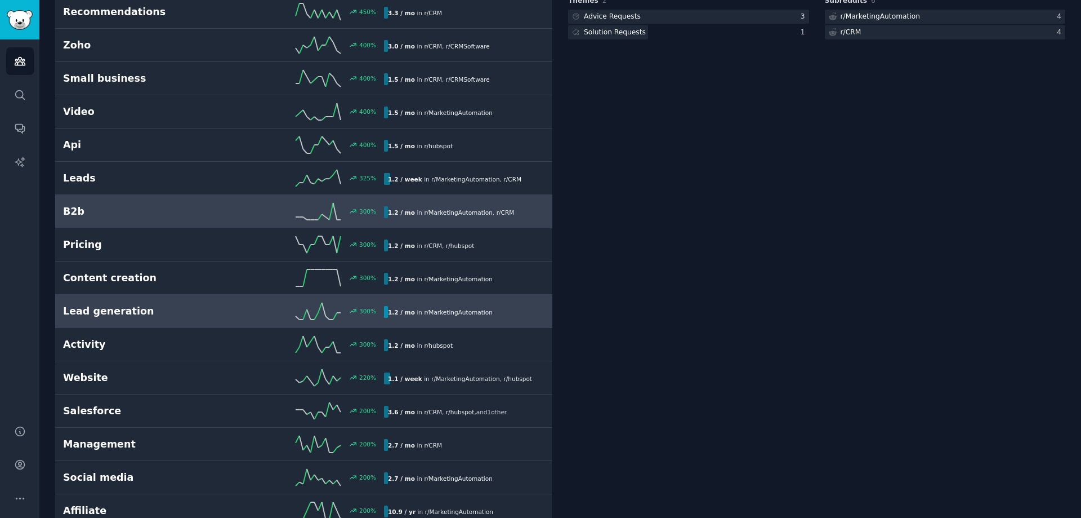
click at [257, 313] on div "300 %" at bounding box center [304, 310] width 161 height 17
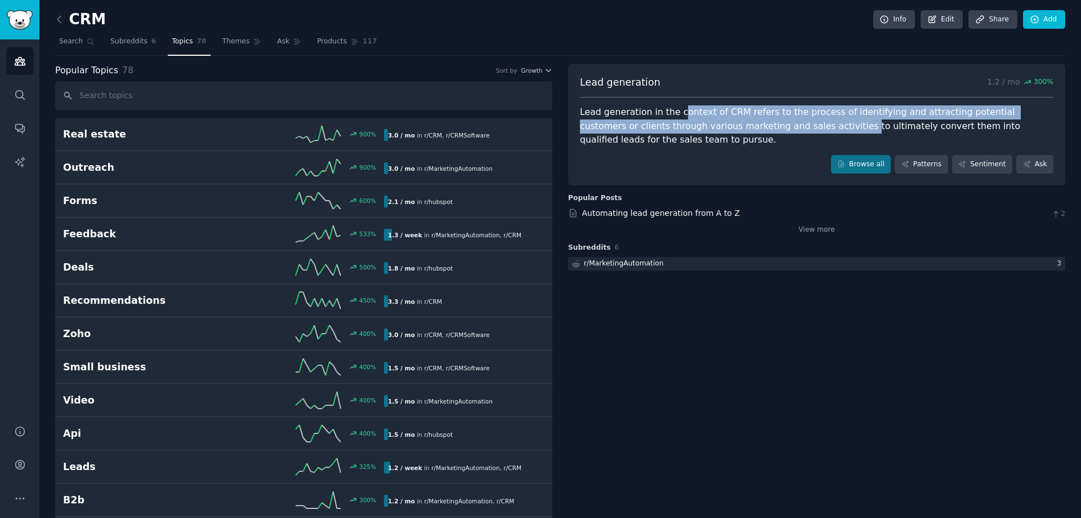
drag, startPoint x: 674, startPoint y: 109, endPoint x: 761, endPoint y: 122, distance: 87.6
click at [761, 122] on div "Lead generation in the context of CRM refers to the process of identifying and …" at bounding box center [817, 126] width 474 height 42
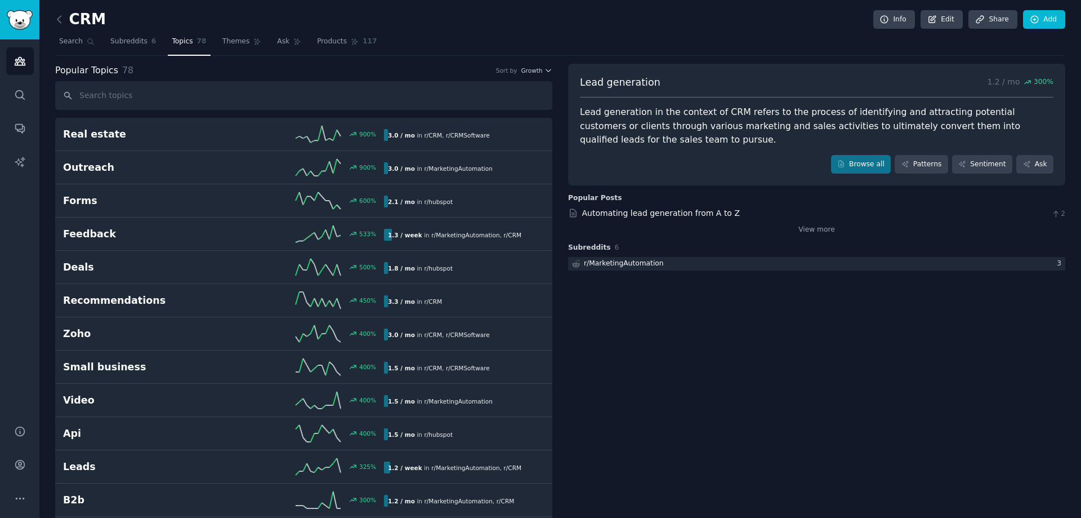
click at [761, 122] on div "Lead generation in the context of CRM refers to the process of identifying and …" at bounding box center [817, 126] width 474 height 42
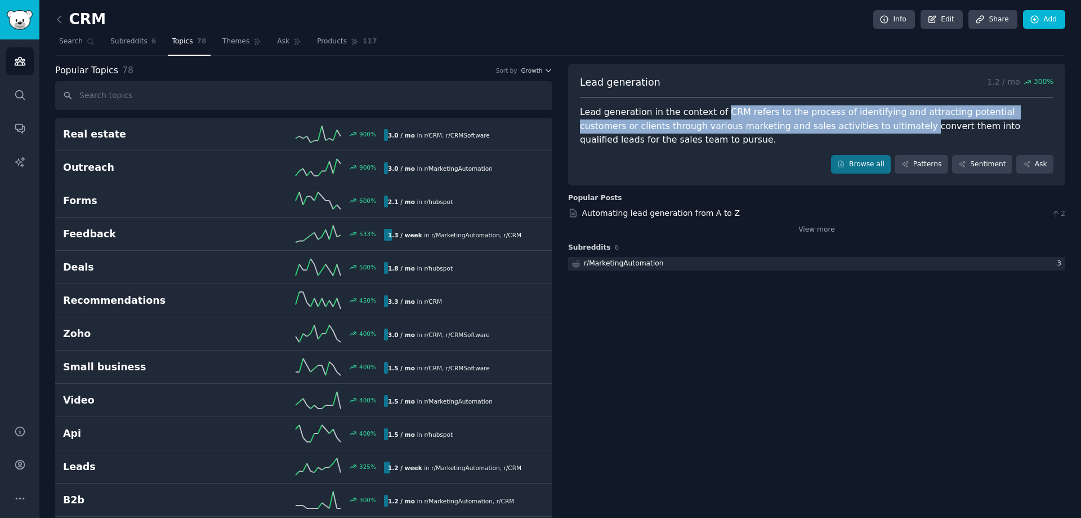
drag, startPoint x: 810, startPoint y: 122, endPoint x: 712, endPoint y: 113, distance: 99.0
click at [712, 113] on div "Lead generation in the context of CRM refers to the process of identifying and …" at bounding box center [817, 126] width 474 height 42
drag, startPoint x: 687, startPoint y: 111, endPoint x: 778, endPoint y: 127, distance: 92.1
click at [778, 127] on div "Lead generation in the context of CRM refers to the process of identifying and …" at bounding box center [817, 126] width 474 height 42
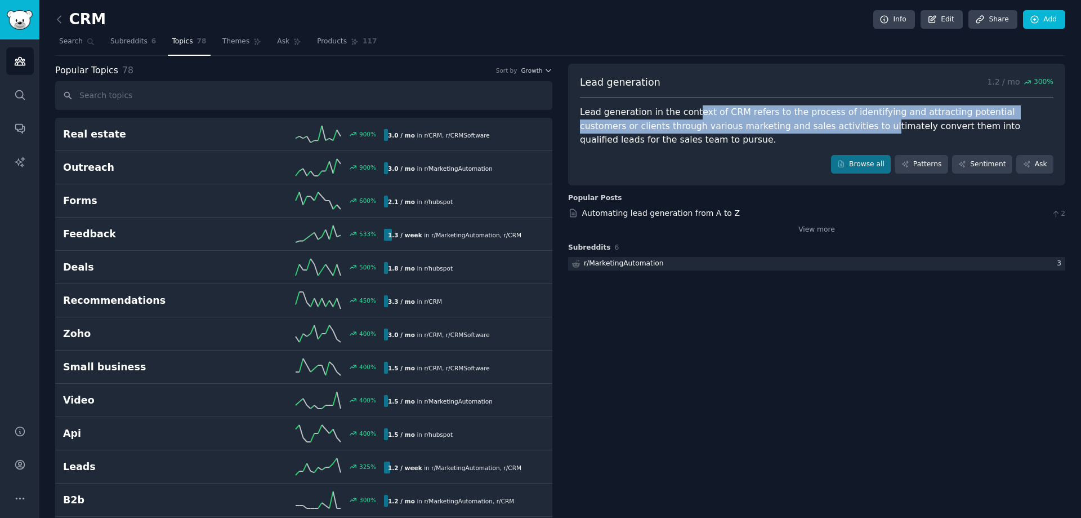
click at [778, 127] on div "Lead generation in the context of CRM refers to the process of identifying and …" at bounding box center [817, 126] width 474 height 42
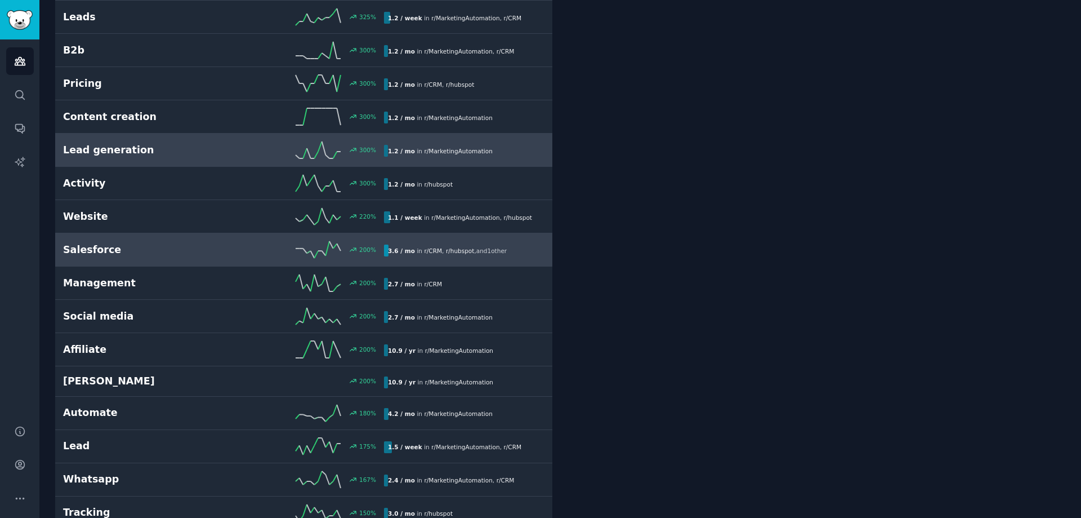
scroll to position [450, 0]
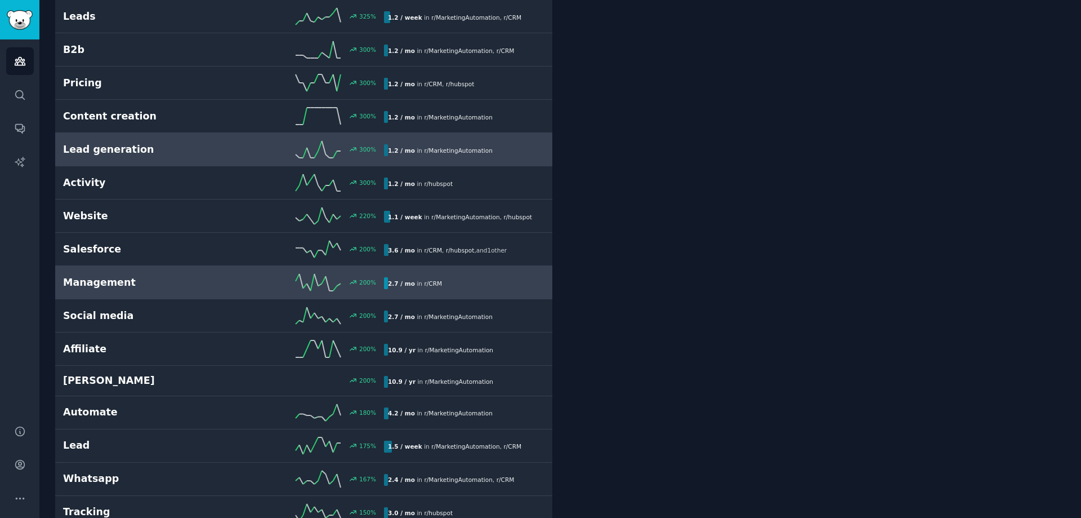
click at [126, 293] on link "Management 200 % 2.7 / mo in r/ CRM" at bounding box center [303, 282] width 497 height 33
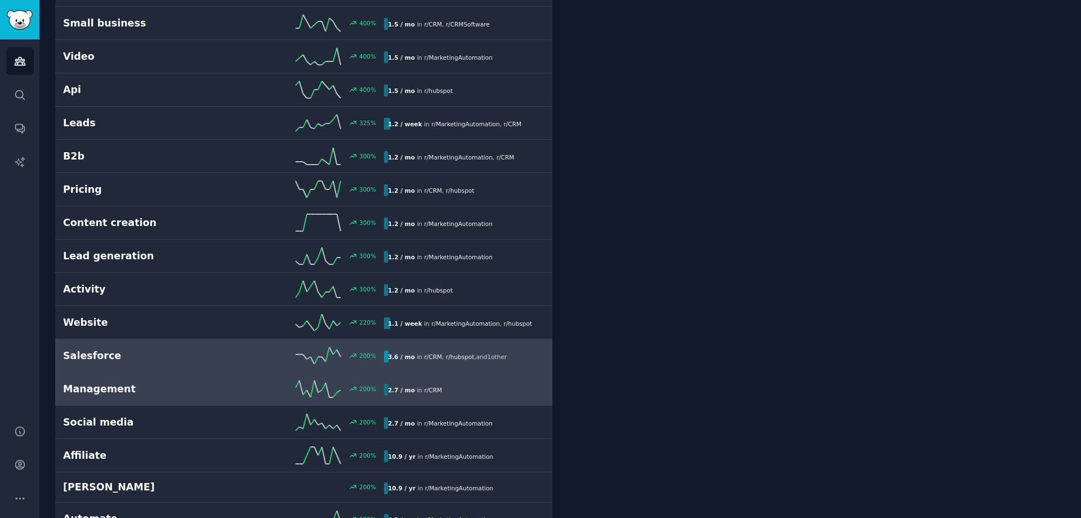
scroll to position [345, 0]
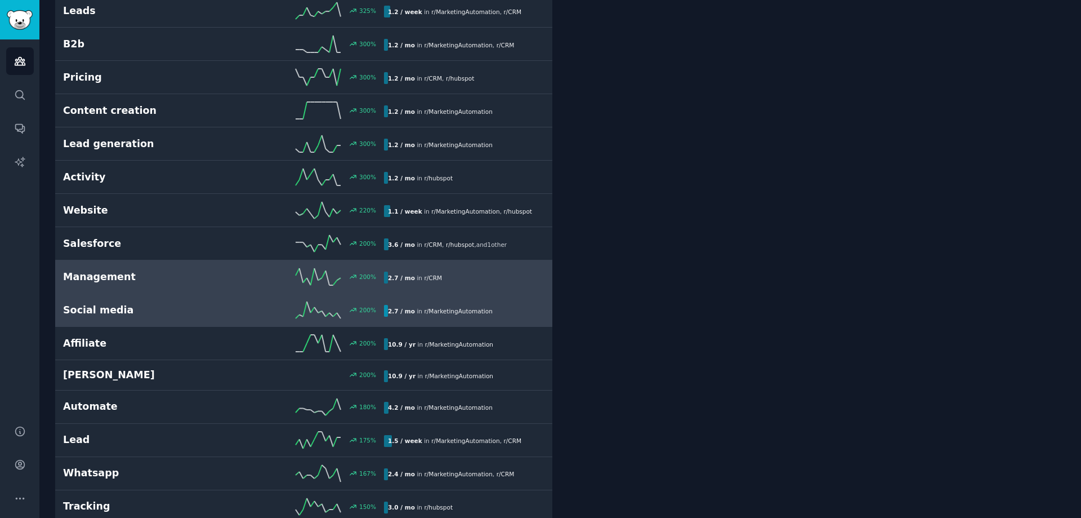
click at [176, 319] on link "Social media 200 % 2.7 / mo in r/ MarketingAutomation" at bounding box center [303, 309] width 497 height 33
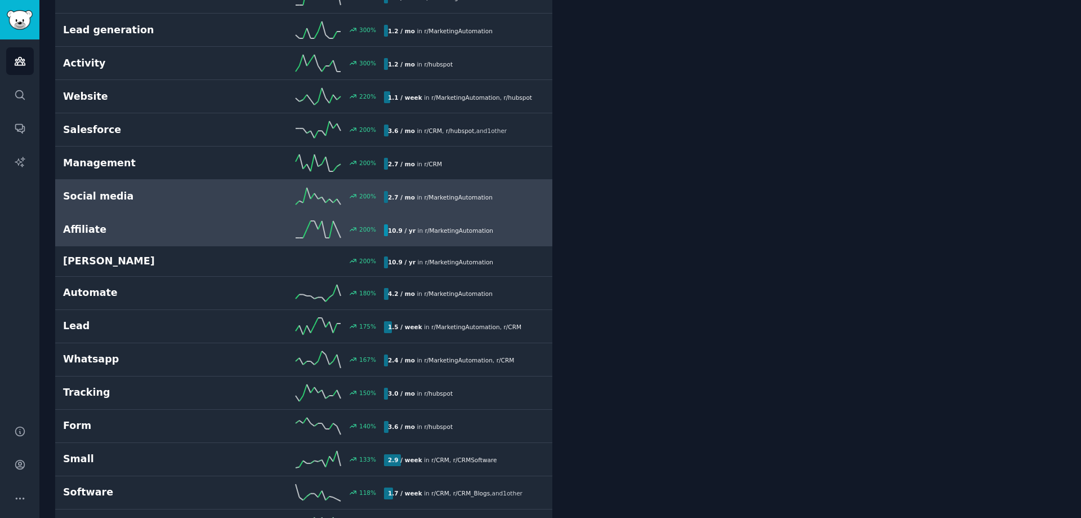
scroll to position [570, 0]
click at [206, 226] on h2 "Affiliate" at bounding box center [143, 229] width 161 height 14
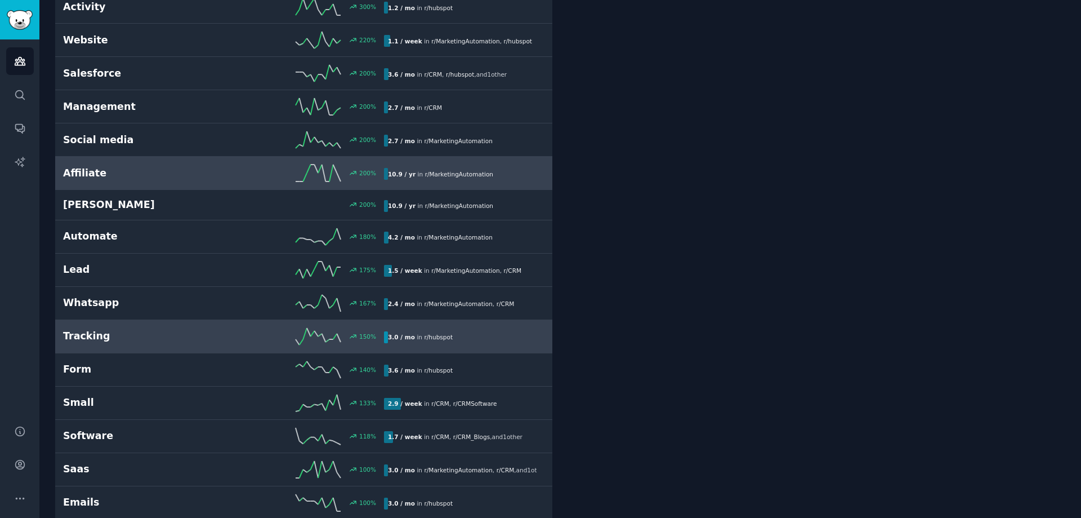
scroll to position [626, 0]
click at [141, 343] on div "Tracking 150 % 3.0 / mo in r/ hubspot" at bounding box center [304, 335] width 482 height 17
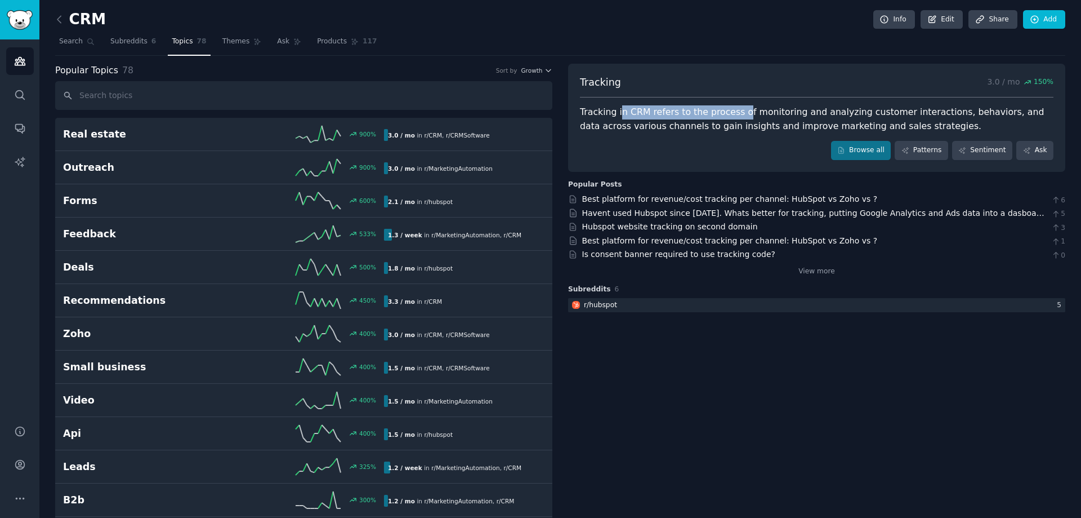
drag, startPoint x: 616, startPoint y: 111, endPoint x: 730, endPoint y: 112, distance: 113.8
click at [730, 112] on div "Tracking in CRM refers to the process of monitoring and analyzing customer inte…" at bounding box center [817, 119] width 474 height 28
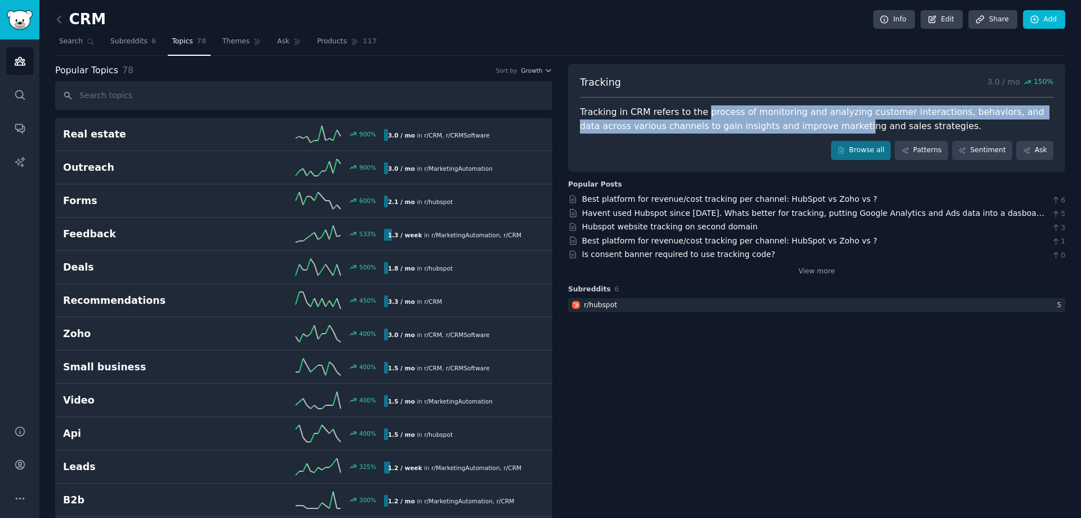
drag, startPoint x: 703, startPoint y: 114, endPoint x: 789, endPoint y: 122, distance: 86.6
click at [789, 122] on div "Tracking in CRM refers to the process of monitoring and analyzing customer inte…" at bounding box center [817, 119] width 474 height 28
drag, startPoint x: 793, startPoint y: 123, endPoint x: 693, endPoint y: 116, distance: 100.5
click at [693, 116] on div "Tracking in CRM refers to the process of monitoring and analyzing customer inte…" at bounding box center [817, 119] width 474 height 28
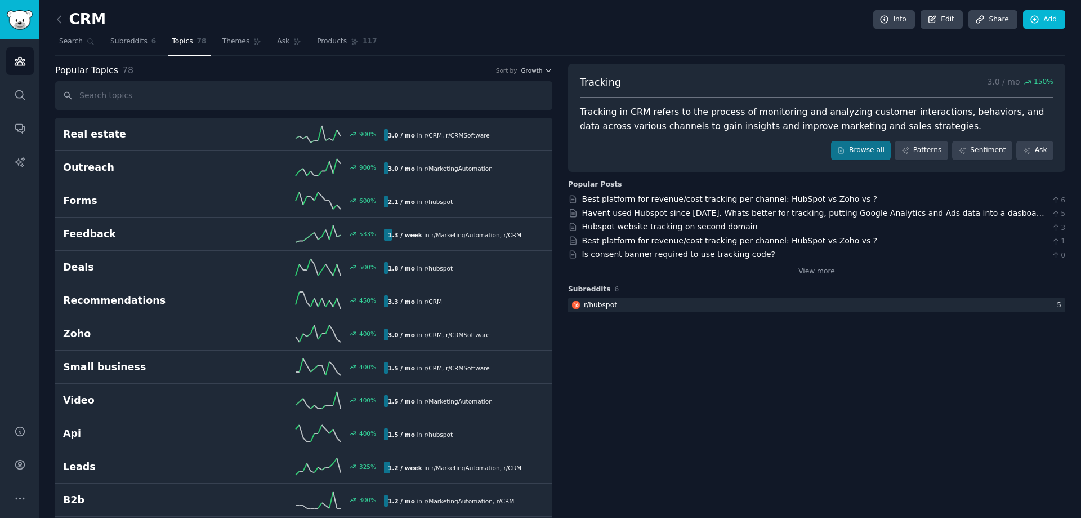
click at [693, 116] on div "Tracking in CRM refers to the process of monitoring and analyzing customer inte…" at bounding box center [817, 119] width 474 height 28
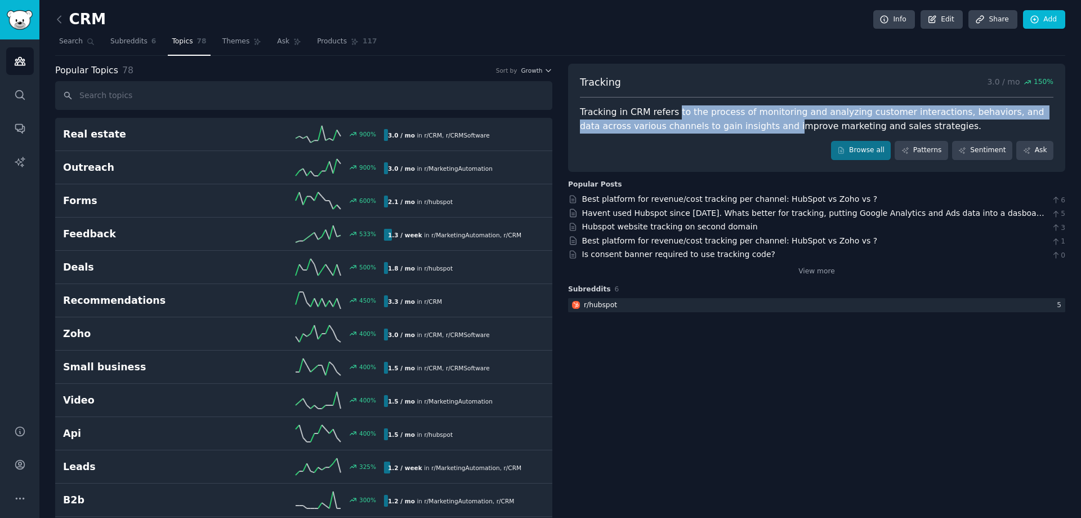
drag, startPoint x: 669, startPoint y: 115, endPoint x: 731, endPoint y: 126, distance: 62.8
click at [731, 126] on div "Tracking in CRM refers to the process of monitoring and analyzing customer inte…" at bounding box center [817, 119] width 474 height 28
drag, startPoint x: 762, startPoint y: 127, endPoint x: 652, endPoint y: 119, distance: 110.7
click at [652, 119] on div "Tracking in CRM refers to the process of monitoring and analyzing customer inte…" at bounding box center [817, 119] width 474 height 28
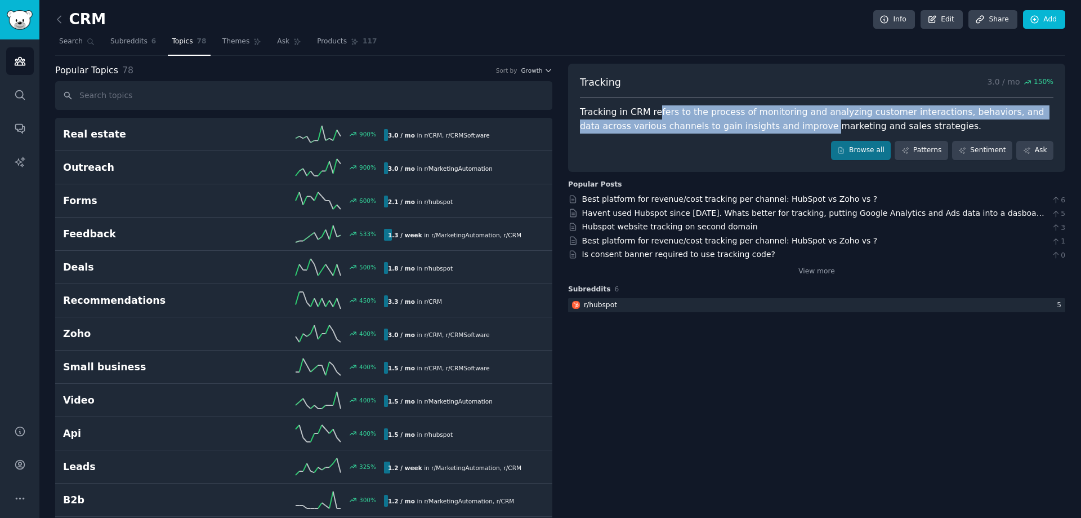
click at [652, 119] on div "Tracking in CRM refers to the process of monitoring and analyzing customer inte…" at bounding box center [817, 119] width 474 height 28
drag, startPoint x: 642, startPoint y: 117, endPoint x: 748, endPoint y: 128, distance: 107.0
click at [748, 128] on div "Tracking in CRM refers to the process of monitoring and analyzing customer inte…" at bounding box center [817, 119] width 474 height 28
drag, startPoint x: 771, startPoint y: 127, endPoint x: 693, endPoint y: 116, distance: 78.5
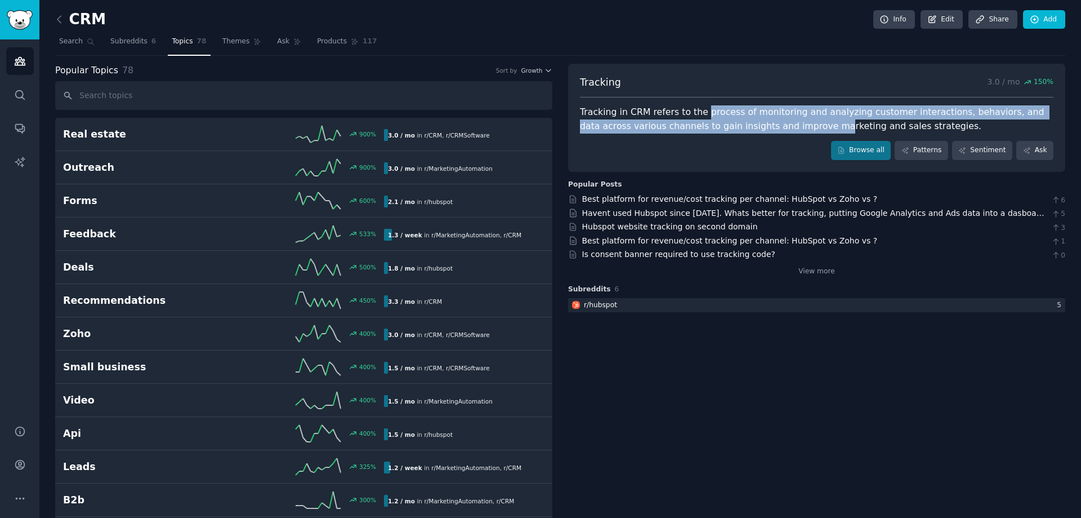
click at [693, 116] on div "Tracking in CRM refers to the process of monitoring and analyzing customer inte…" at bounding box center [817, 119] width 474 height 28
click at [718, 126] on div "Tracking in CRM refers to the process of monitoring and analyzing customer inte…" at bounding box center [817, 119] width 474 height 28
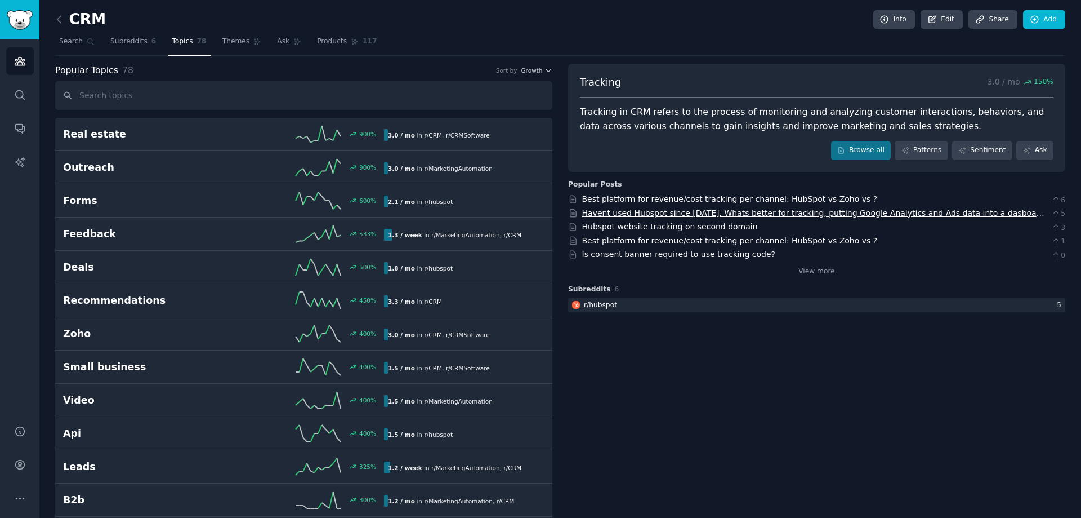
click at [684, 213] on link "Havent used Hubspot since [DATE]. Whats better for tracking, putting Google Ana…" at bounding box center [813, 218] width 463 height 21
